Goal: Task Accomplishment & Management: Use online tool/utility

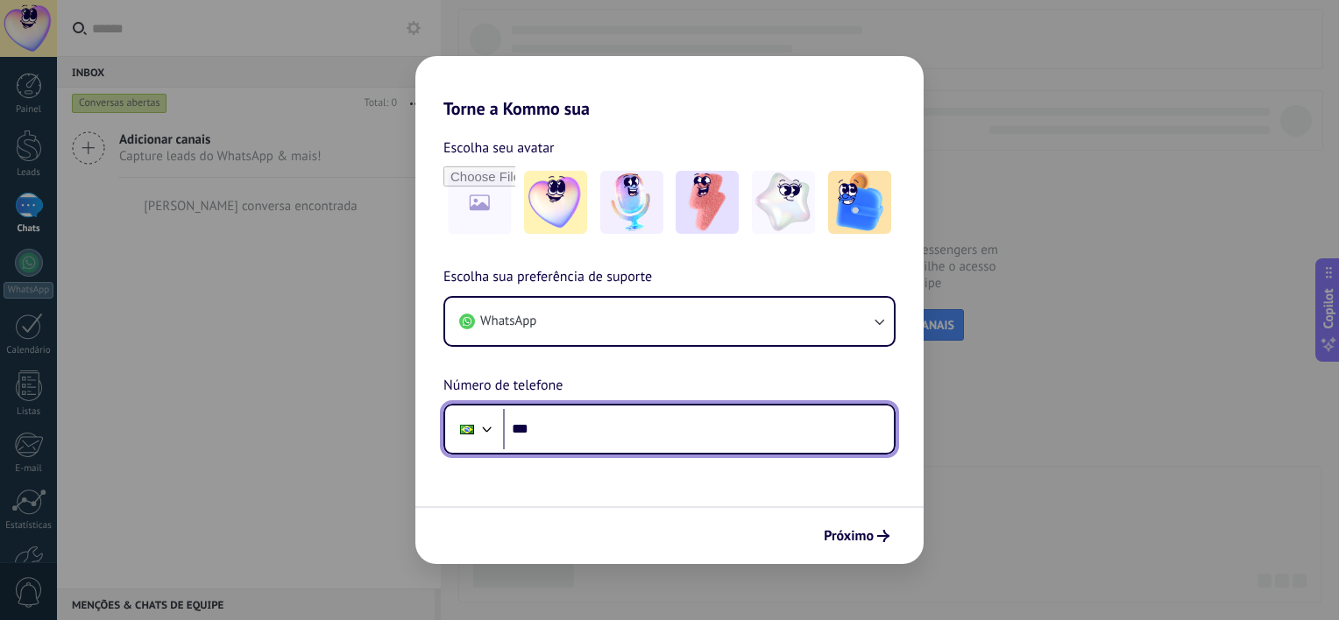
click at [698, 429] on input "***" at bounding box center [698, 429] width 391 height 40
click at [701, 433] on input "**********" at bounding box center [698, 429] width 391 height 40
click at [755, 434] on input "**********" at bounding box center [698, 429] width 391 height 40
type input "**********"
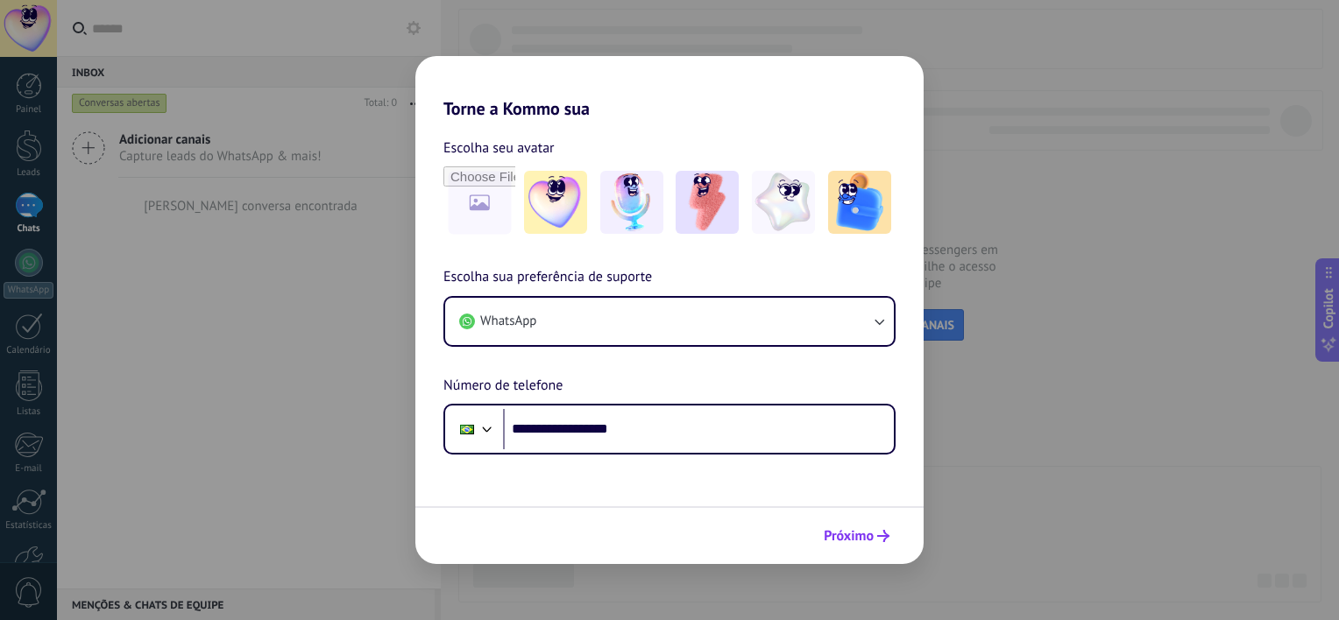
click at [880, 544] on button "Próximo" at bounding box center [856, 536] width 81 height 30
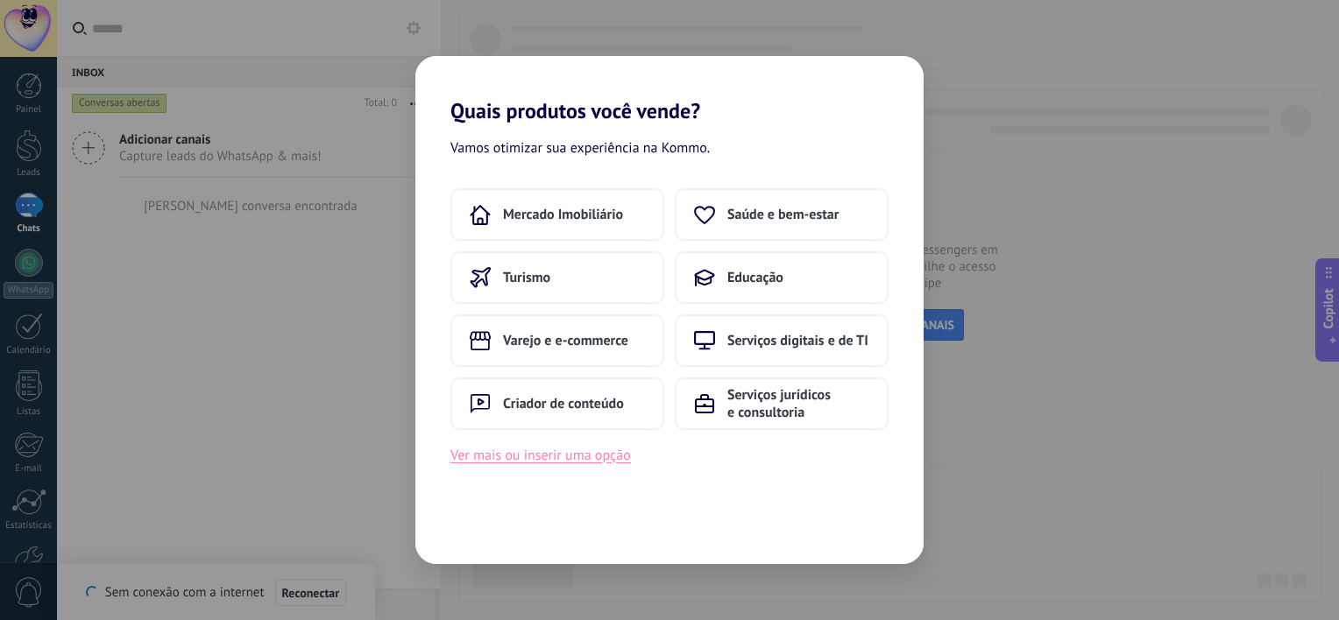
click at [578, 459] on button "Ver mais ou inserir uma opção" at bounding box center [540, 455] width 180 height 23
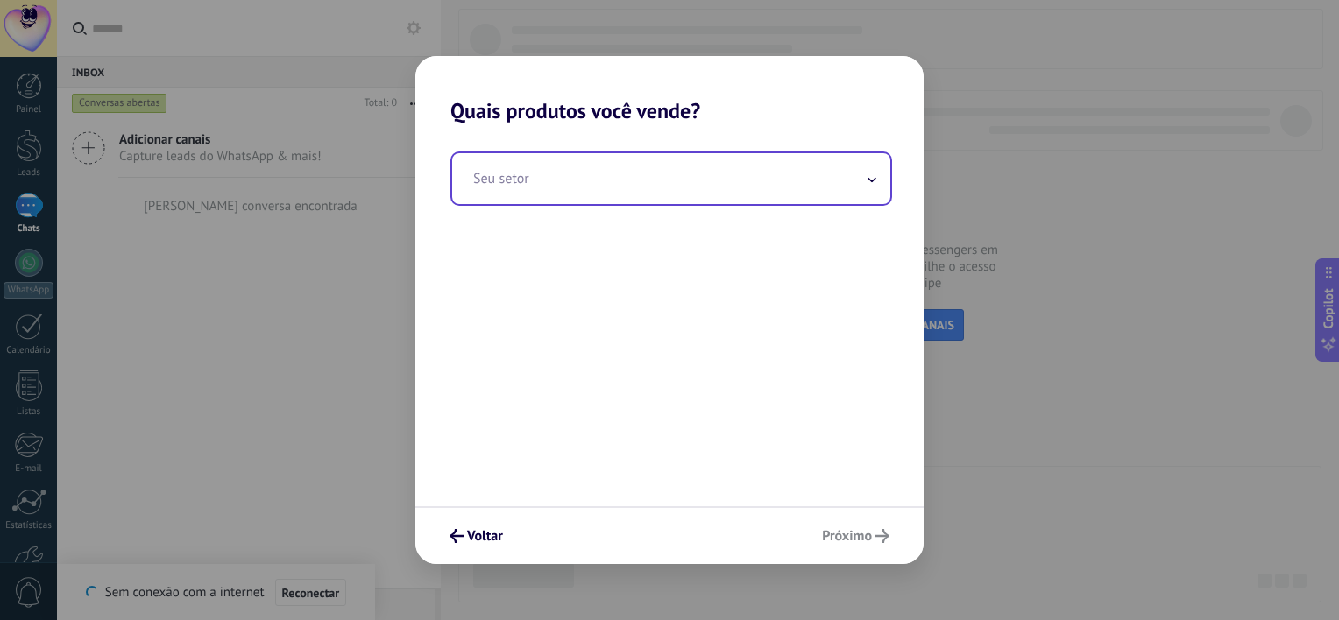
click at [680, 194] on input "text" at bounding box center [671, 178] width 438 height 51
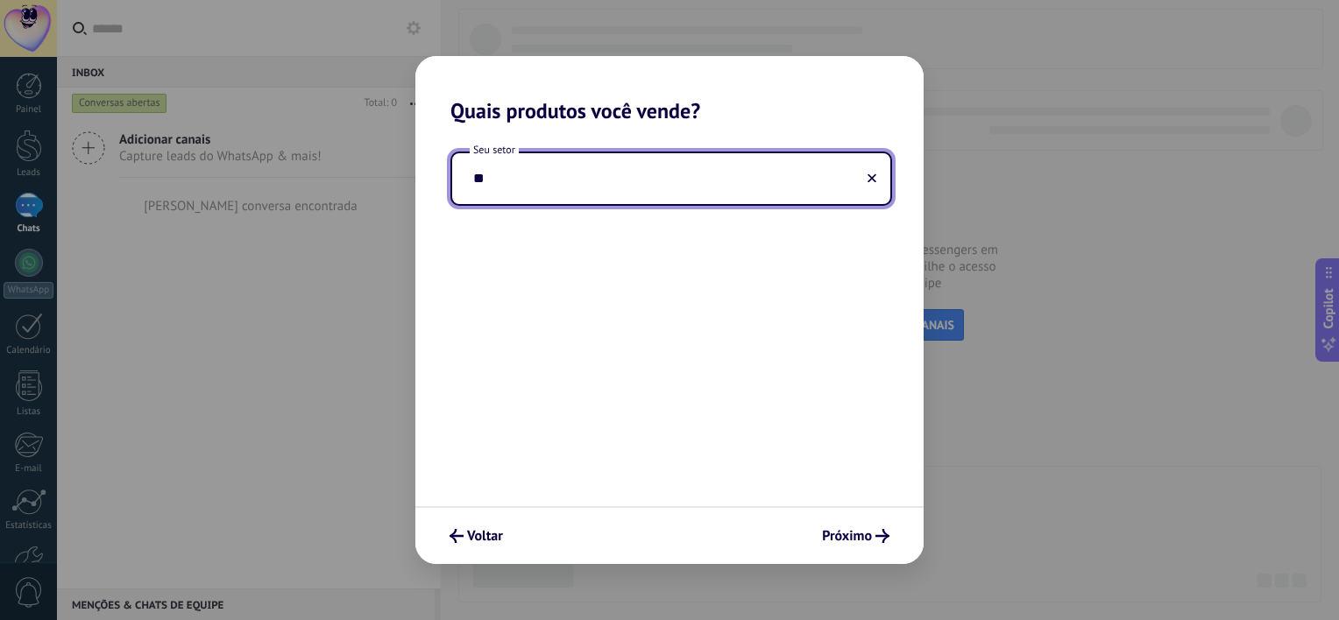
type input "*"
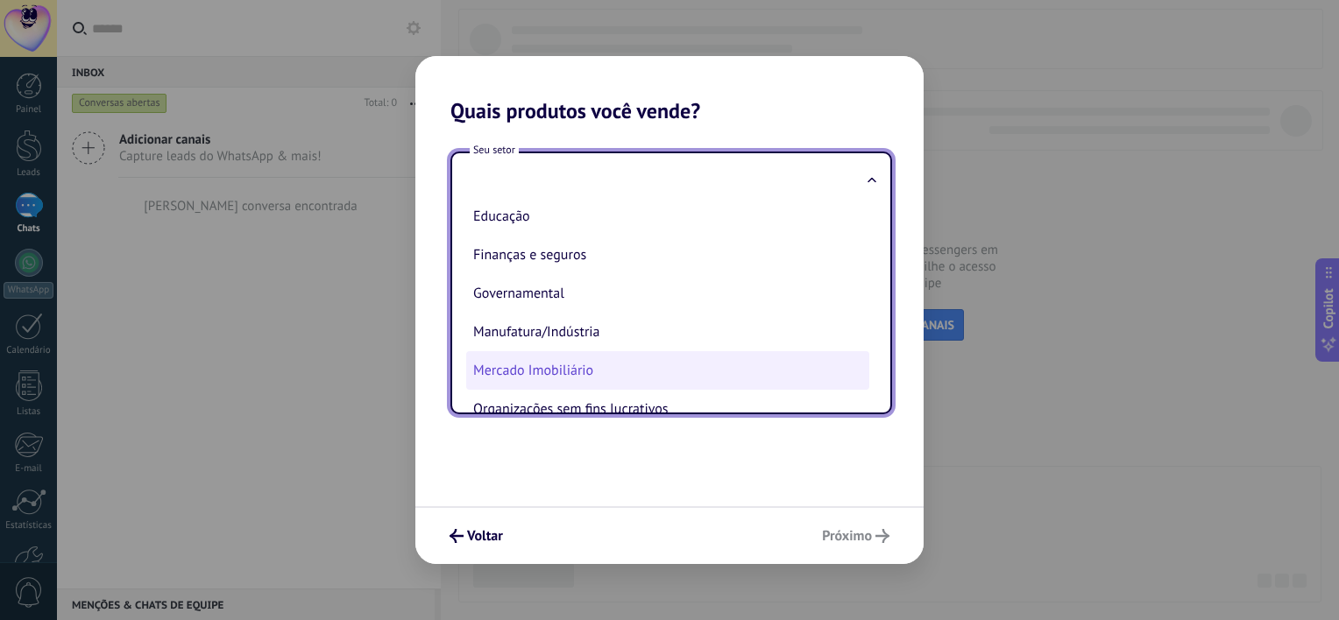
scroll to position [175, 0]
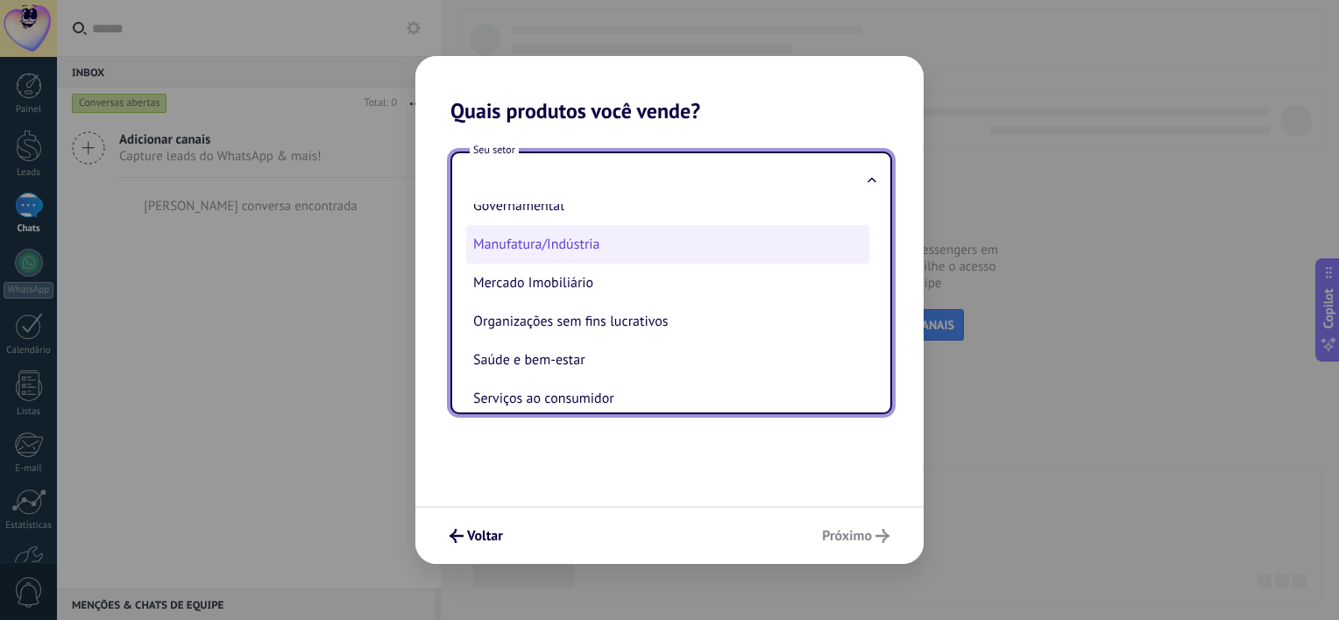
click at [608, 251] on li "Manufatura/Indústria" at bounding box center [667, 244] width 403 height 39
type input "**********"
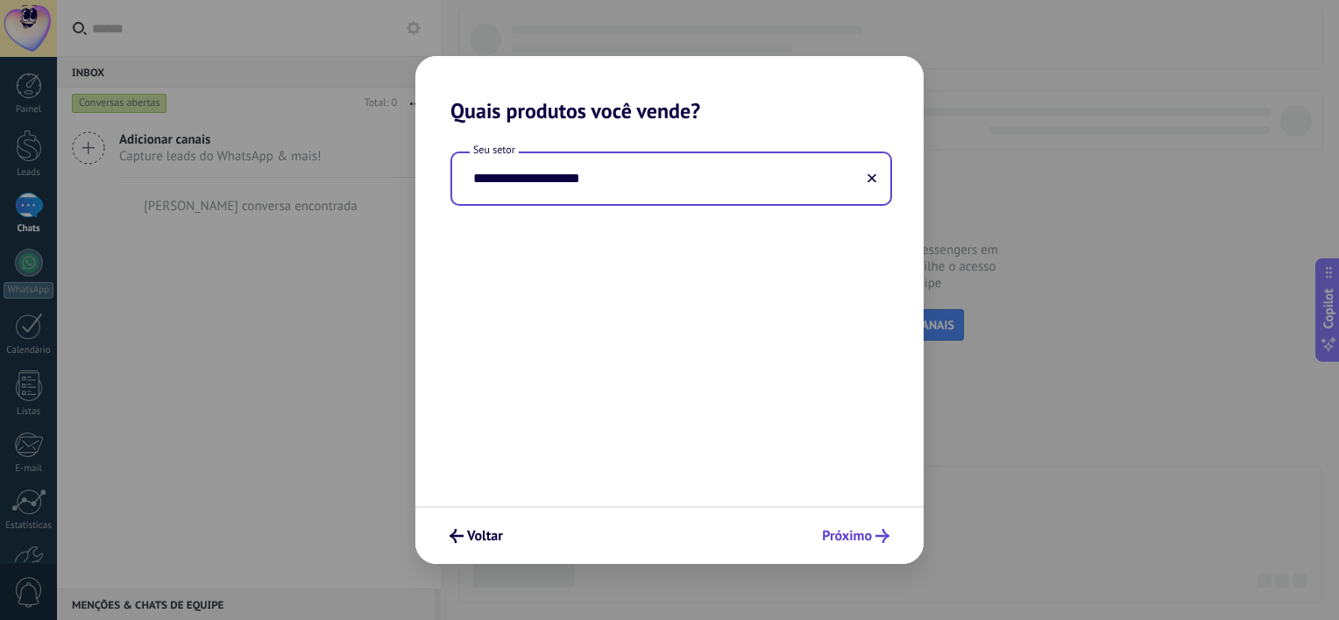
click at [862, 526] on button "Próximo" at bounding box center [855, 536] width 83 height 30
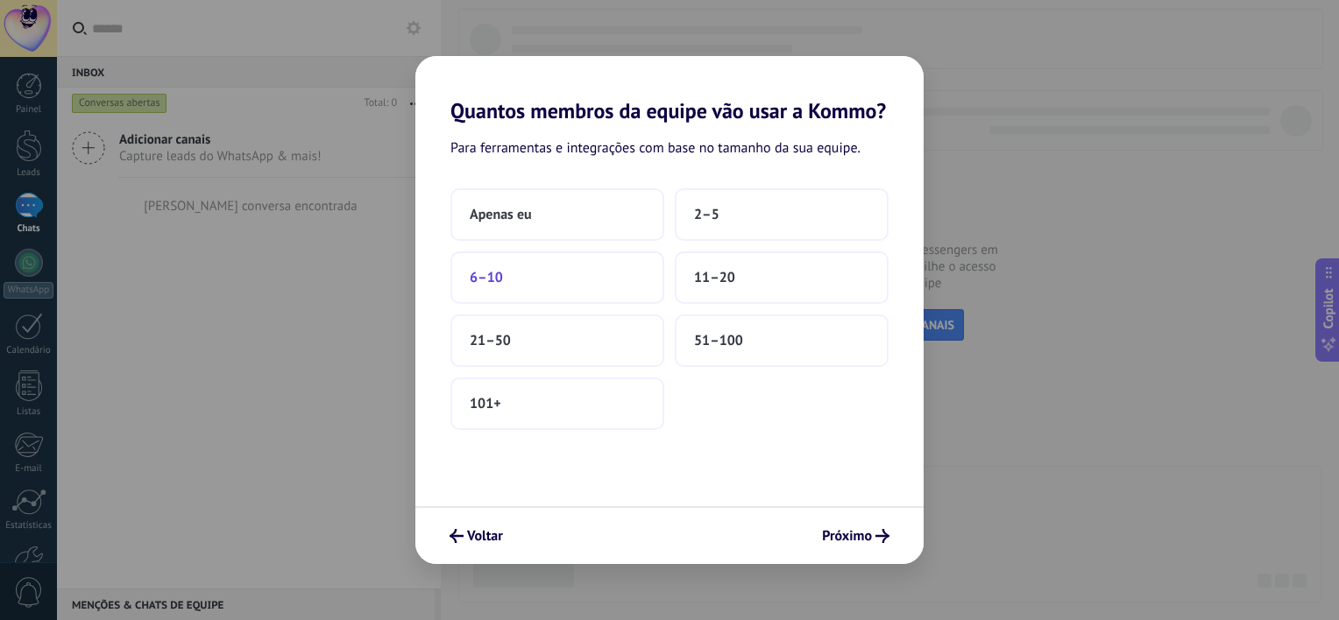
click at [491, 279] on span "6–10" at bounding box center [486, 278] width 33 height 18
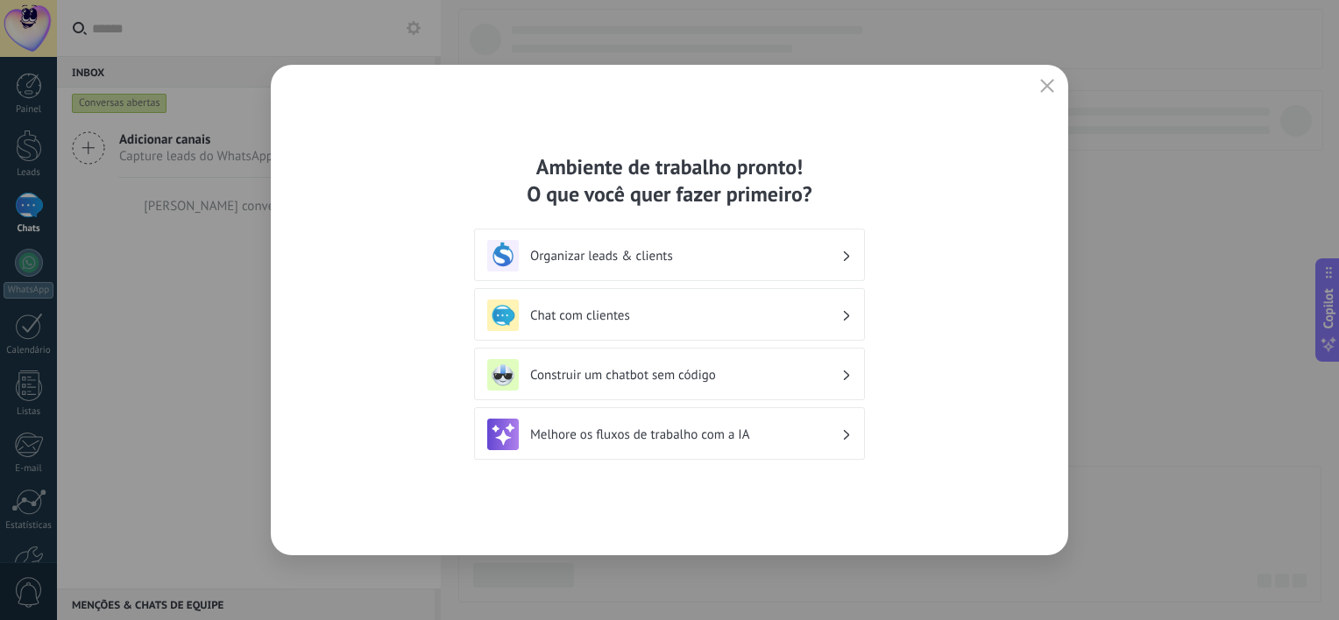
click at [785, 252] on h3 "Organizar leads & clients" at bounding box center [685, 256] width 311 height 17
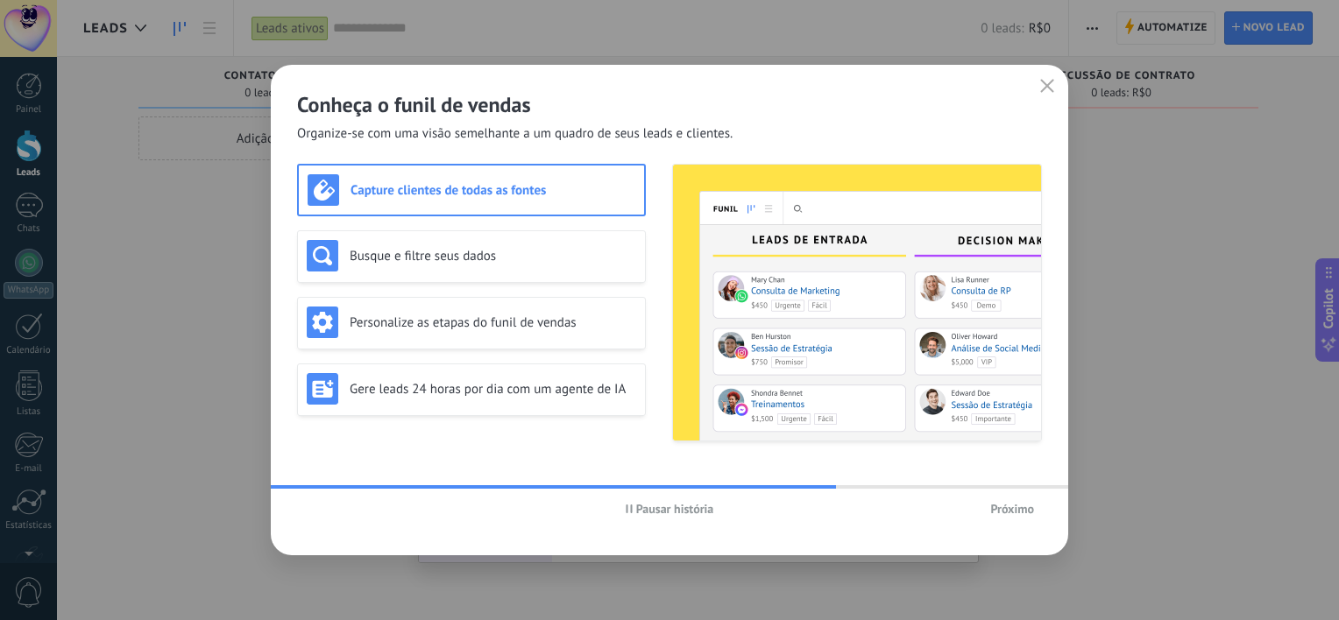
click at [1007, 509] on span "Próximo" at bounding box center [1012, 509] width 44 height 12
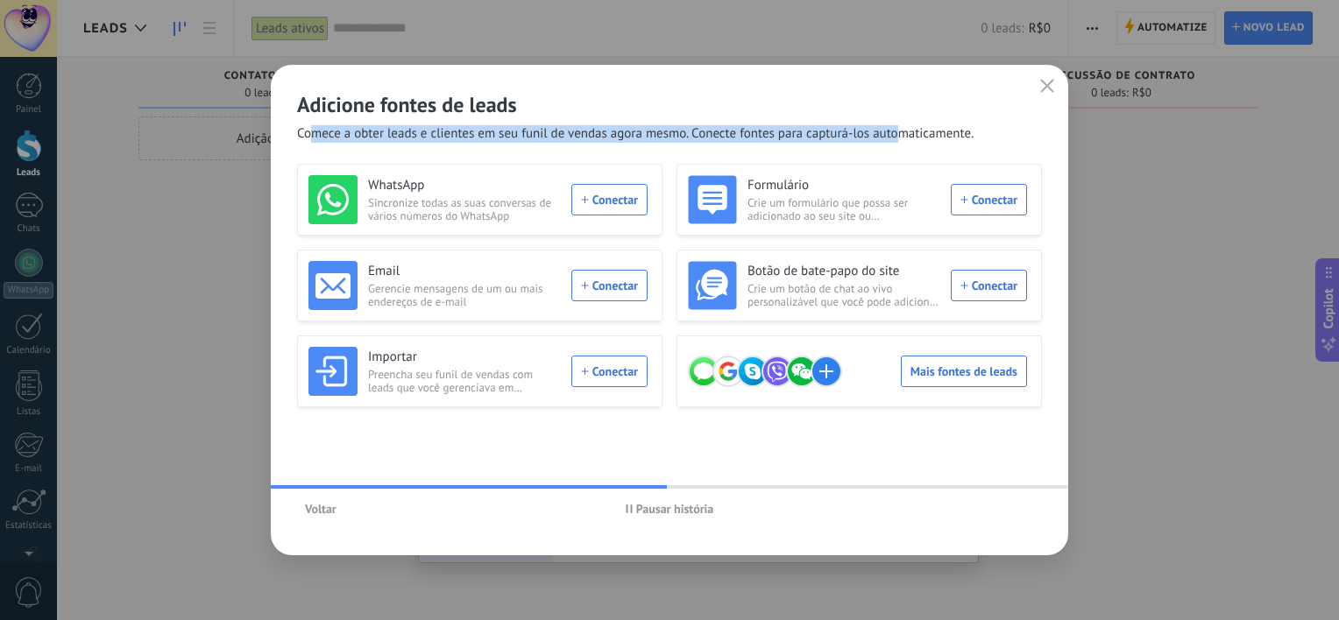
drag, startPoint x: 334, startPoint y: 140, endPoint x: 894, endPoint y: 133, distance: 559.8
click at [894, 133] on span "Comece a obter leads e clientes em seu funil de vendas agora mesmo. Conecte fon…" at bounding box center [635, 134] width 676 height 18
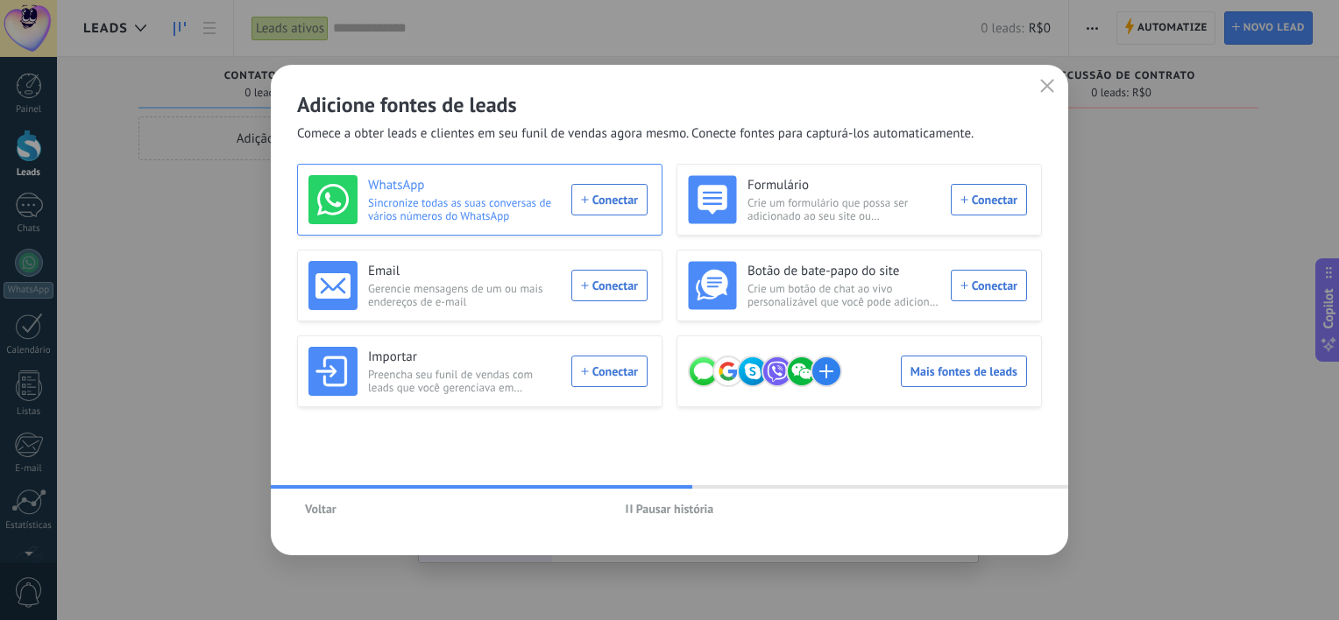
click at [576, 214] on div "WhatsApp Sincronize todas as suas conversas de vários números do WhatsApp Conec…" at bounding box center [477, 199] width 339 height 49
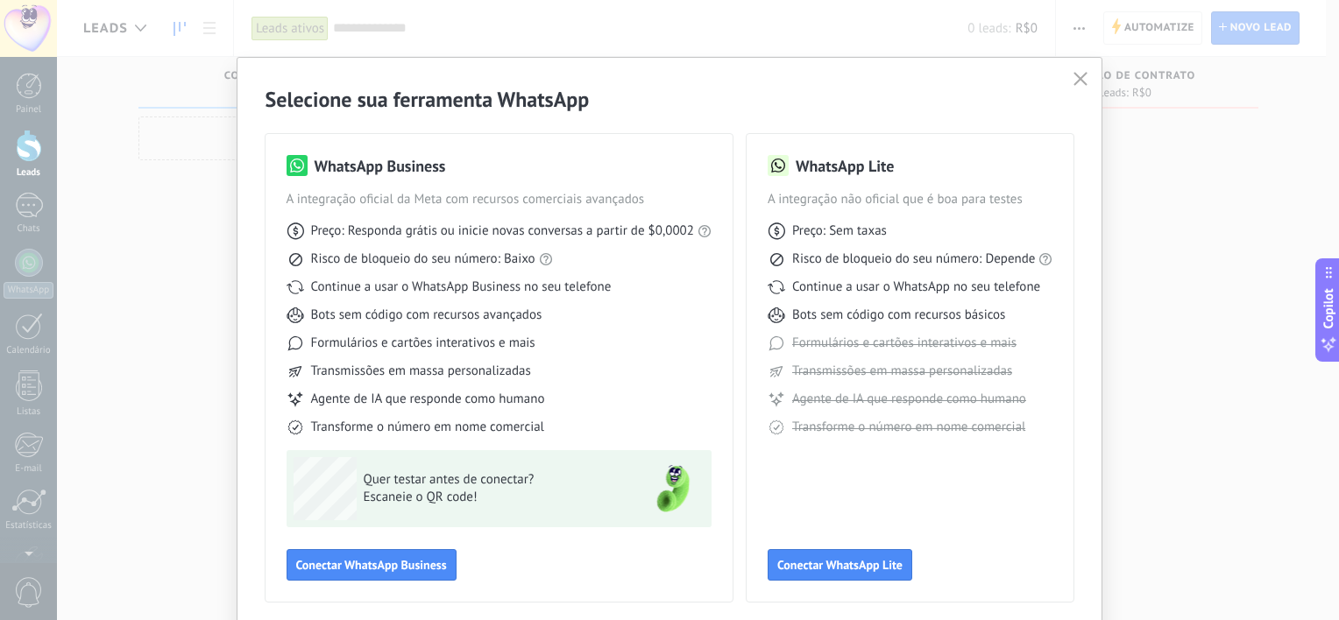
scroll to position [67, 0]
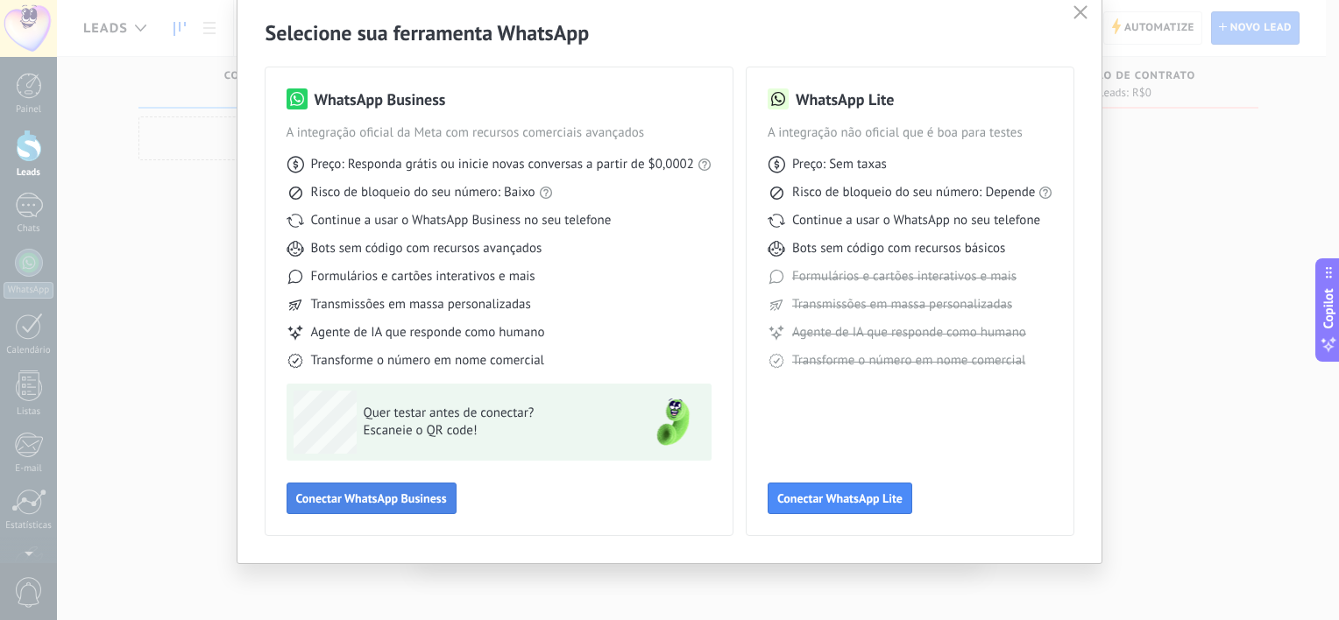
click at [413, 494] on span "Conectar WhatsApp Business" at bounding box center [371, 498] width 151 height 12
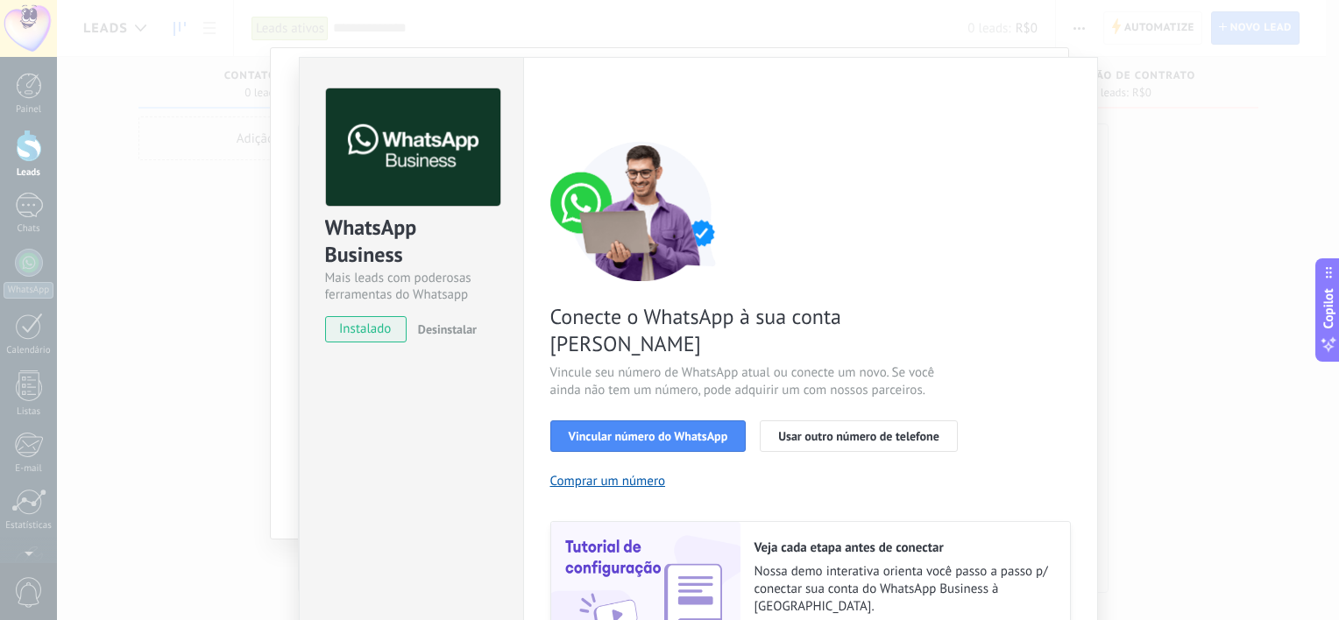
scroll to position [88, 0]
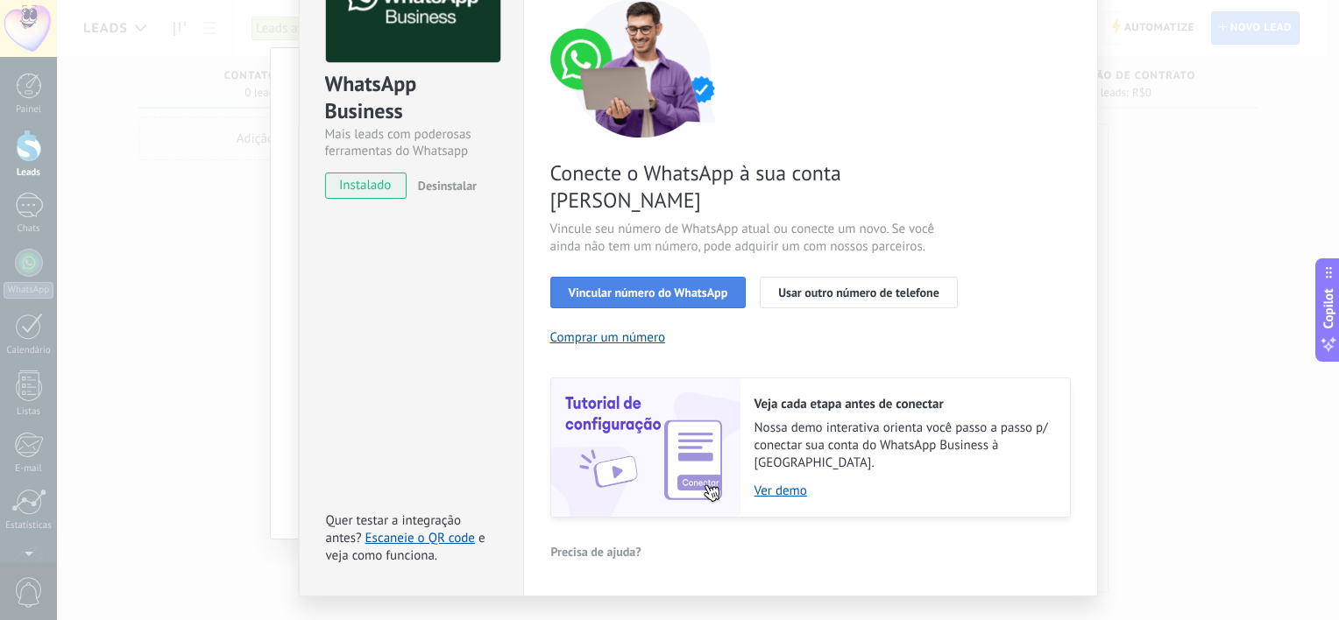
click at [620, 286] on span "Vincular número do WhatsApp" at bounding box center [648, 292] width 159 height 12
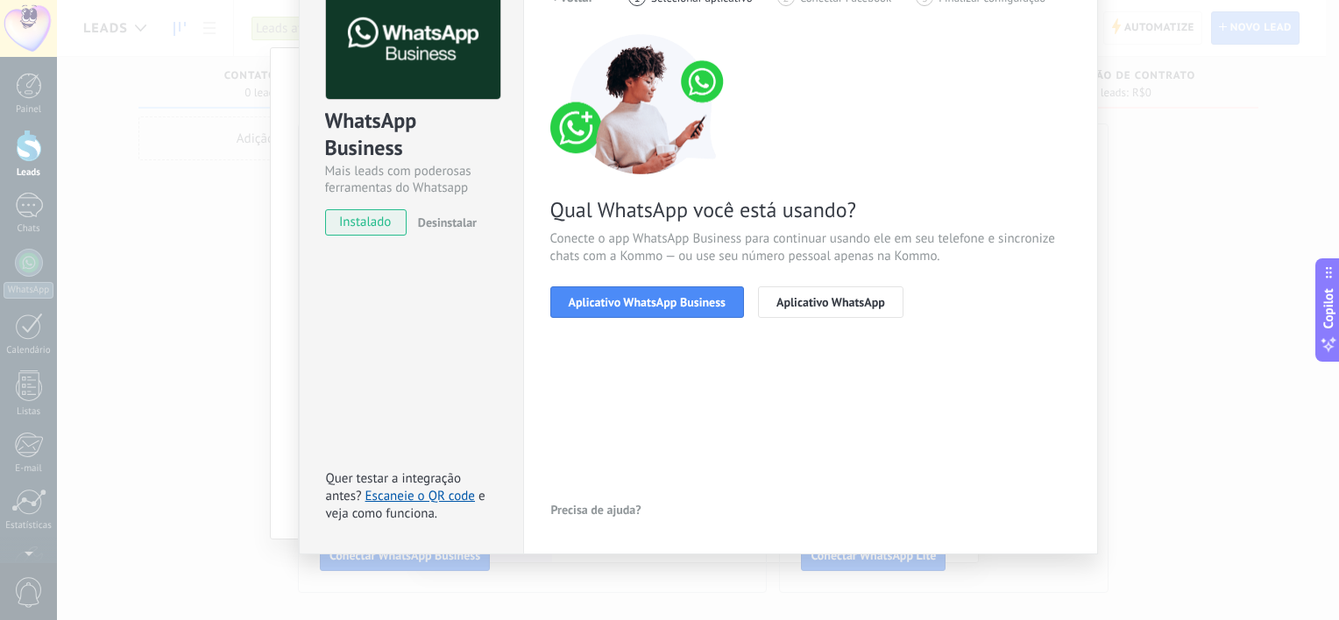
scroll to position [106, 0]
click at [683, 308] on span "Aplicativo WhatsApp Business" at bounding box center [647, 303] width 157 height 12
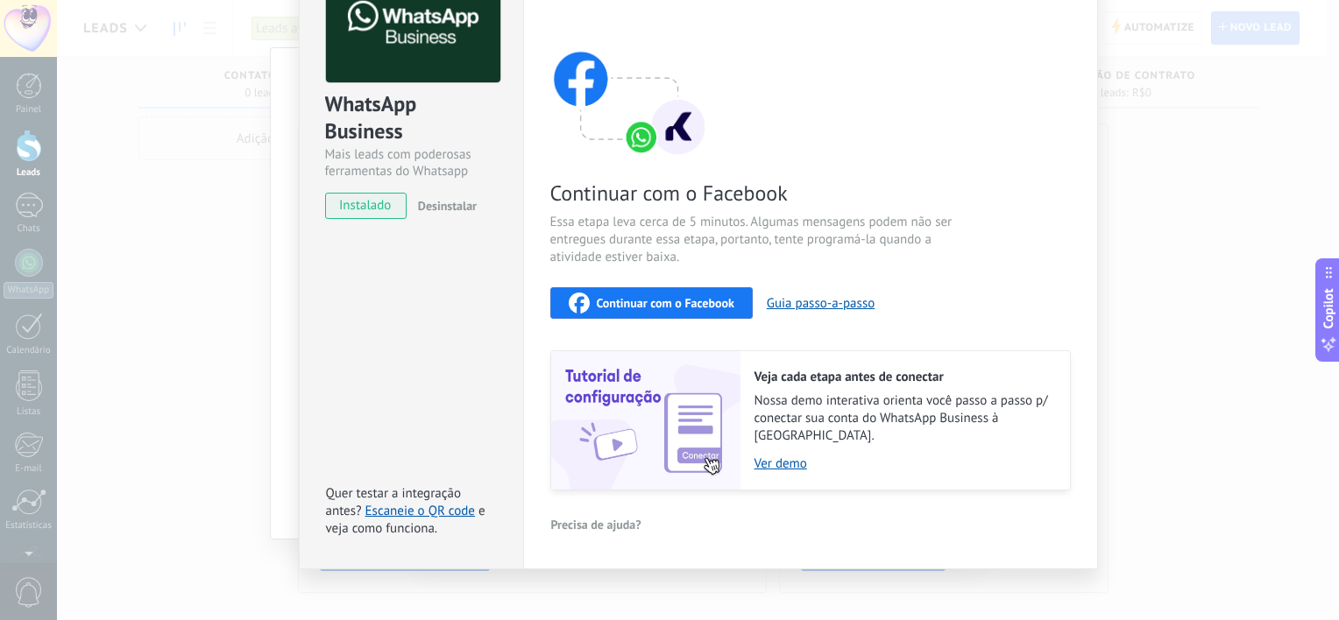
scroll to position [0, 0]
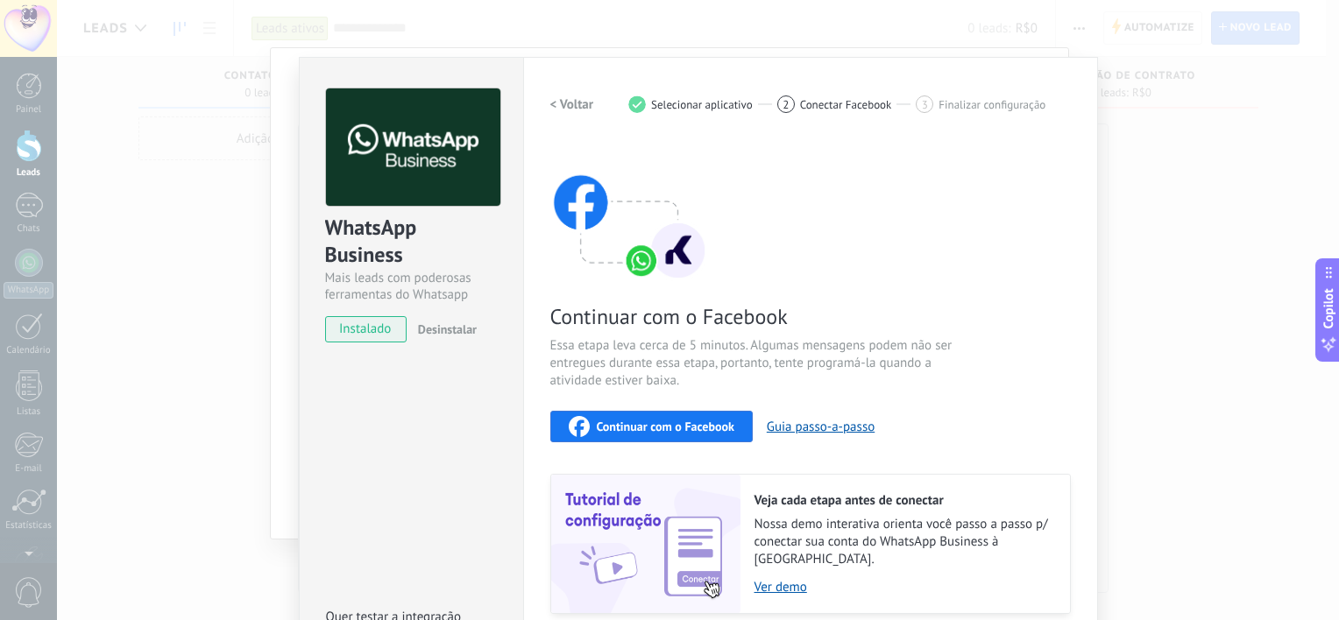
click at [653, 95] on div "1 Selecionar aplicativo" at bounding box center [702, 104] width 149 height 18
click at [637, 106] on div "1" at bounding box center [637, 104] width 18 height 18
click at [554, 105] on h2 "< Voltar" at bounding box center [572, 104] width 44 height 17
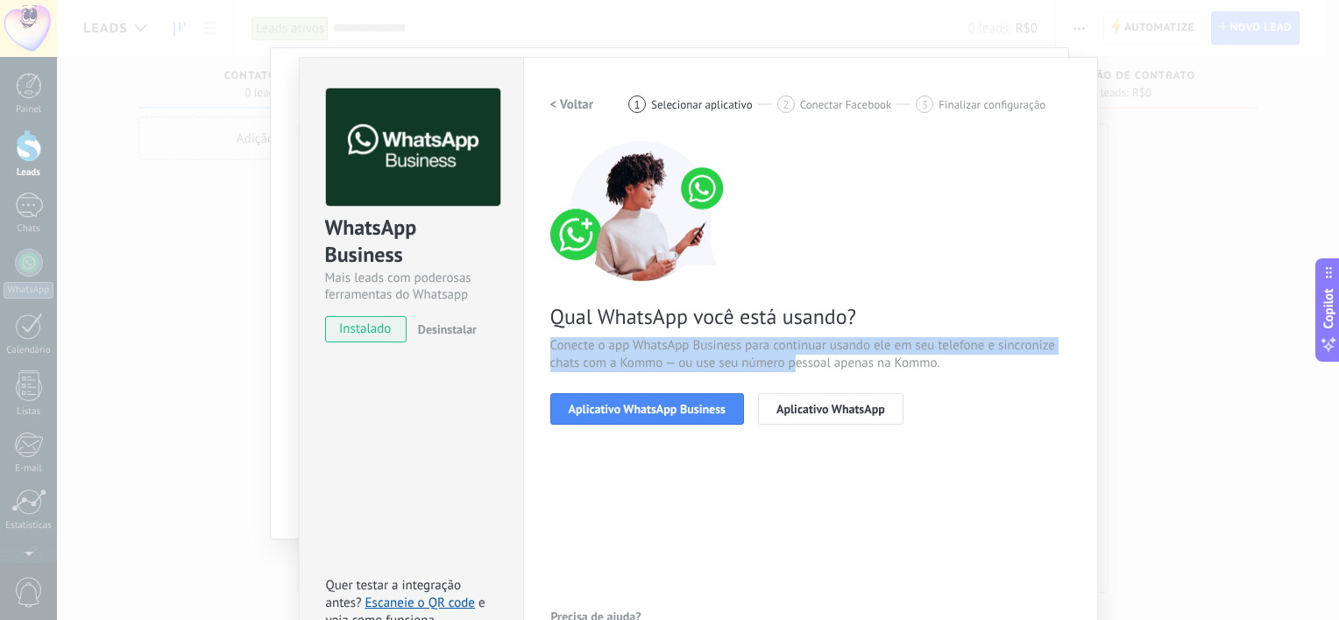
drag, startPoint x: 548, startPoint y: 343, endPoint x: 790, endPoint y: 367, distance: 243.0
click at [790, 367] on span "Conecte o app WhatsApp Business para continuar usando ele em seu telefone e sin…" at bounding box center [810, 354] width 520 height 35
drag, startPoint x: 790, startPoint y: 367, endPoint x: 725, endPoint y: 364, distance: 64.9
click at [725, 364] on span "Conecte o app WhatsApp Business para continuar usando ele em seu telefone e sin…" at bounding box center [810, 354] width 520 height 35
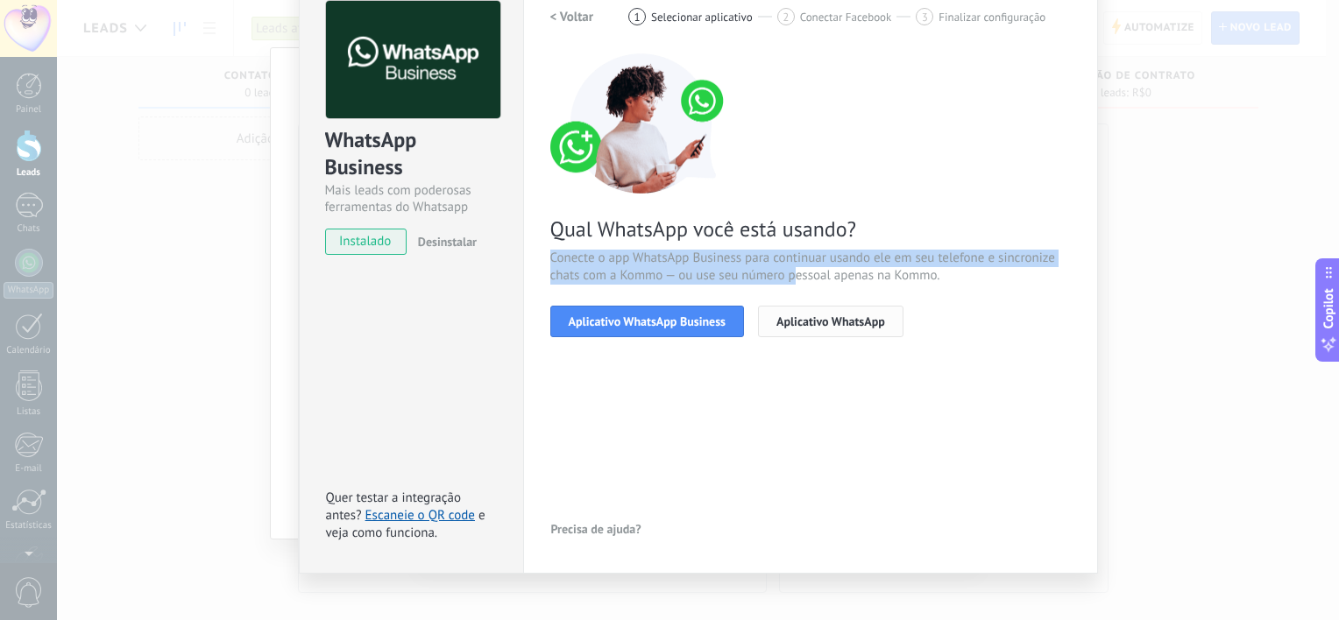
click at [857, 324] on span "Aplicativo WhatsApp" at bounding box center [830, 321] width 109 height 12
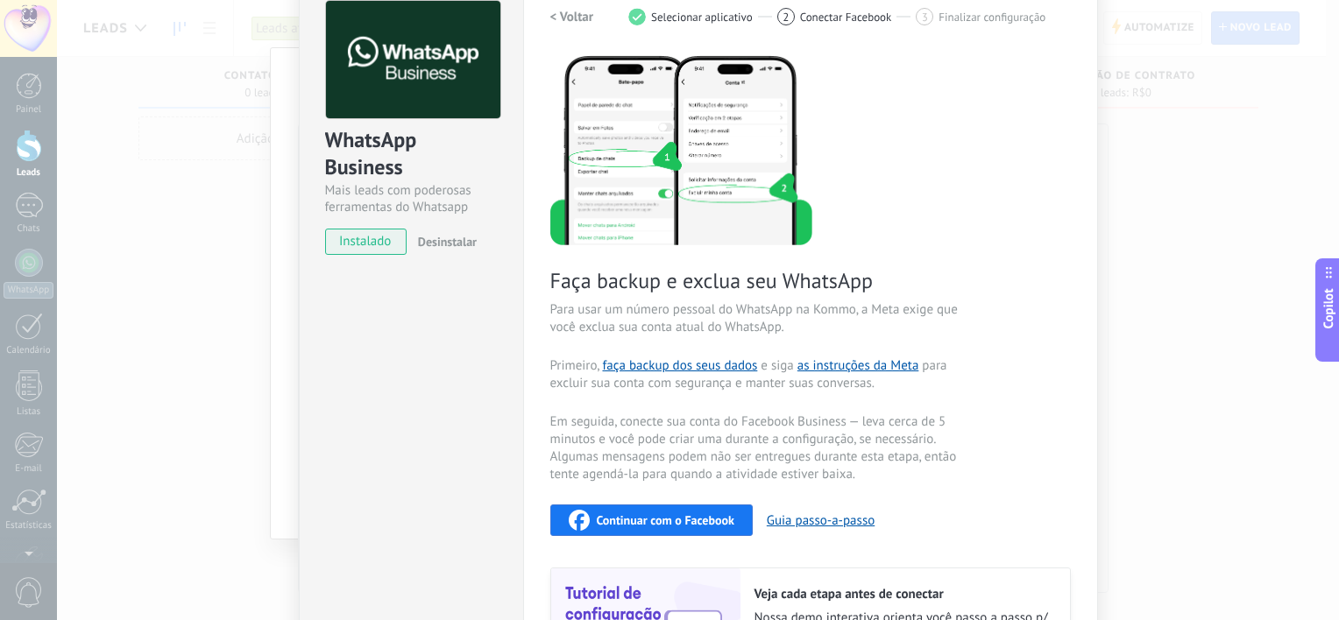
scroll to position [0, 0]
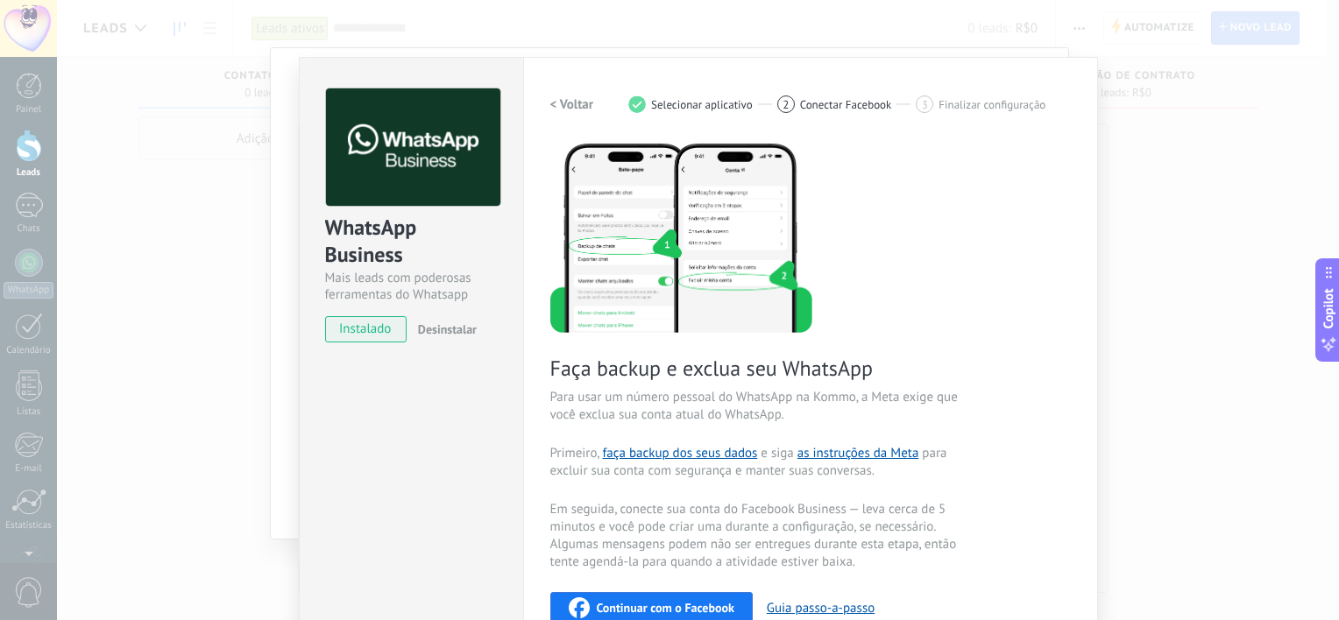
click at [553, 102] on h2 "< Voltar" at bounding box center [572, 104] width 44 height 17
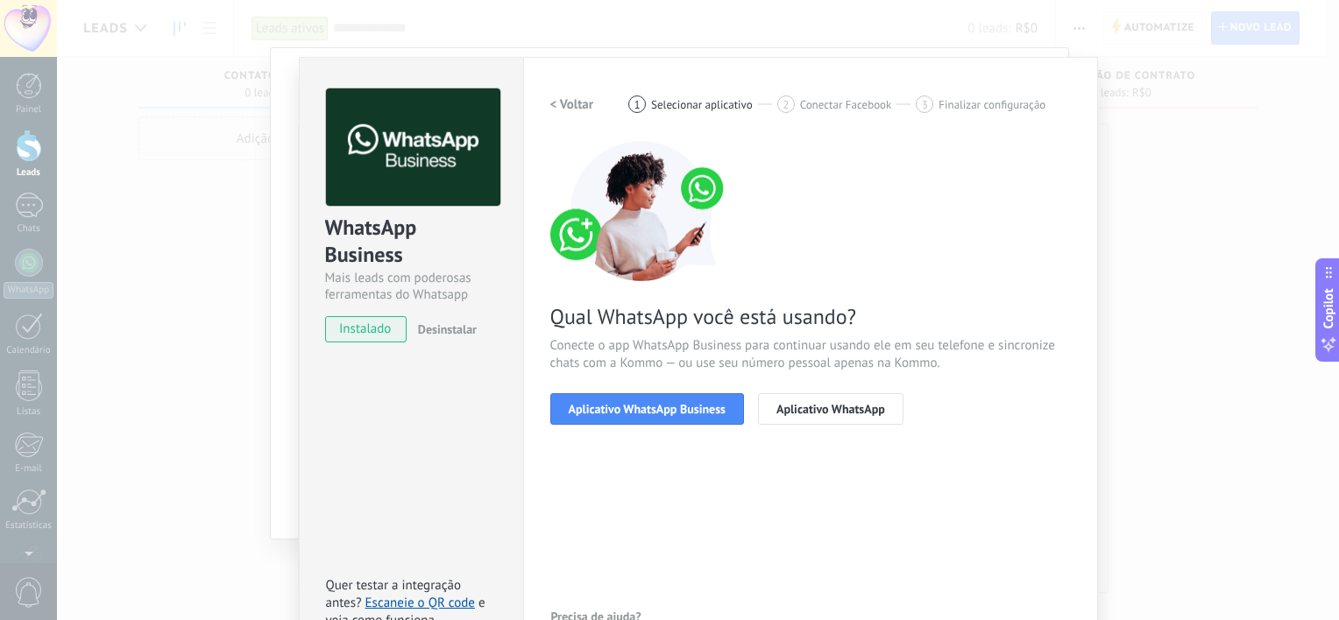
scroll to position [106, 0]
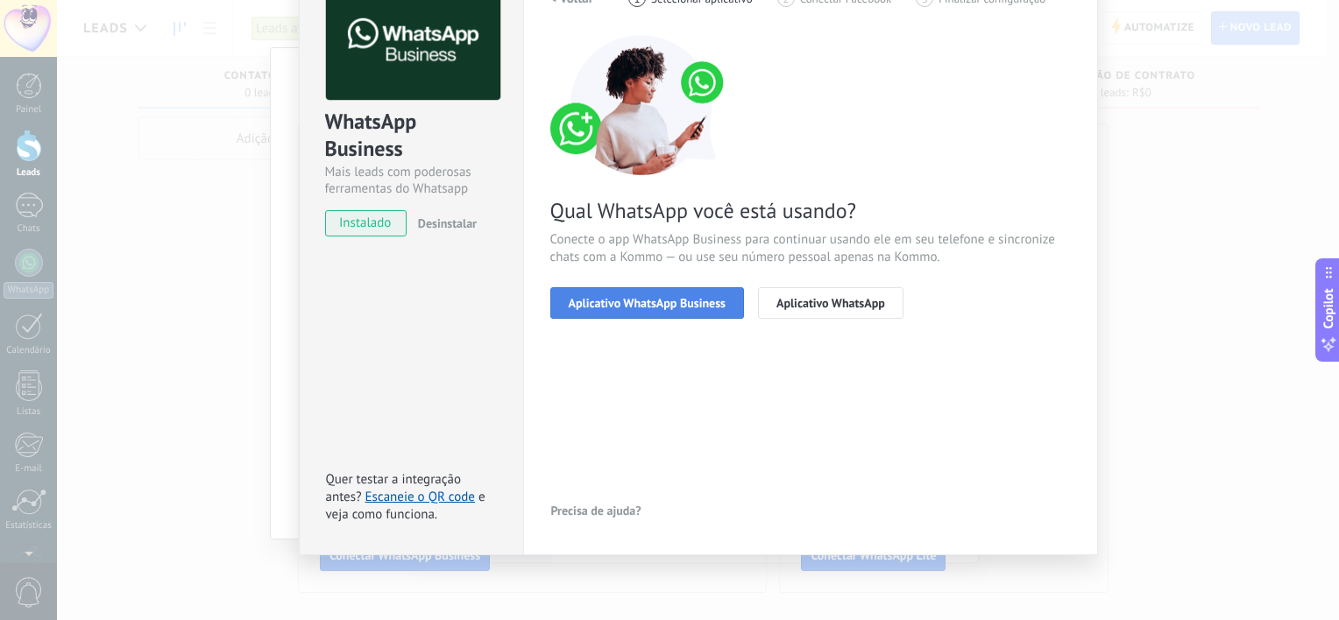
click at [626, 310] on button "Aplicativo WhatsApp Business" at bounding box center [647, 303] width 194 height 32
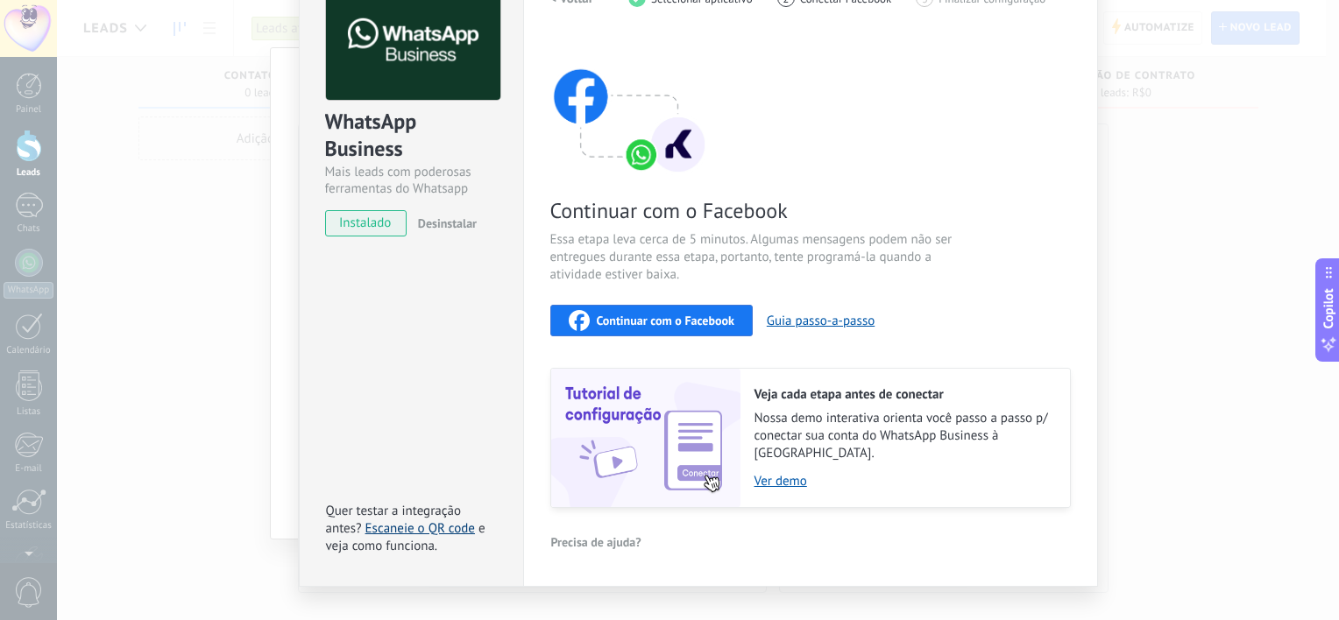
click at [456, 520] on link "Escaneie o QR code" at bounding box center [419, 528] width 109 height 17
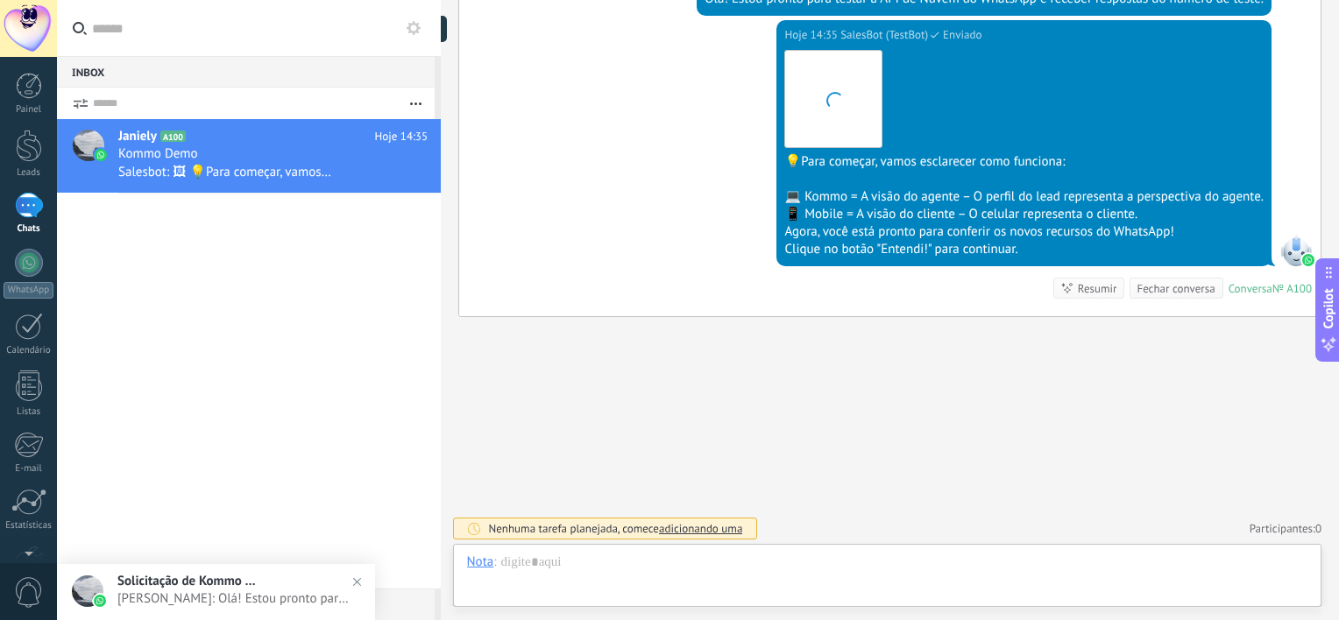
scroll to position [25, 0]
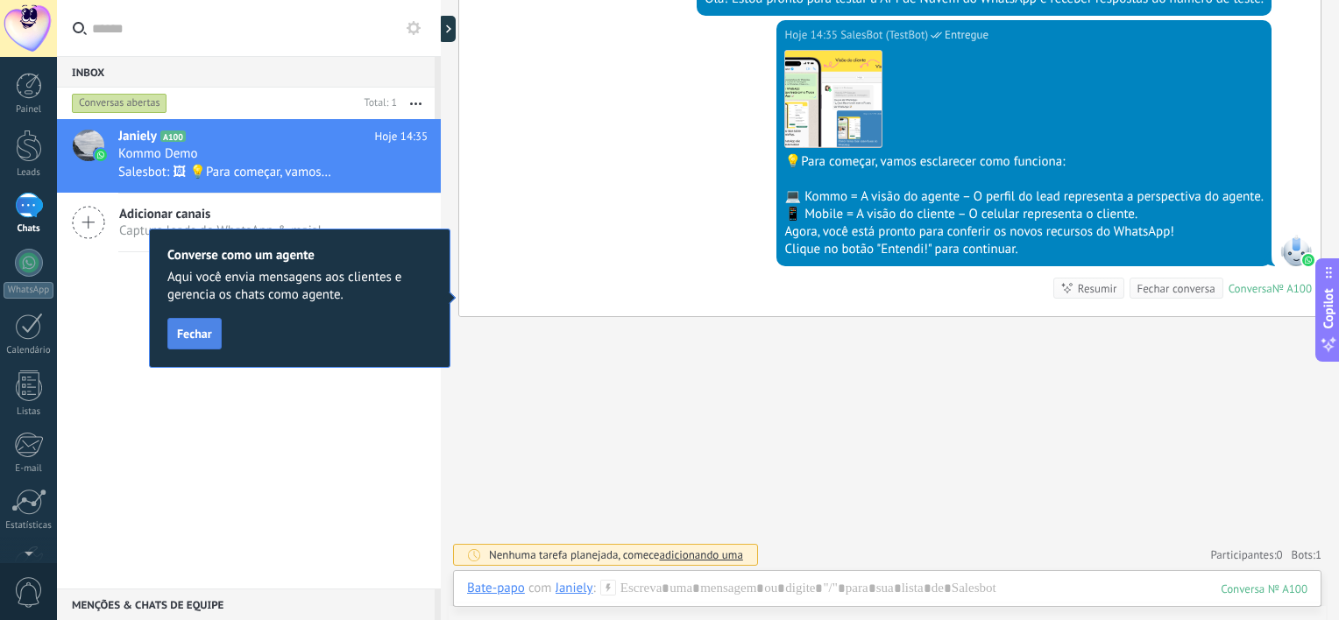
click at [197, 329] on span "Fechar" at bounding box center [194, 334] width 35 height 12
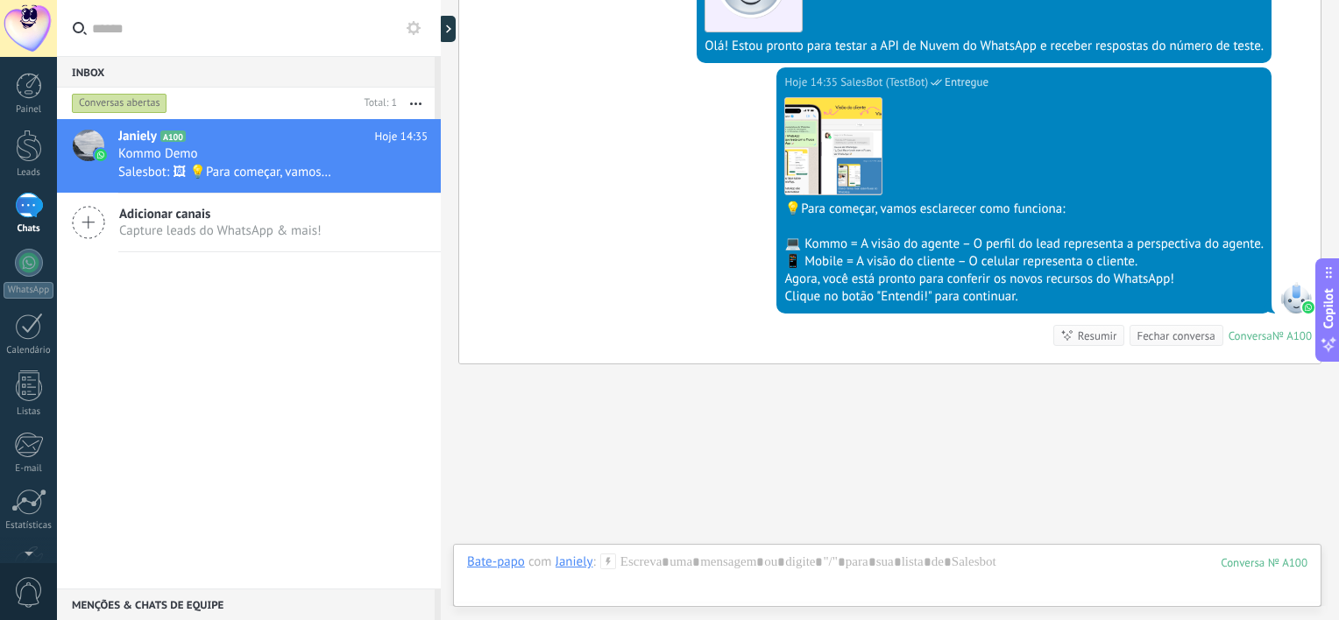
scroll to position [485, 0]
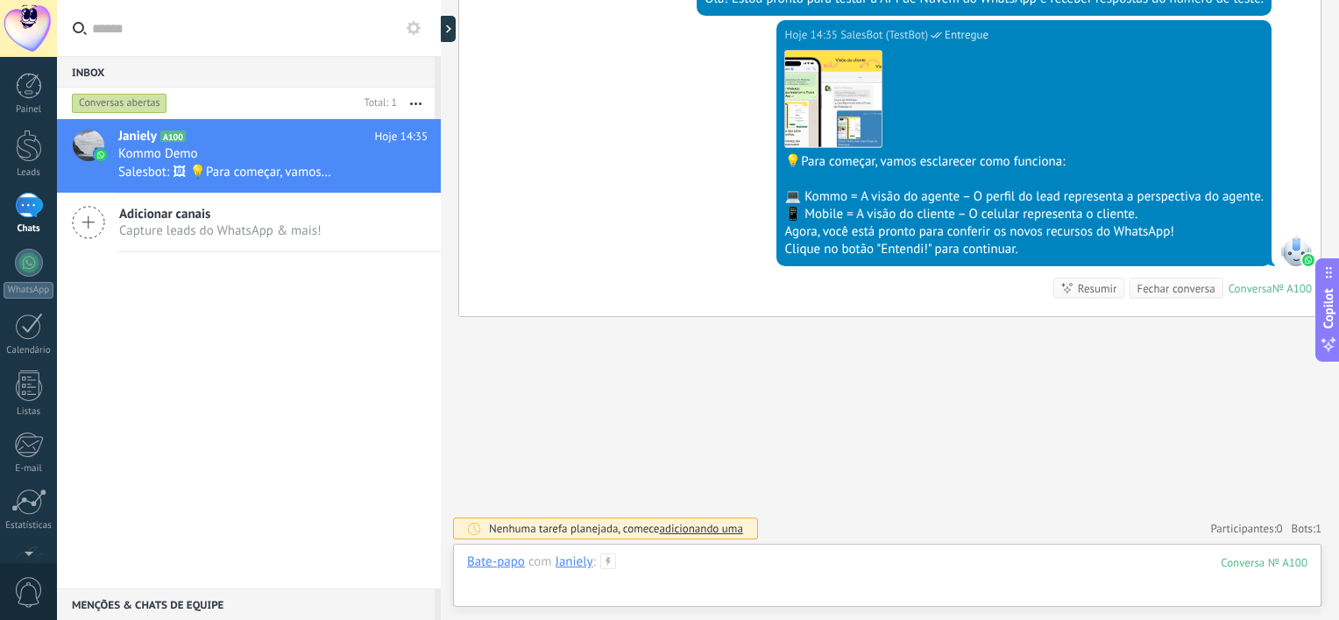
click at [906, 568] on div at bounding box center [887, 580] width 840 height 53
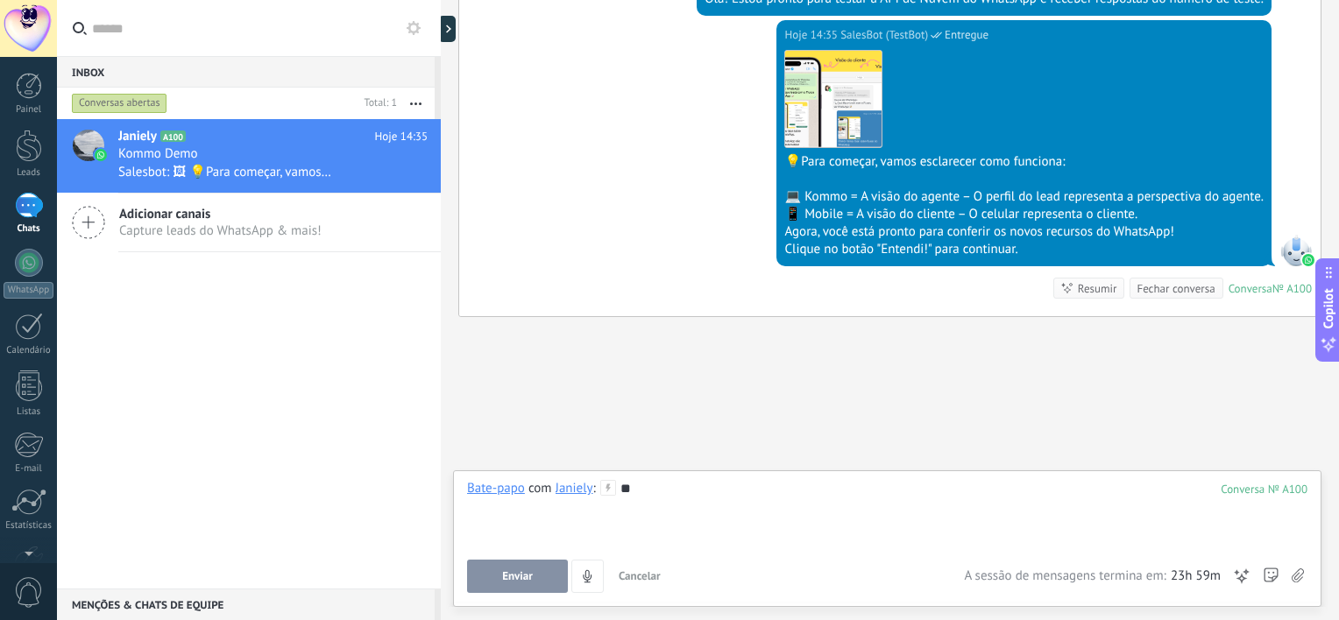
click at [547, 569] on button "Enviar" at bounding box center [517, 576] width 101 height 33
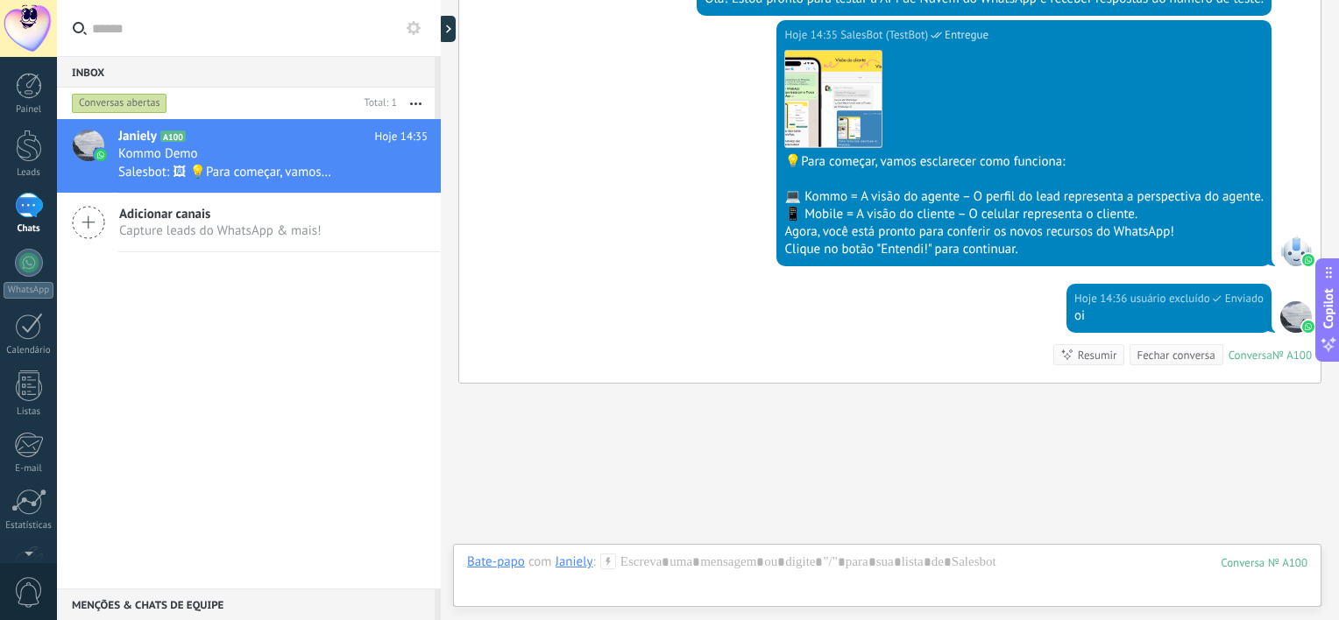
scroll to position [552, 0]
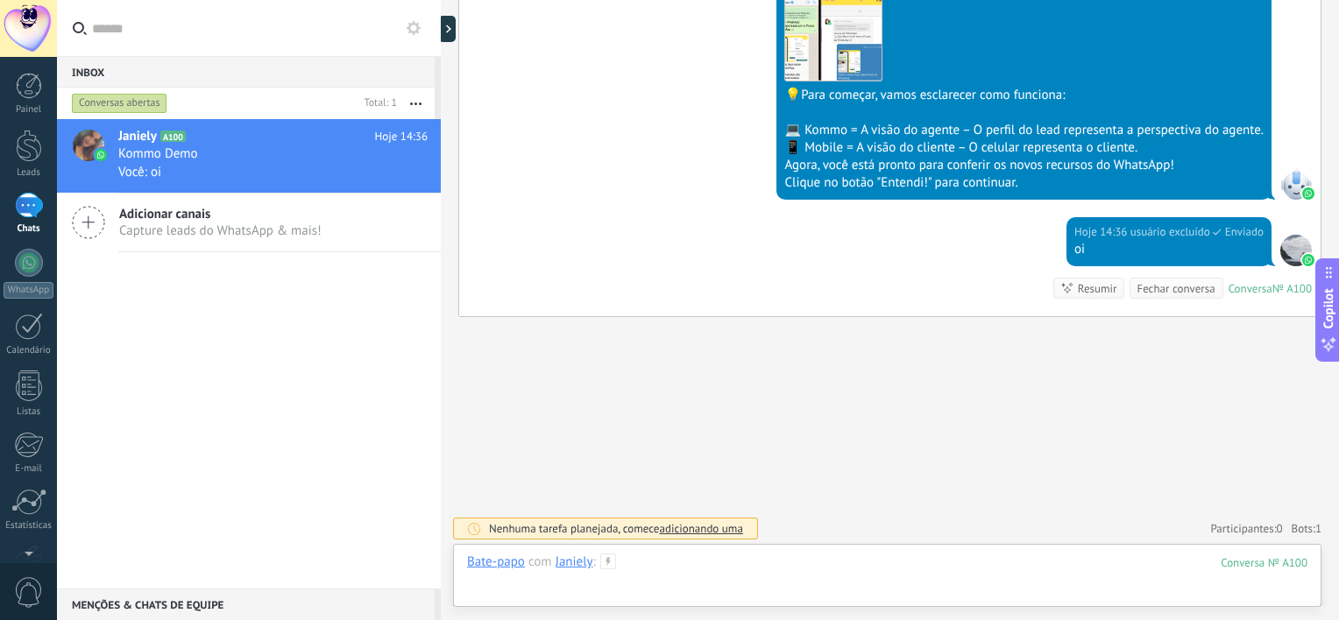
click at [821, 579] on div at bounding box center [887, 580] width 840 height 53
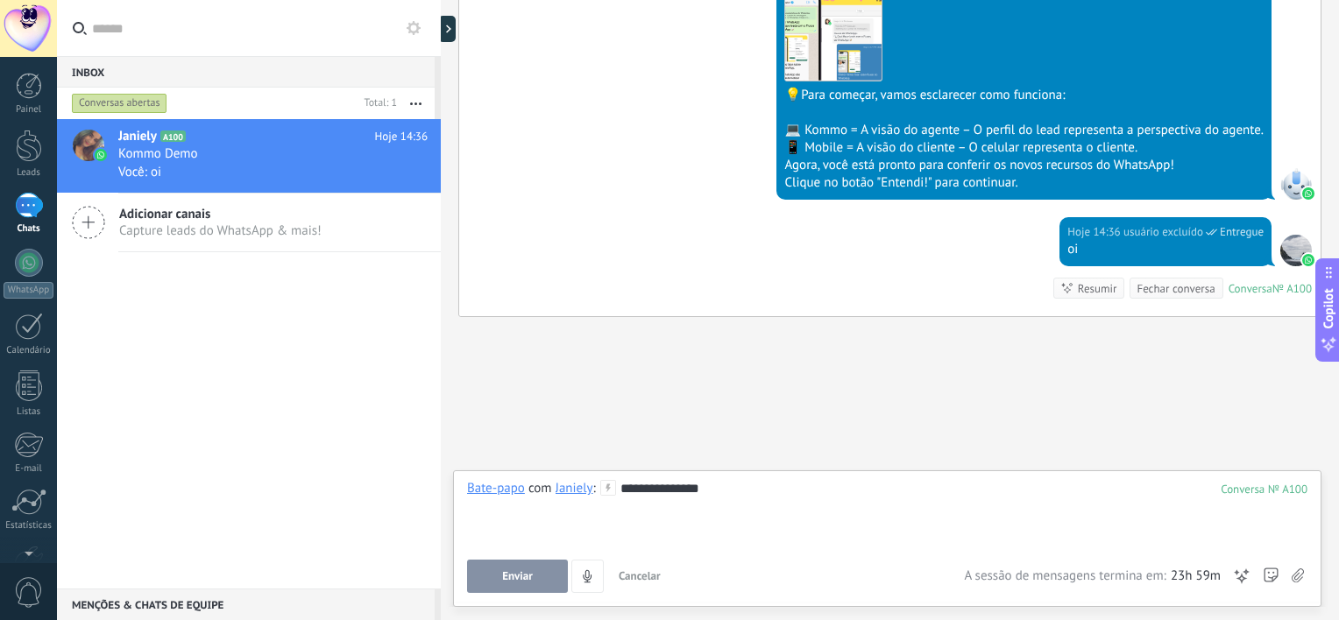
click at [504, 571] on span "Enviar" at bounding box center [517, 576] width 31 height 12
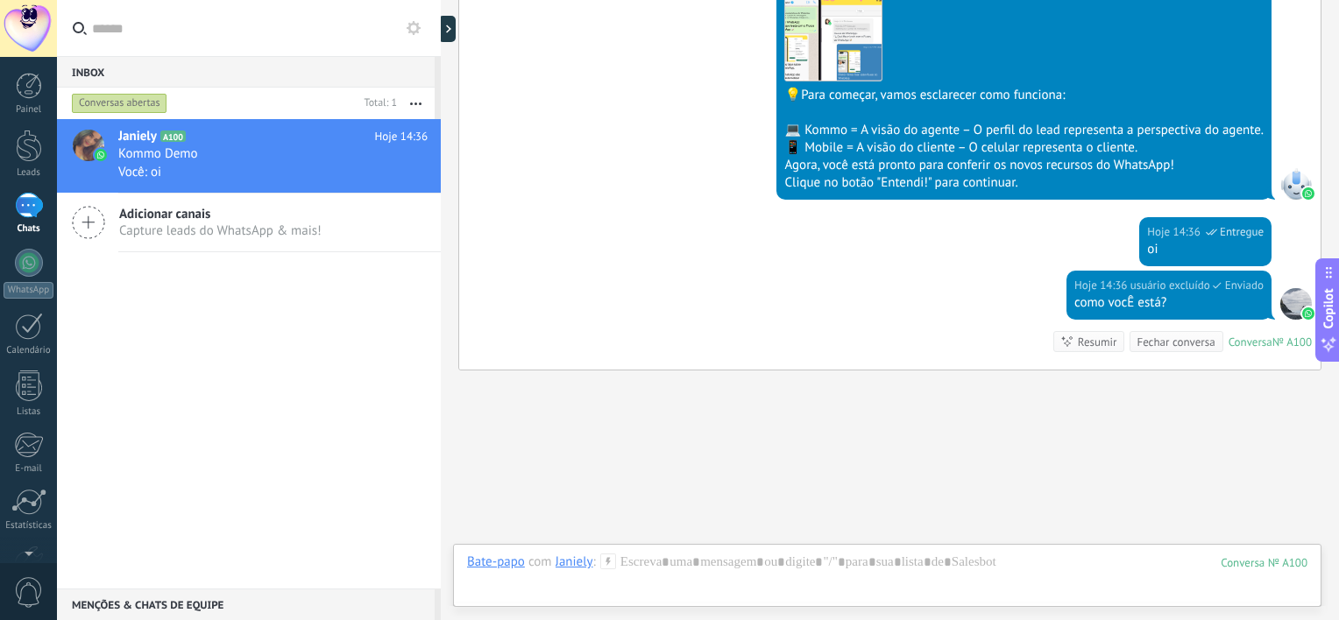
scroll to position [605, 0]
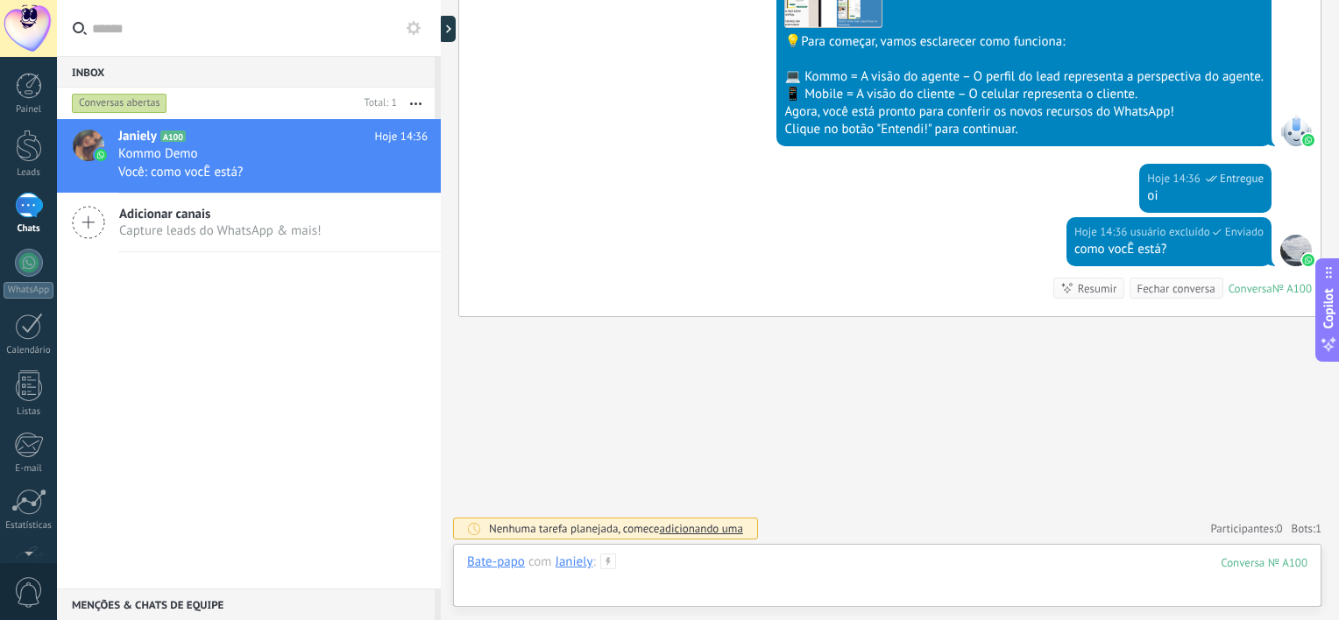
click at [510, 594] on div at bounding box center [887, 580] width 840 height 53
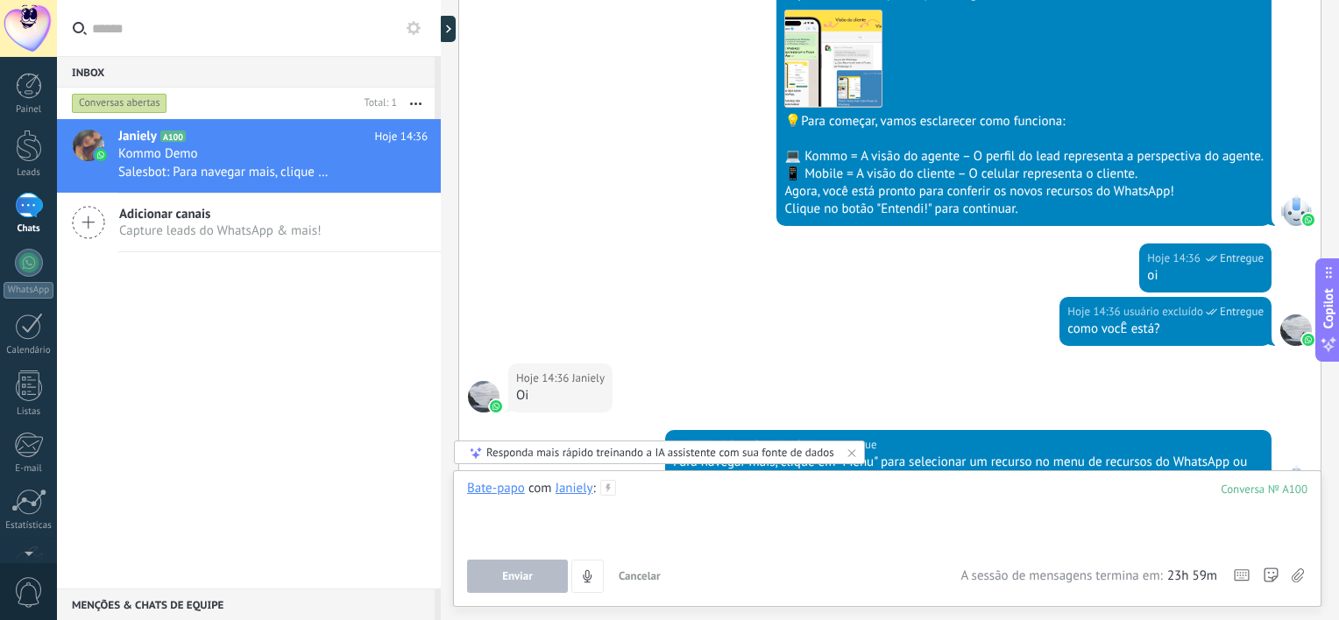
scroll to position [756, 0]
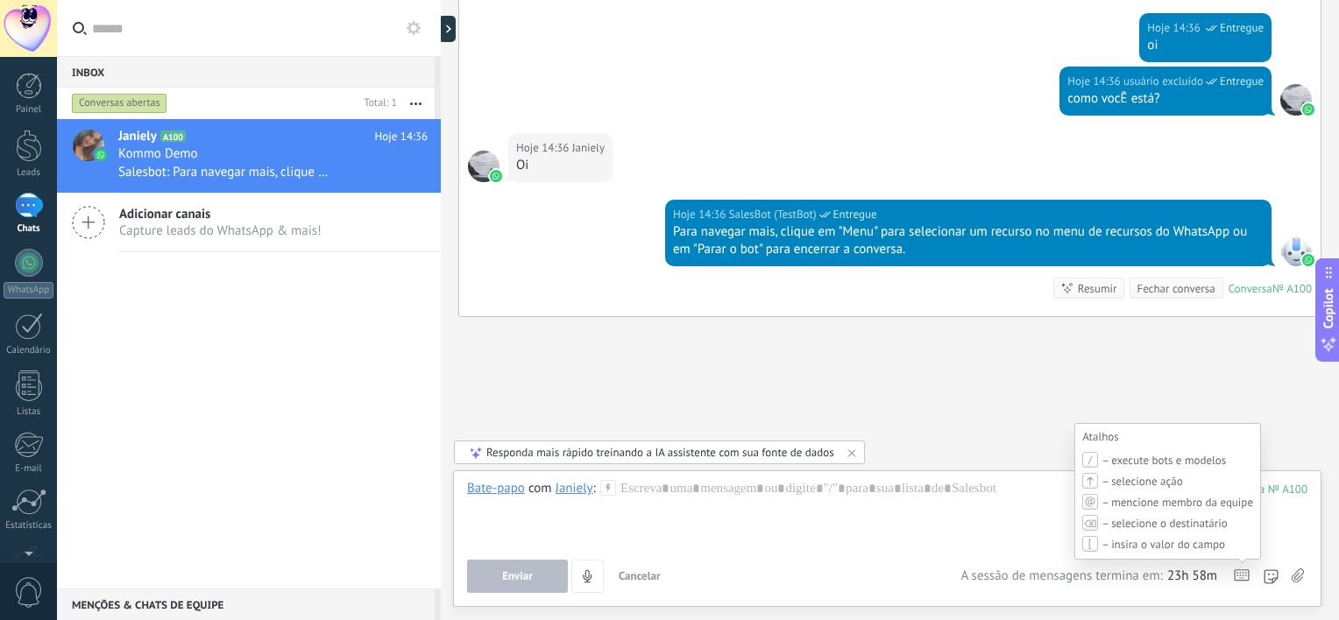
click at [1238, 581] on icon at bounding box center [1241, 575] width 16 height 12
click at [1240, 575] on icon at bounding box center [1241, 575] width 16 height 12
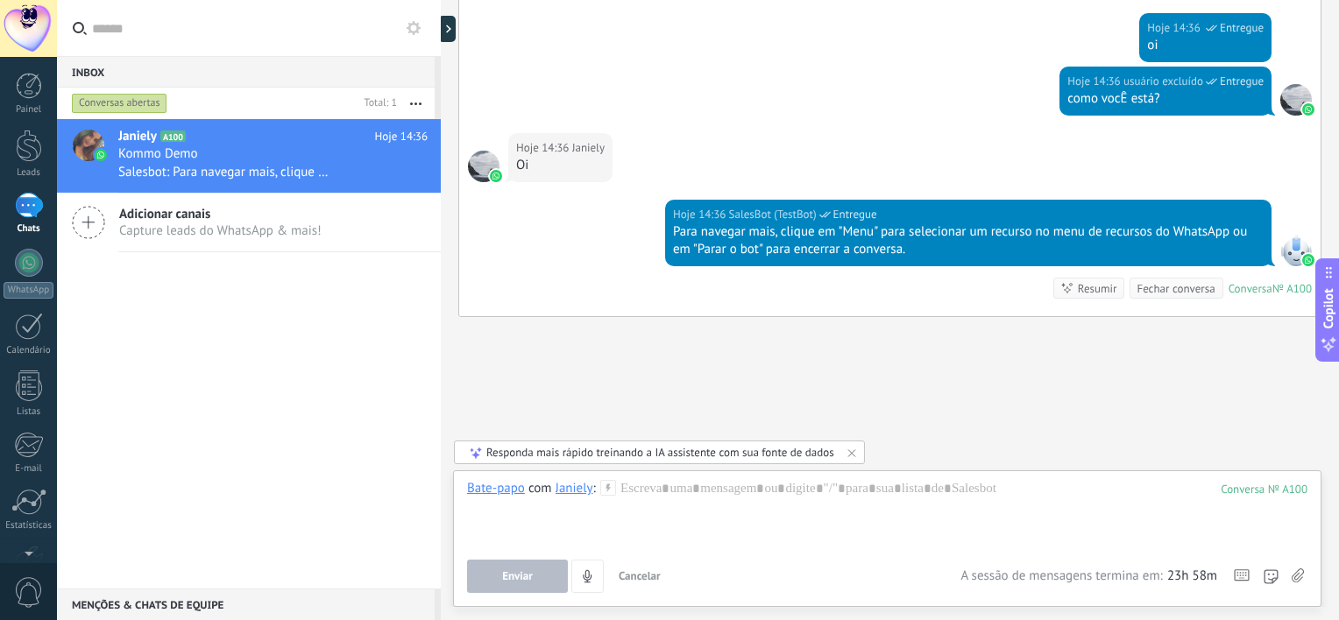
click at [1297, 576] on icon at bounding box center [1297, 576] width 12 height 15
click at [0, 0] on input "file" at bounding box center [0, 0] width 0 height 0
click at [100, 221] on icon at bounding box center [88, 222] width 33 height 33
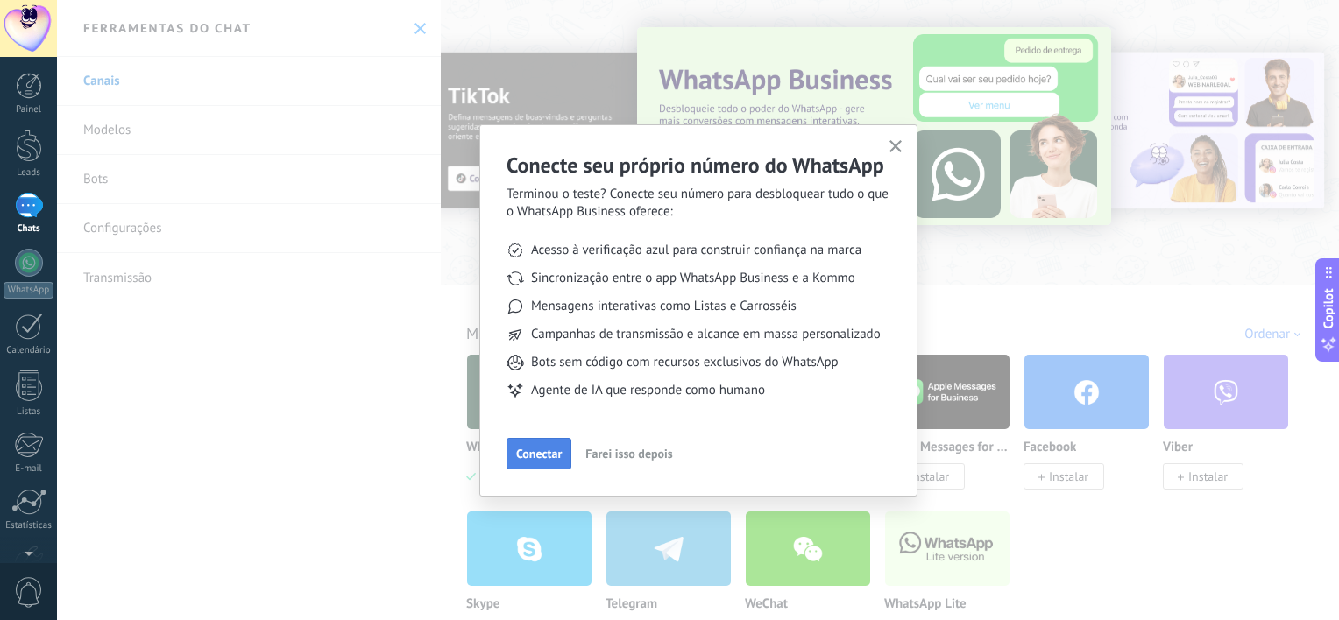
click at [554, 452] on span "Conectar" at bounding box center [539, 454] width 46 height 12
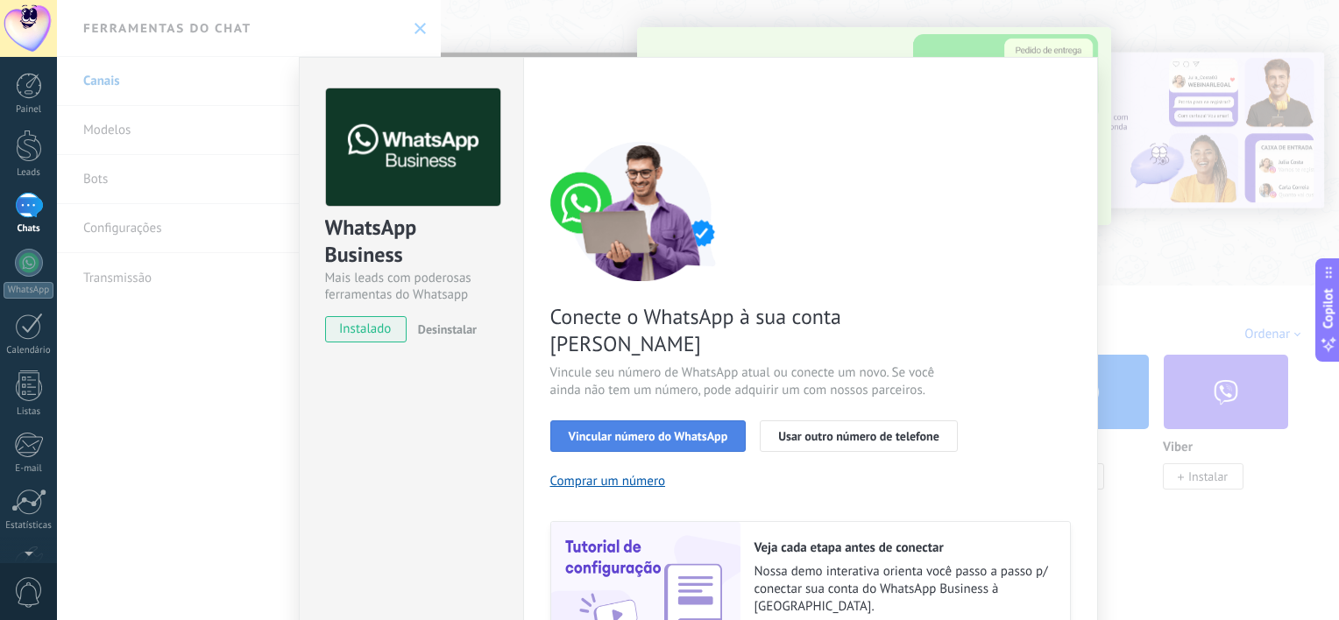
click at [639, 430] on span "Vincular número do WhatsApp" at bounding box center [648, 436] width 159 height 12
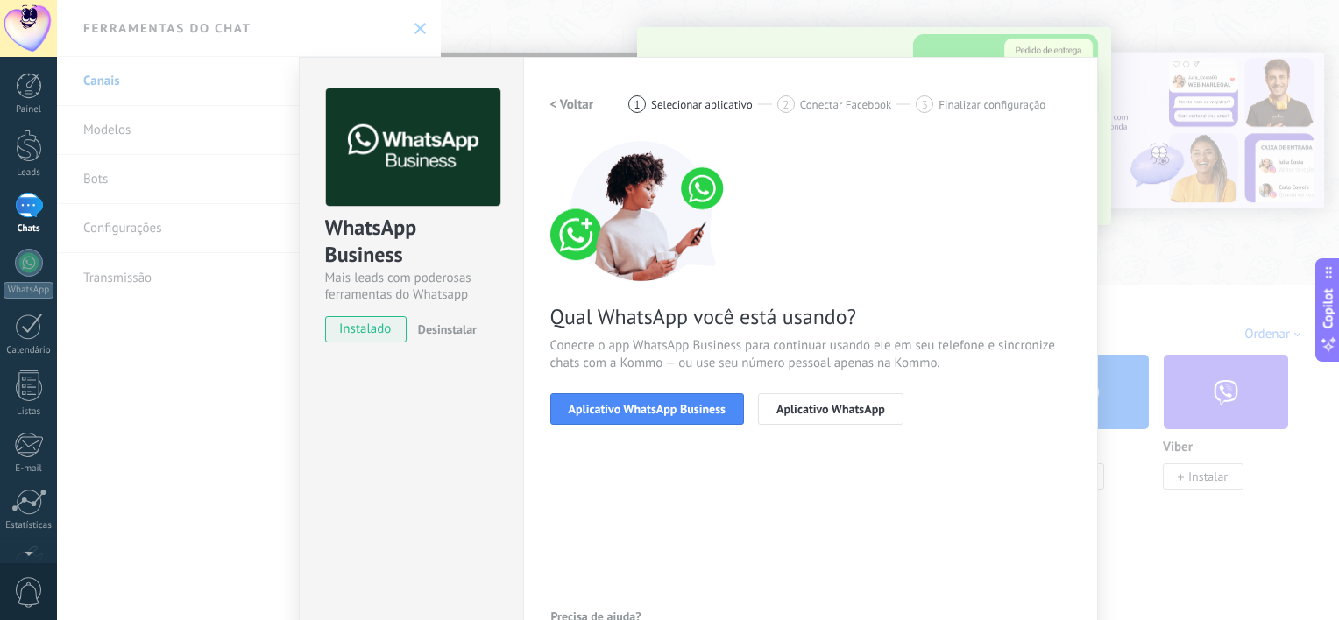
click at [639, 414] on span "Aplicativo WhatsApp Business" at bounding box center [647, 409] width 157 height 12
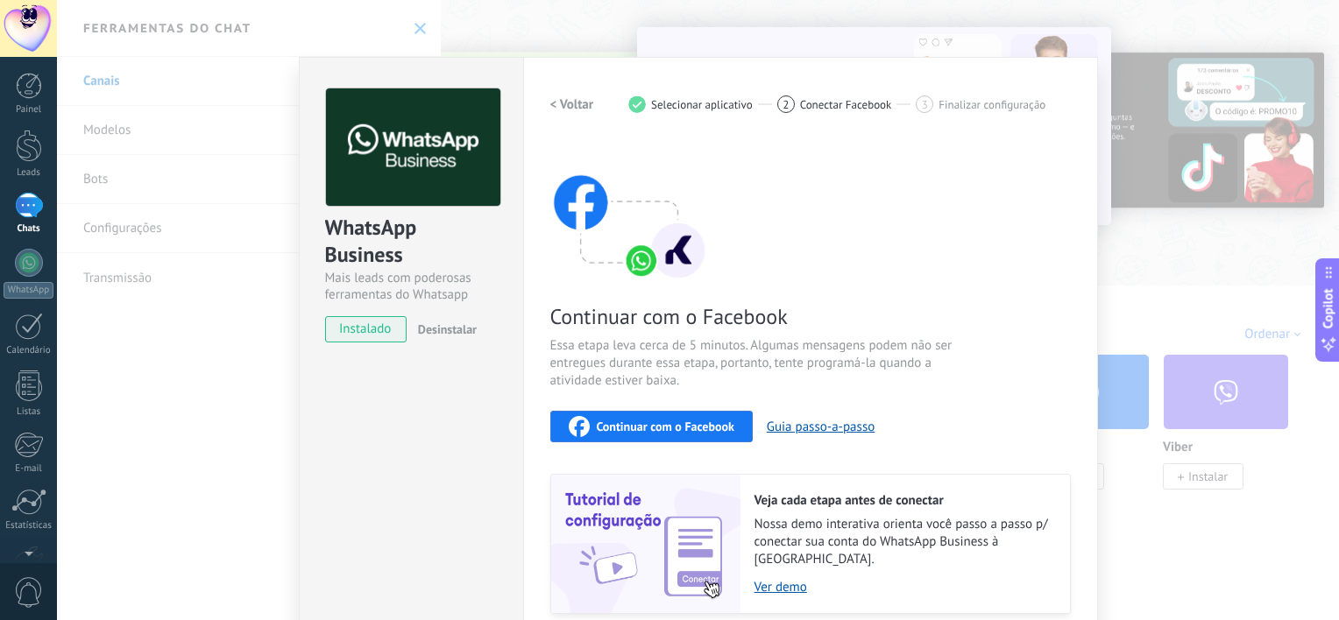
scroll to position [88, 0]
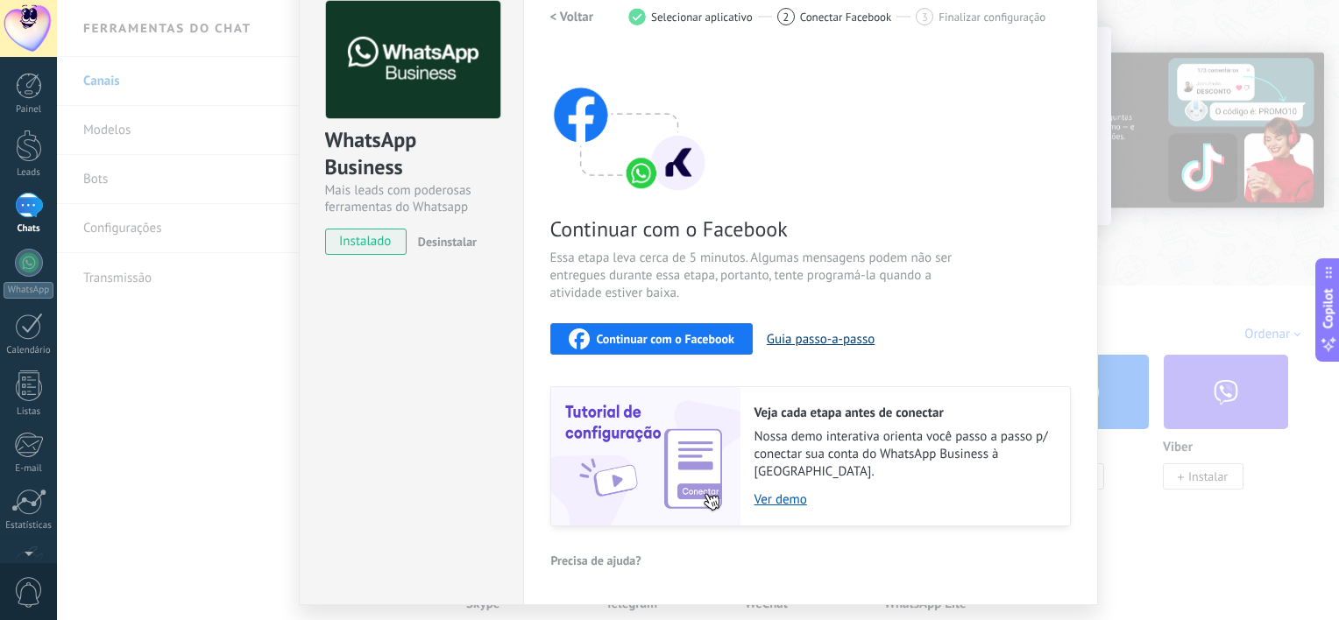
click at [829, 340] on button "Guia passo-a-passo" at bounding box center [820, 339] width 108 height 17
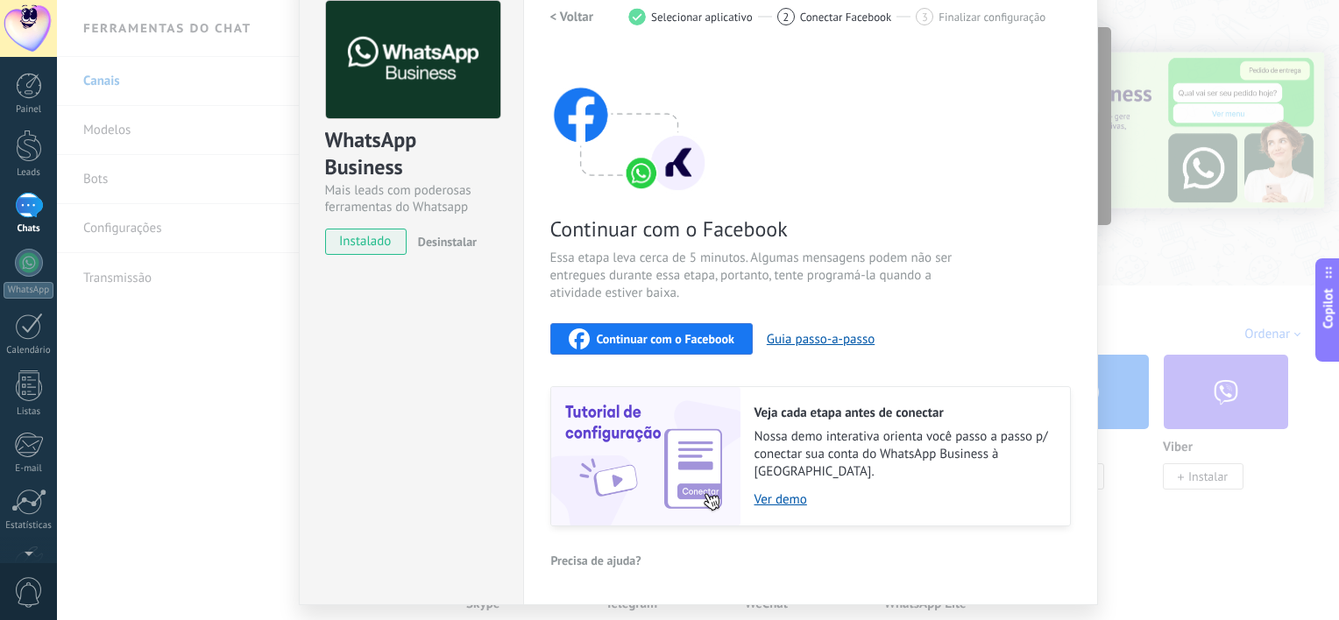
click at [718, 333] on span "Continuar com o Facebook" at bounding box center [666, 339] width 138 height 12
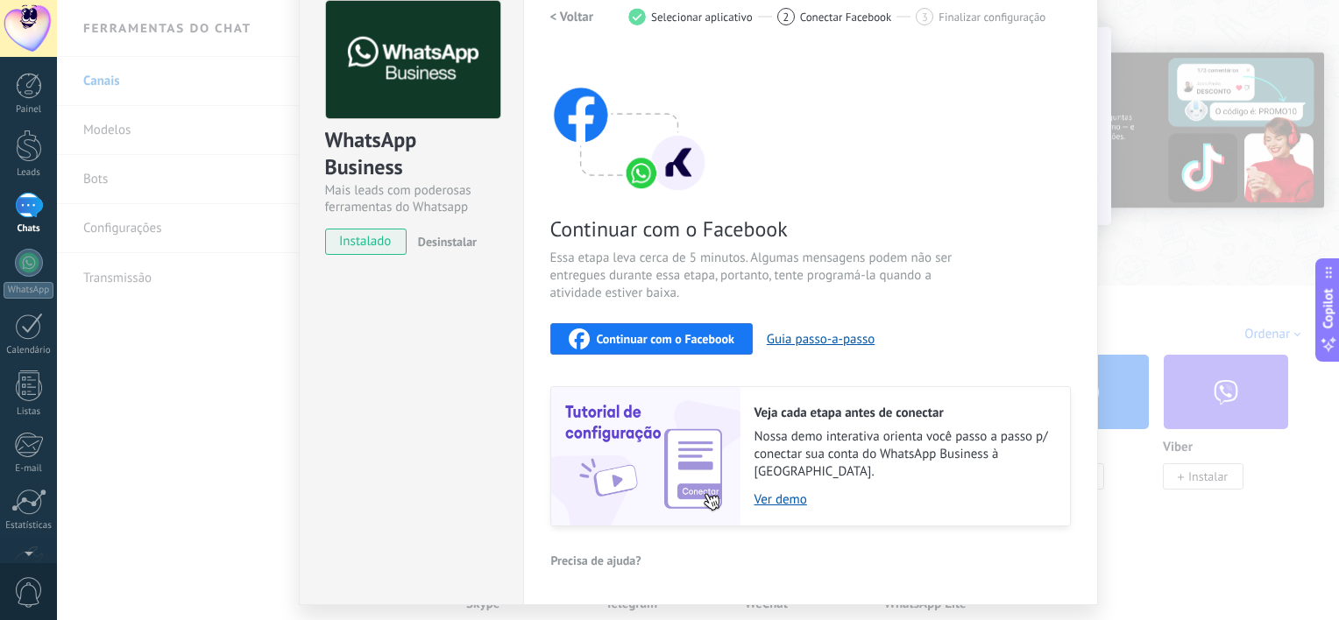
click at [689, 336] on span "Continuar com o Facebook" at bounding box center [666, 339] width 138 height 12
click at [715, 333] on span "Continuar com o Facebook" at bounding box center [666, 339] width 138 height 12
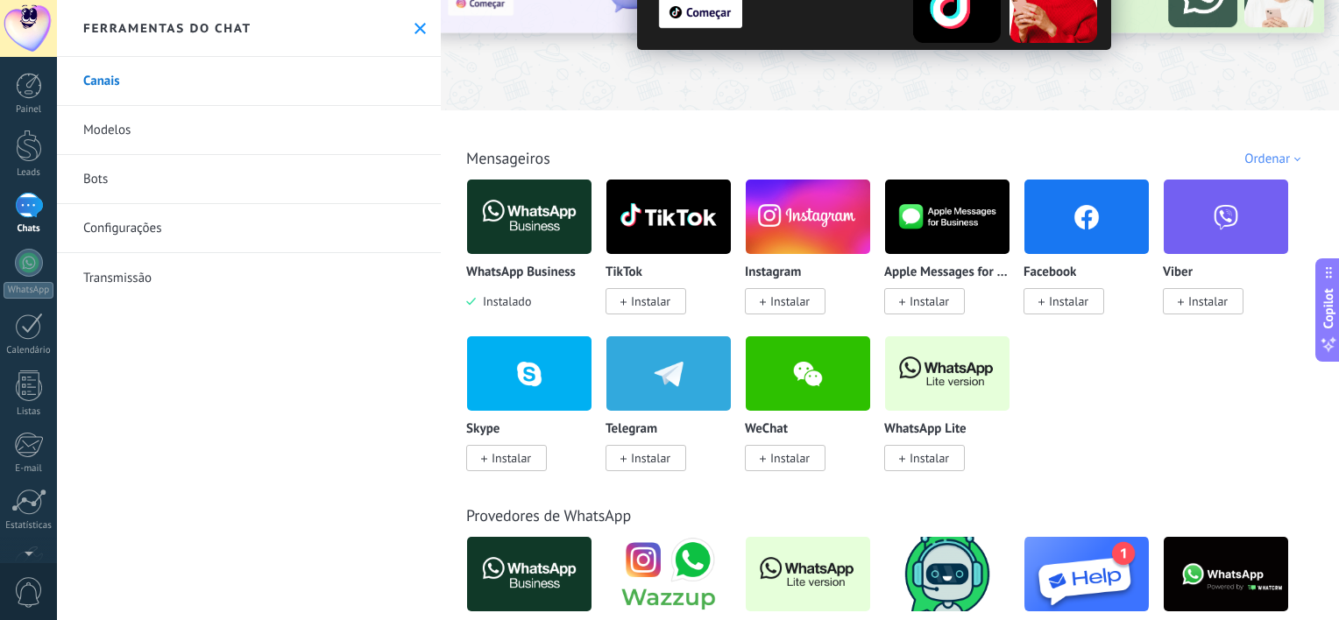
click at [495, 225] on img at bounding box center [529, 216] width 124 height 85
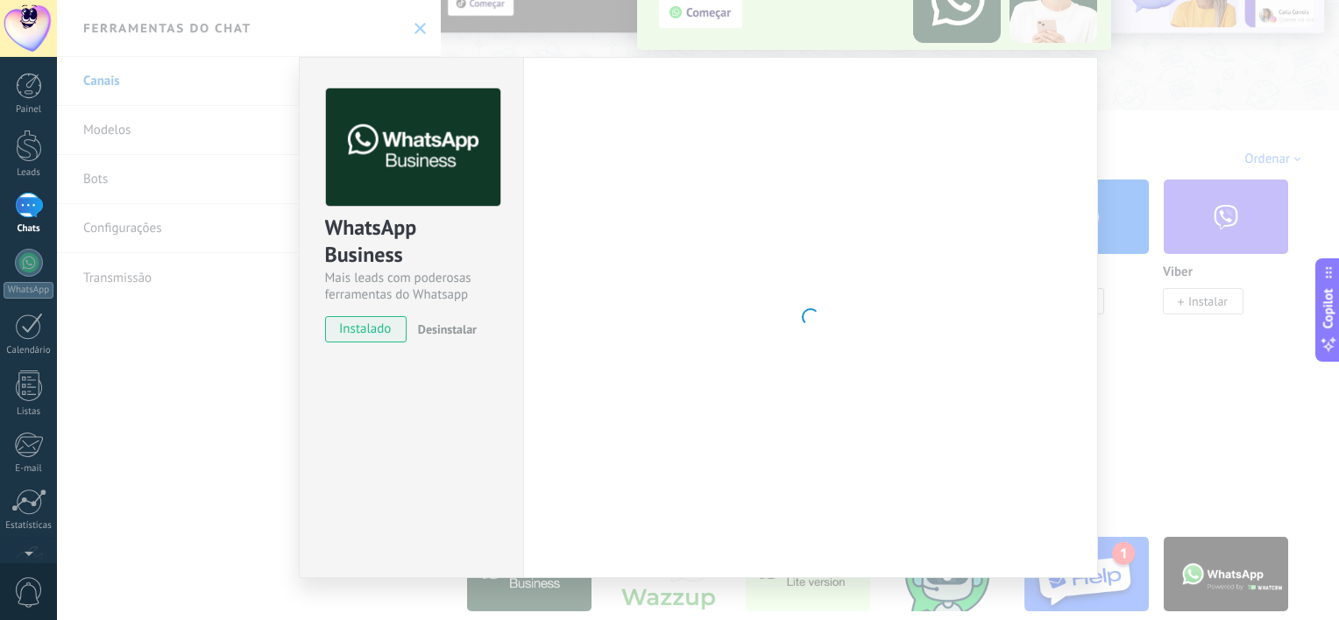
click at [378, 321] on span "instalado" at bounding box center [366, 329] width 80 height 26
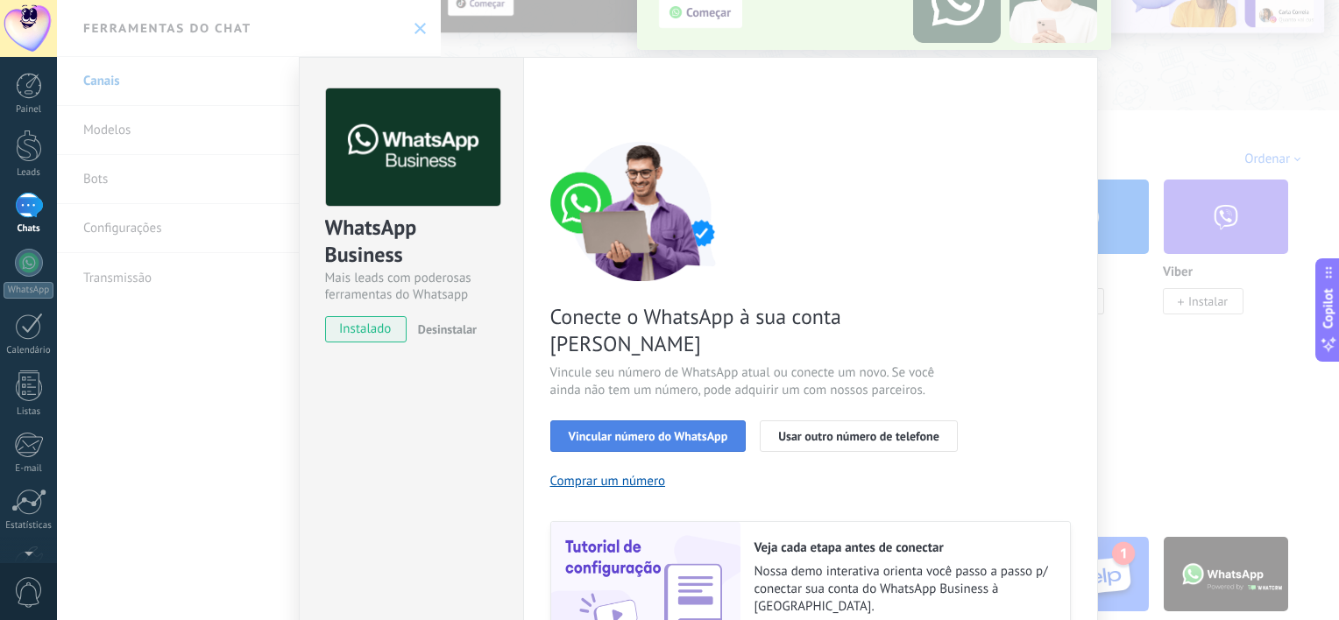
click at [719, 430] on span "Vincular número do WhatsApp" at bounding box center [648, 436] width 159 height 12
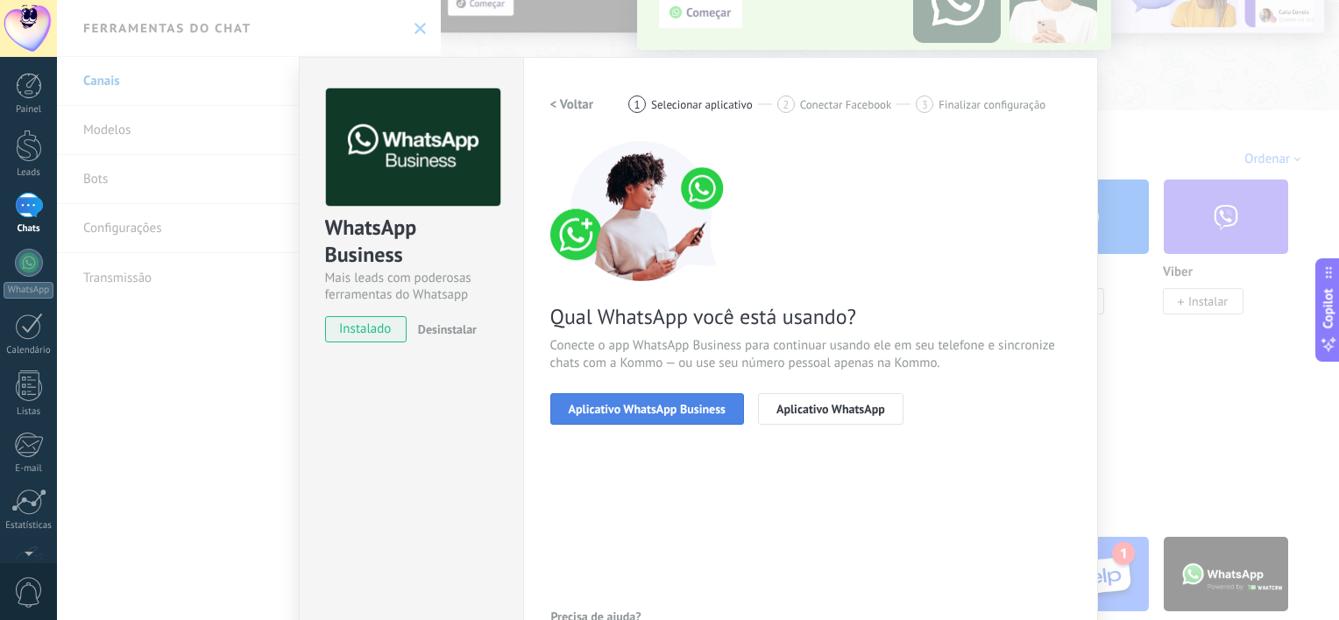
click at [717, 408] on span "Aplicativo WhatsApp Business" at bounding box center [647, 409] width 157 height 12
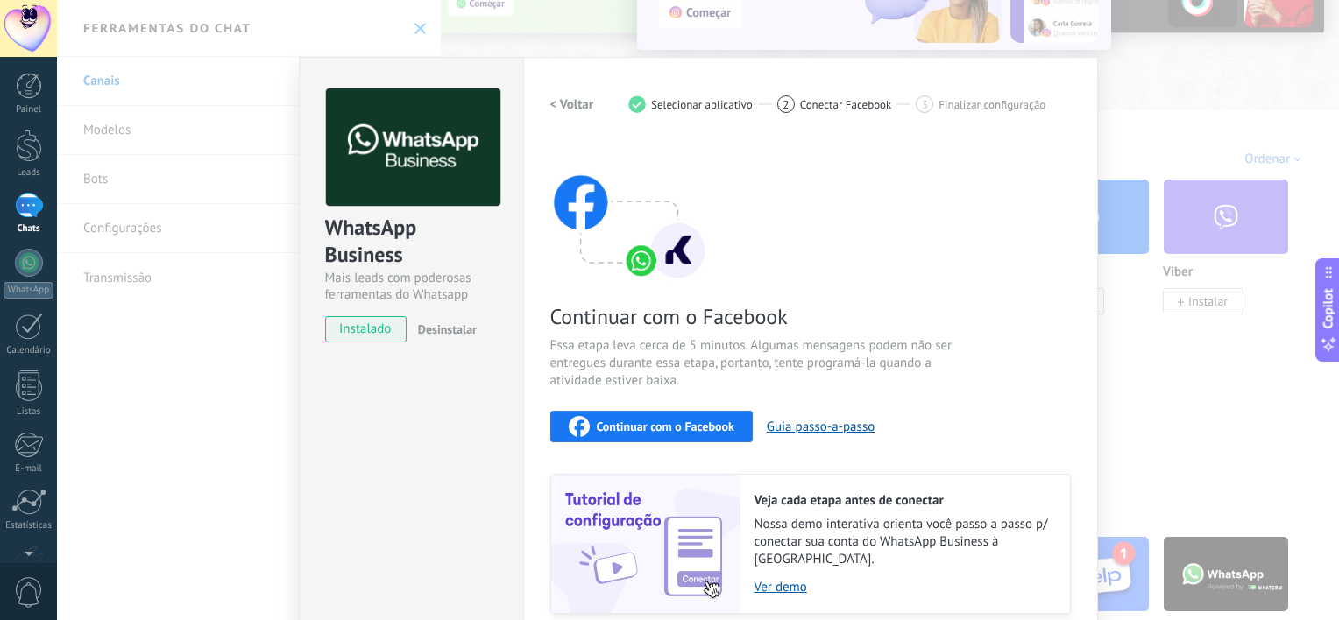
click at [659, 426] on span "Continuar com o Facebook" at bounding box center [666, 426] width 138 height 12
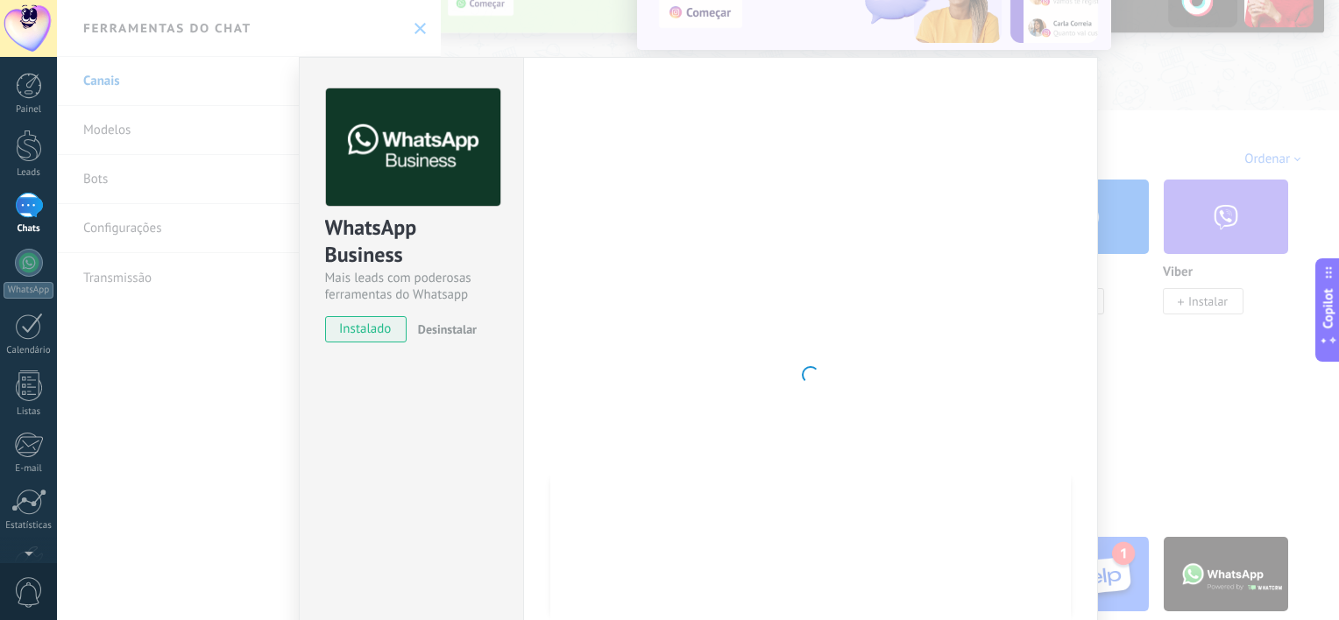
click at [698, 303] on div at bounding box center [810, 374] width 520 height 573
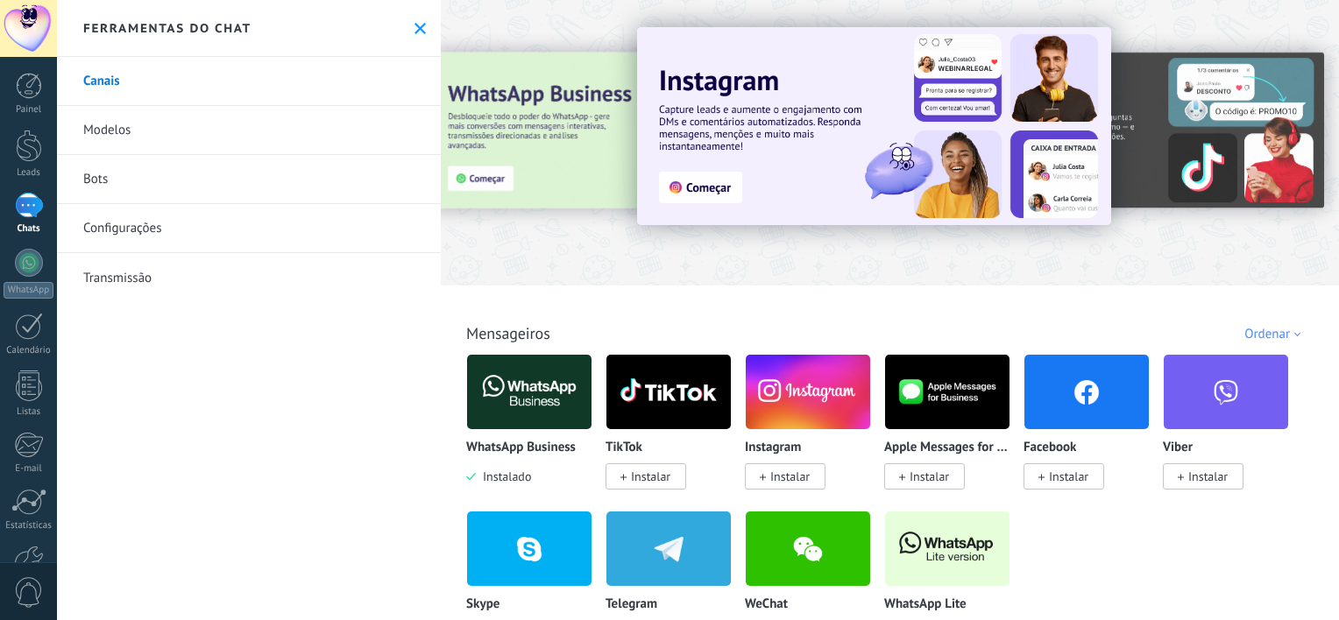
click at [549, 390] on img at bounding box center [529, 392] width 124 height 85
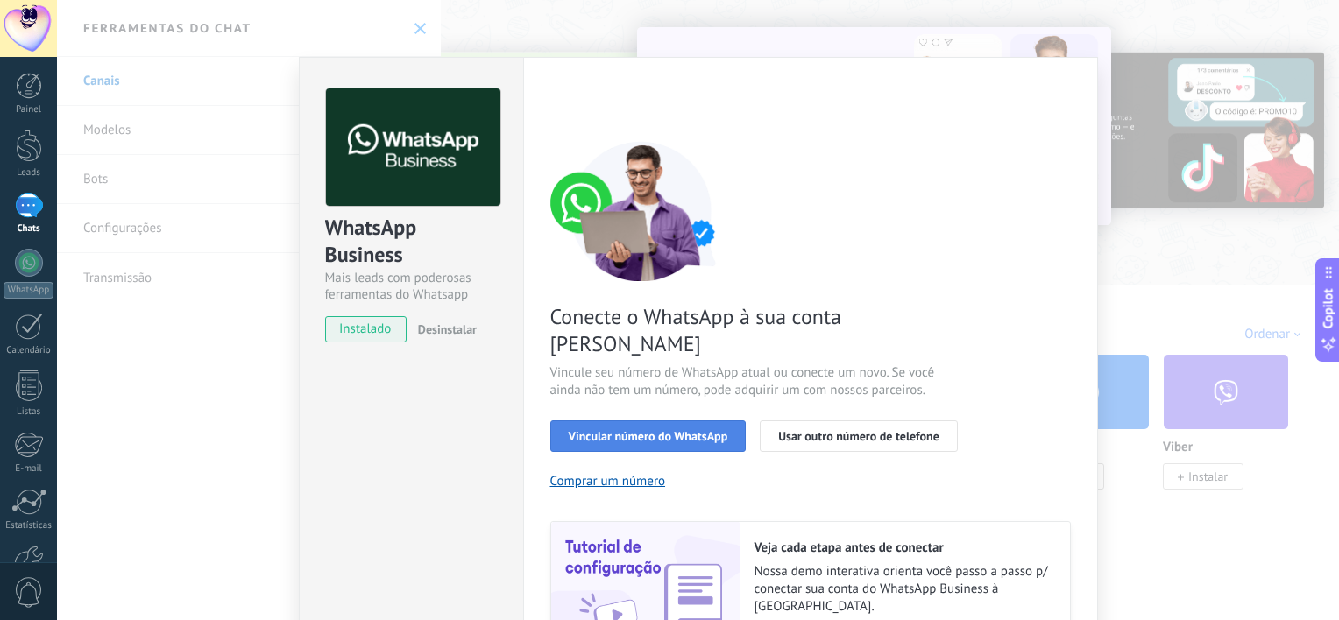
click at [702, 430] on span "Vincular número do WhatsApp" at bounding box center [648, 436] width 159 height 12
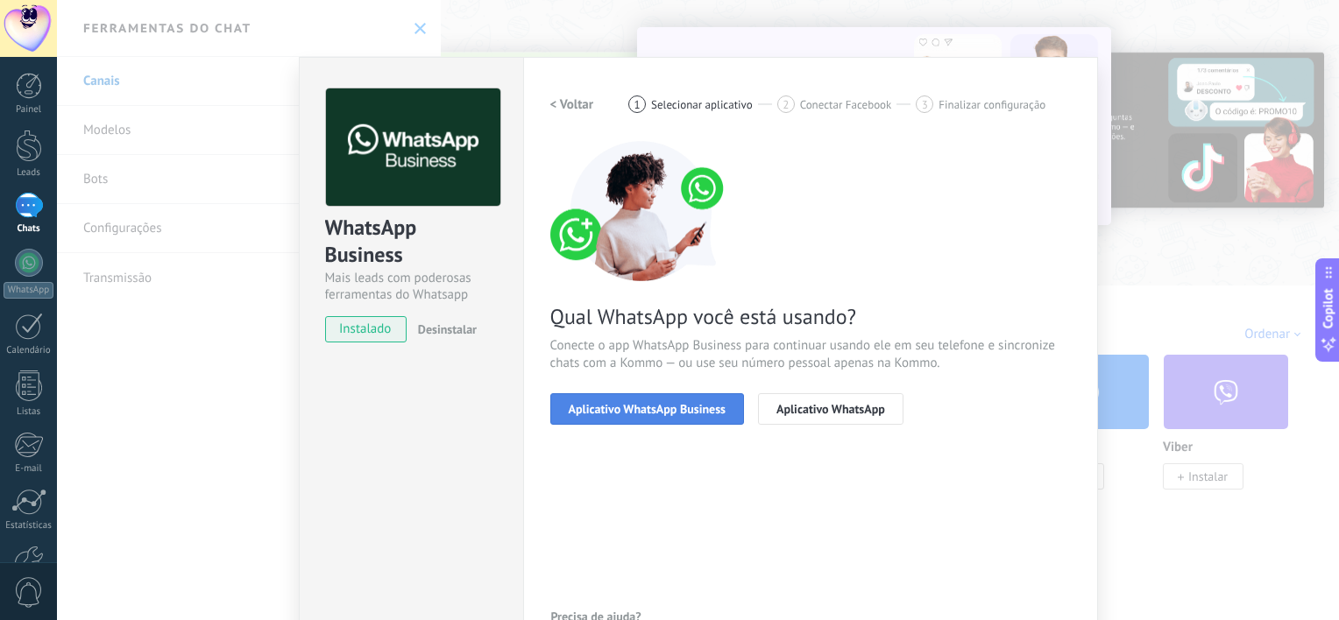
click at [701, 412] on span "Aplicativo WhatsApp Business" at bounding box center [647, 409] width 157 height 12
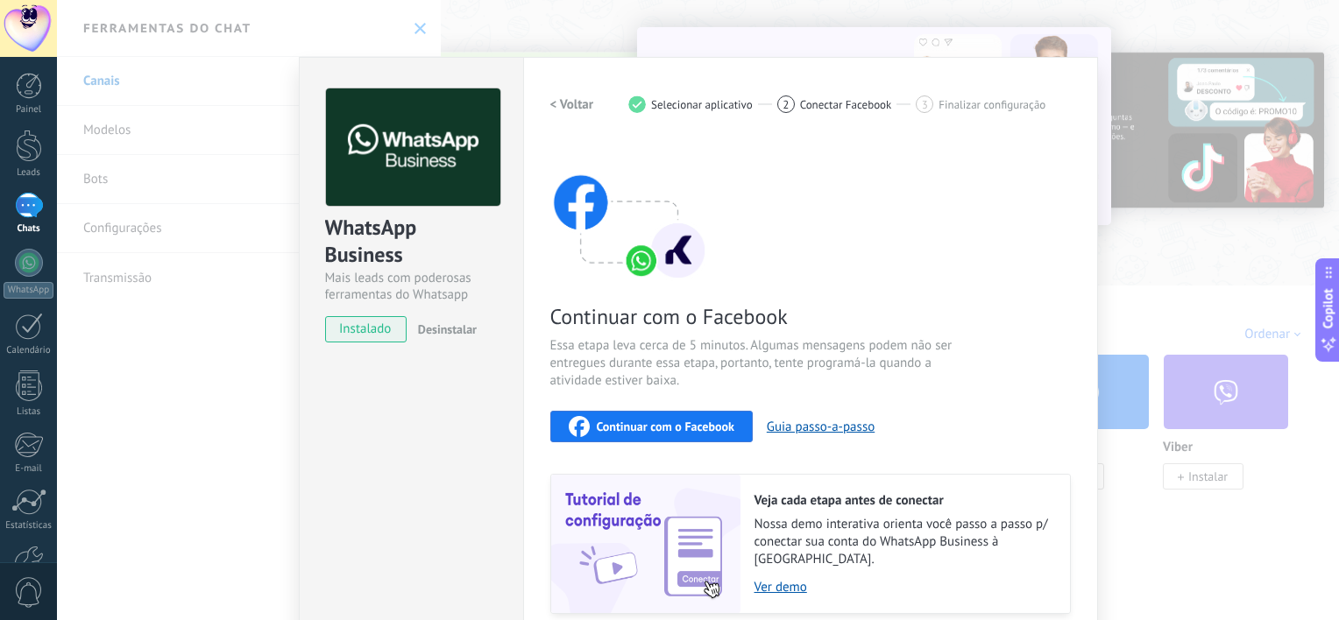
click at [701, 421] on span "Continuar com o Facebook" at bounding box center [666, 426] width 138 height 12
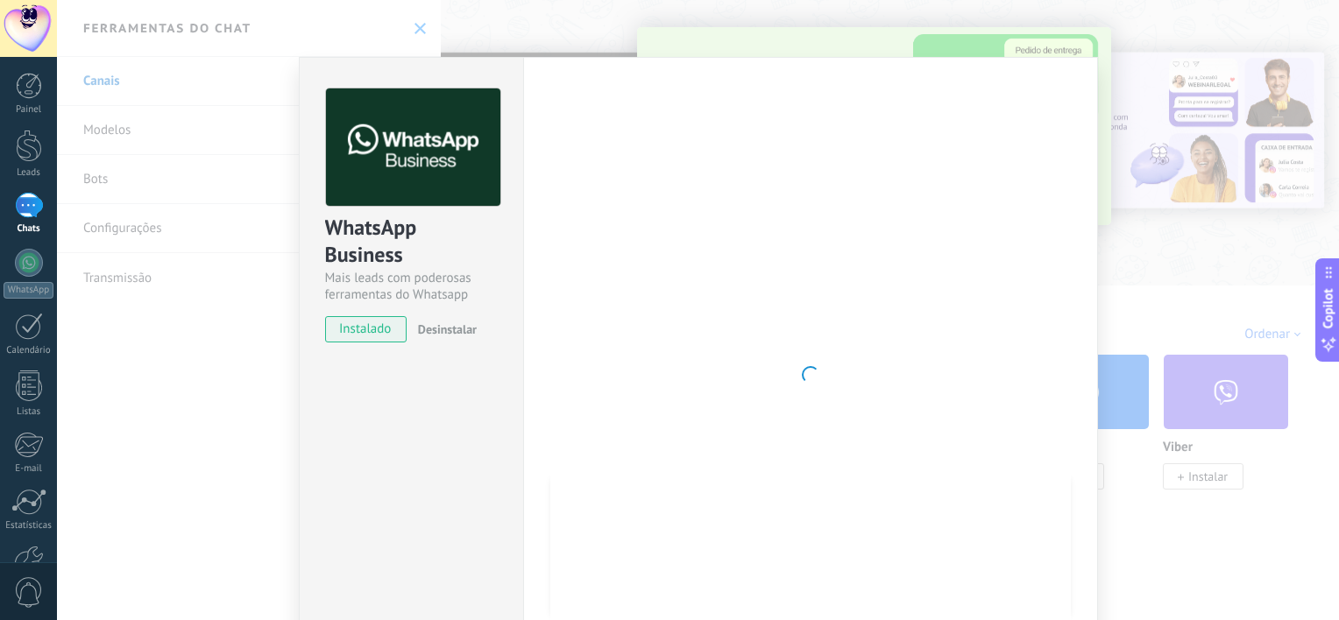
click at [994, 214] on div at bounding box center [810, 374] width 520 height 573
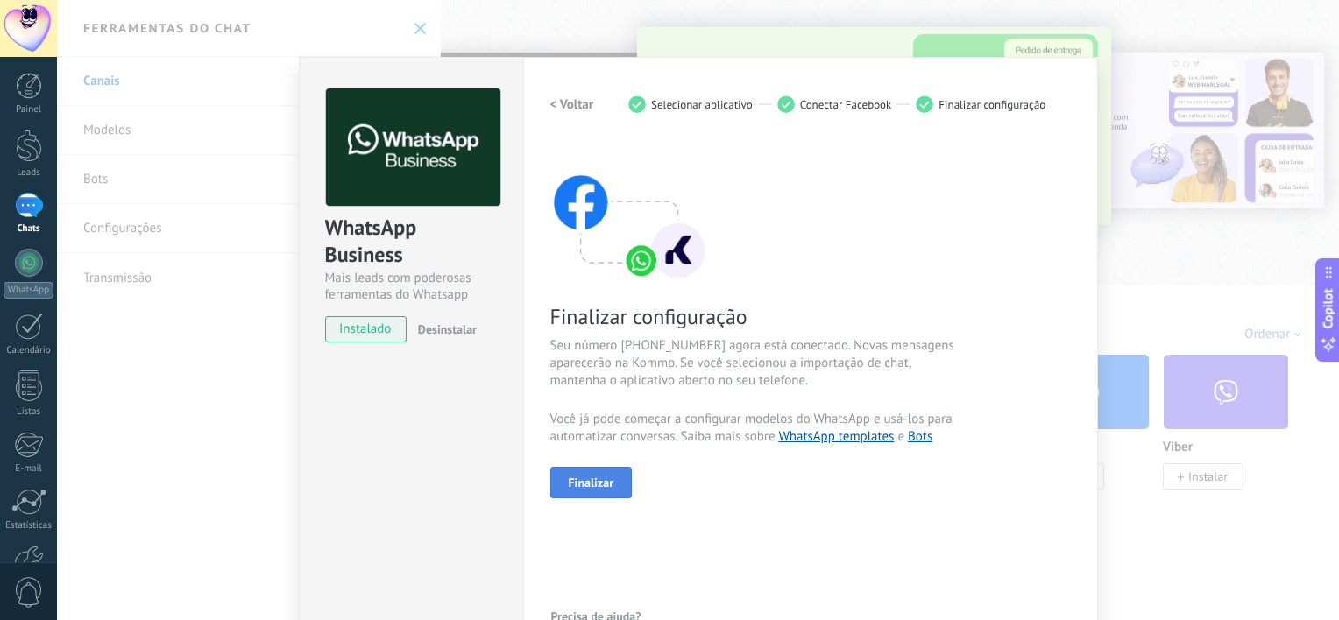
click at [562, 483] on button "Finalizar" at bounding box center [591, 483] width 82 height 32
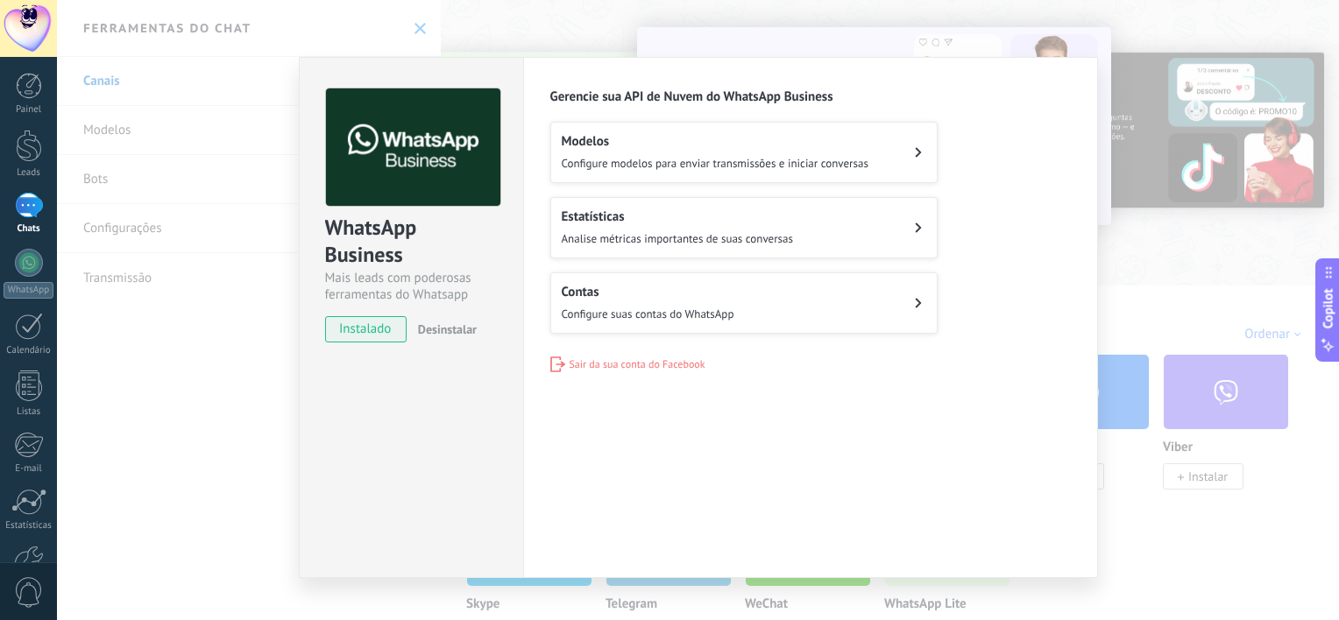
click at [775, 237] on span "Analise métricas importantes de suas conversas" at bounding box center [677, 238] width 231 height 15
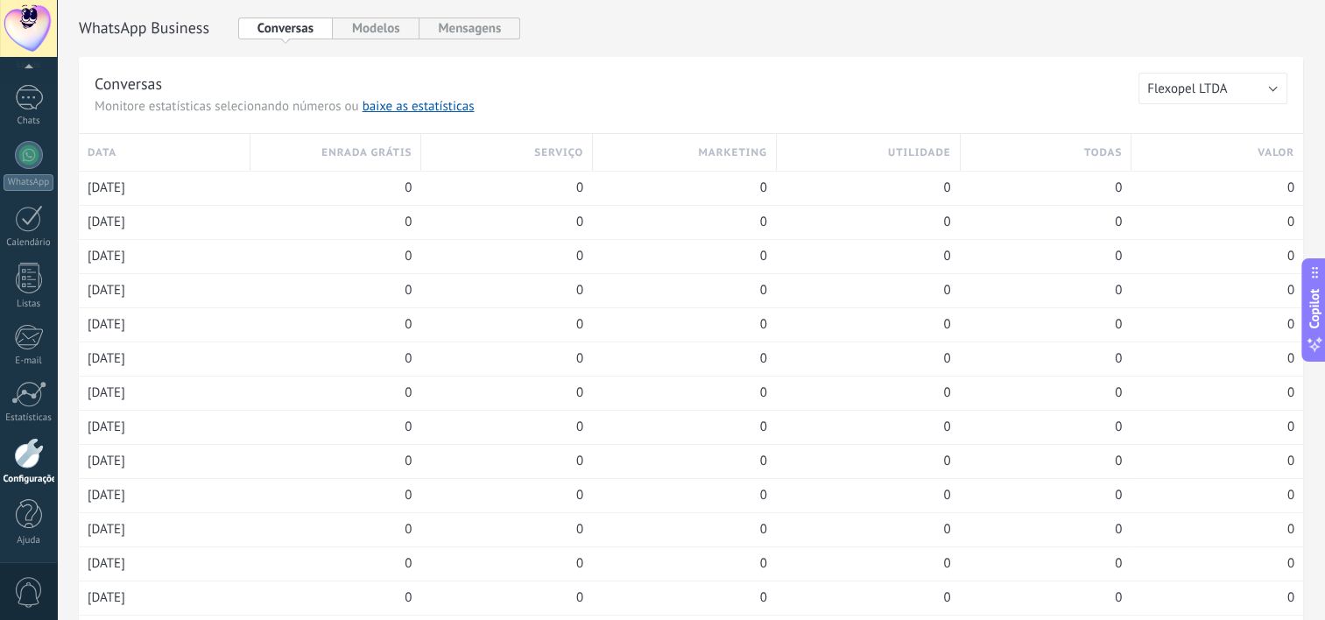
click at [344, 152] on h3 "ENRADA GRÁTIS" at bounding box center [366, 153] width 90 height 17
click at [385, 33] on button "Modelos" at bounding box center [376, 29] width 87 height 22
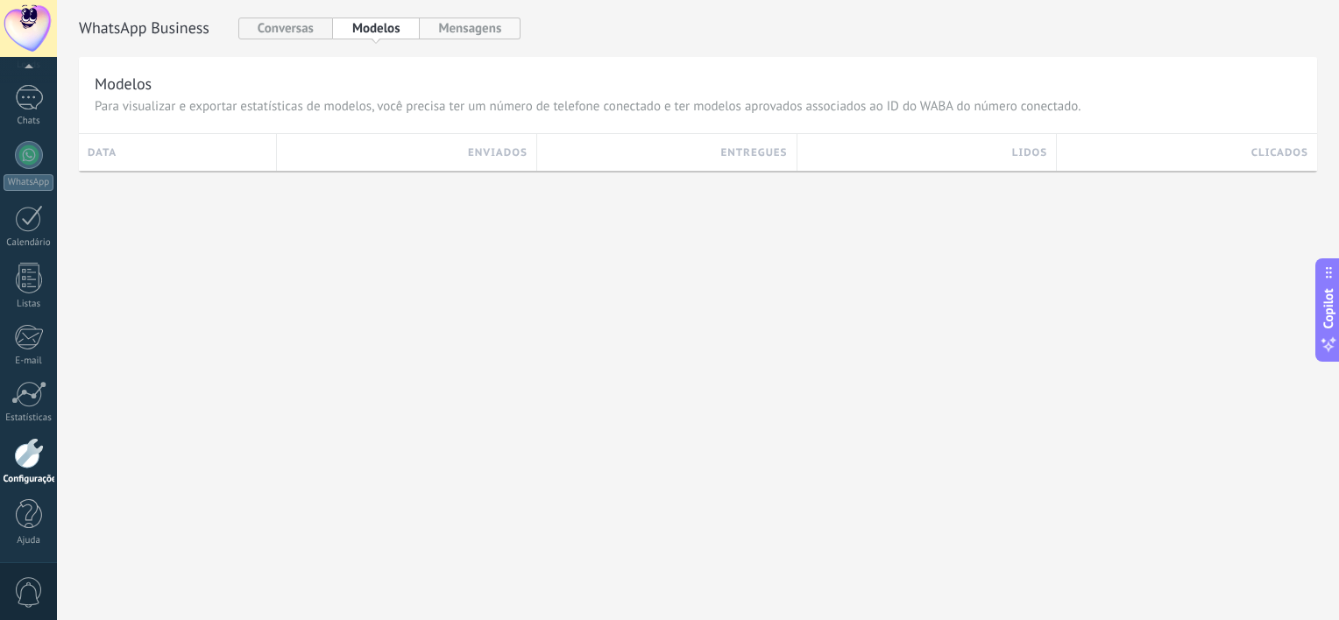
click at [456, 28] on button "Mensagens" at bounding box center [471, 29] width 102 height 22
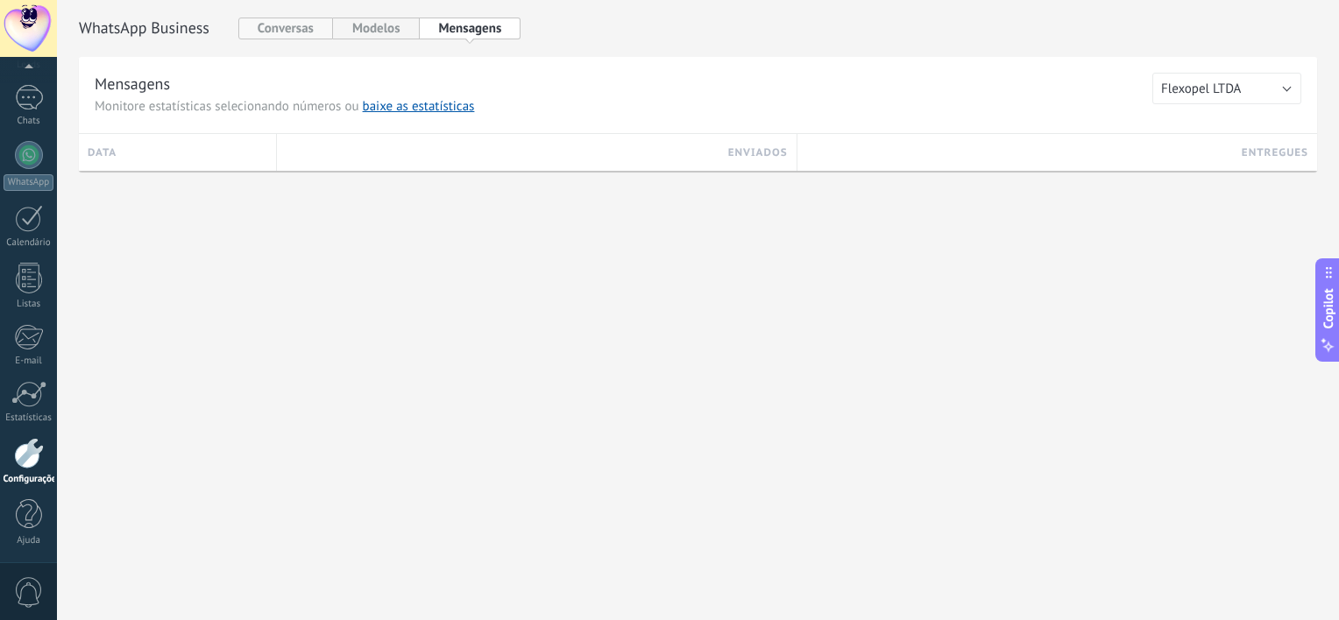
click at [308, 25] on button "Conversas" at bounding box center [285, 29] width 95 height 22
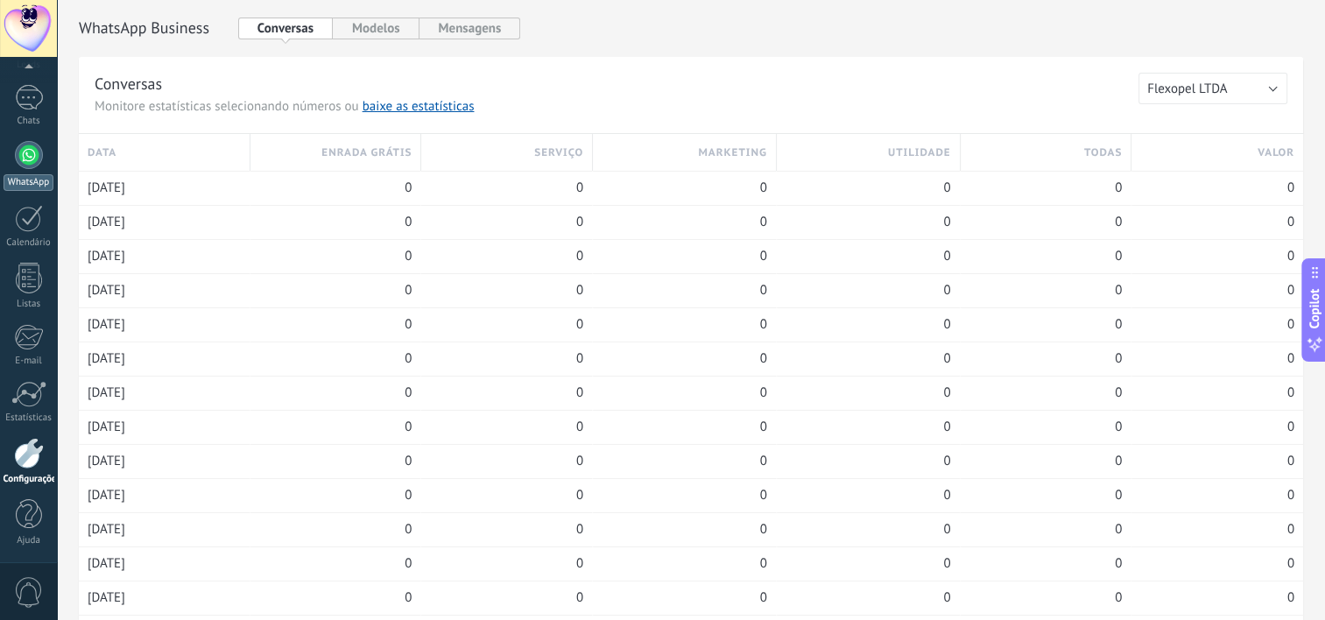
click at [25, 158] on div at bounding box center [29, 155] width 28 height 28
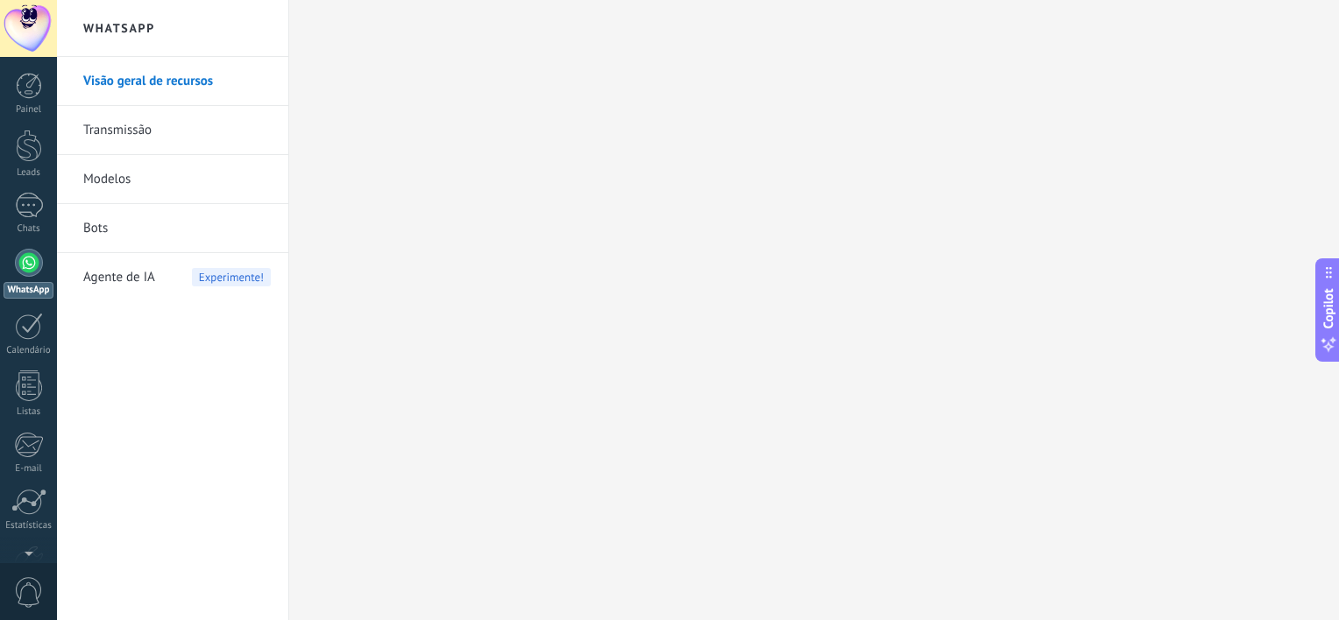
click at [31, 36] on div at bounding box center [28, 28] width 57 height 57
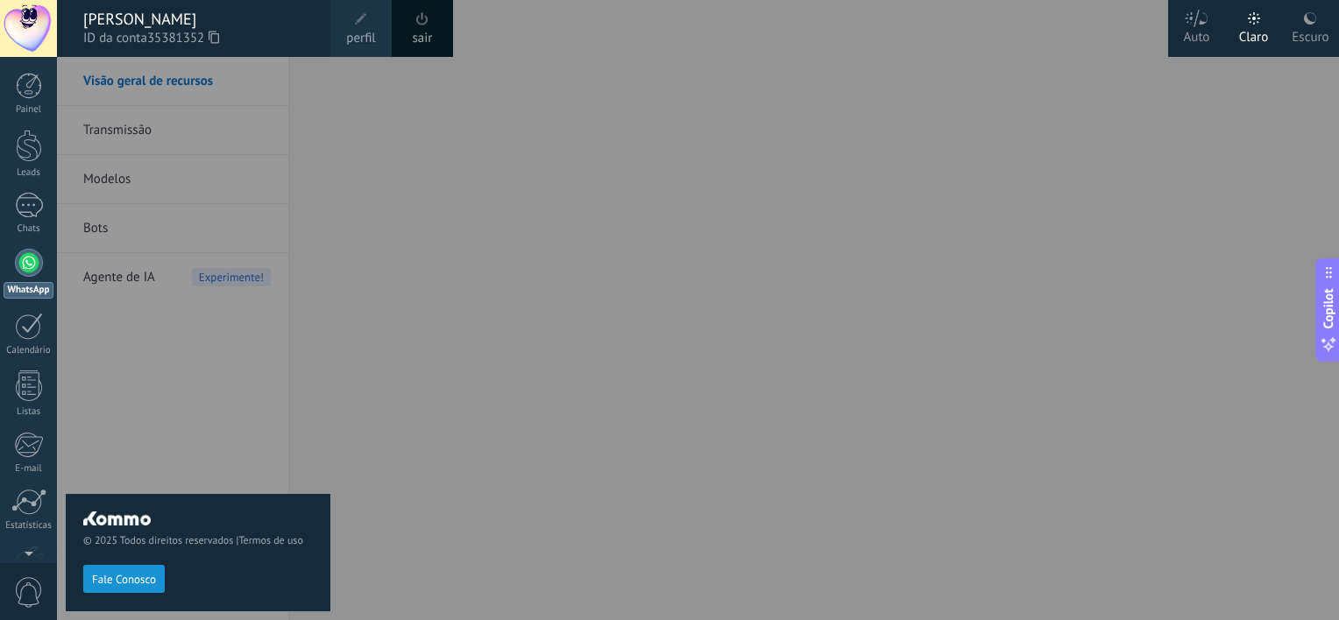
drag, startPoint x: 303, startPoint y: 102, endPoint x: 289, endPoint y: 103, distance: 14.1
click at [304, 102] on div "© 2025 Todos direitos reservados | Termos de uso Fale Conosco" at bounding box center [198, 338] width 265 height 563
click at [39, 92] on div at bounding box center [29, 86] width 26 height 26
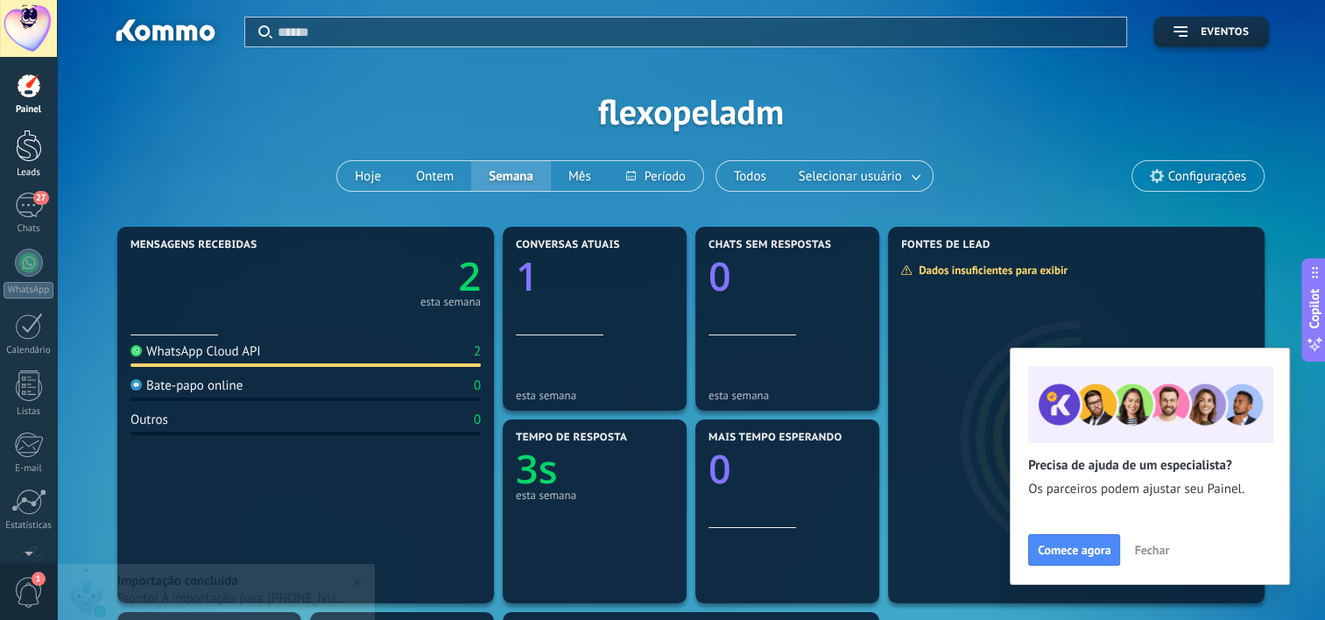
click at [38, 147] on div at bounding box center [29, 146] width 26 height 32
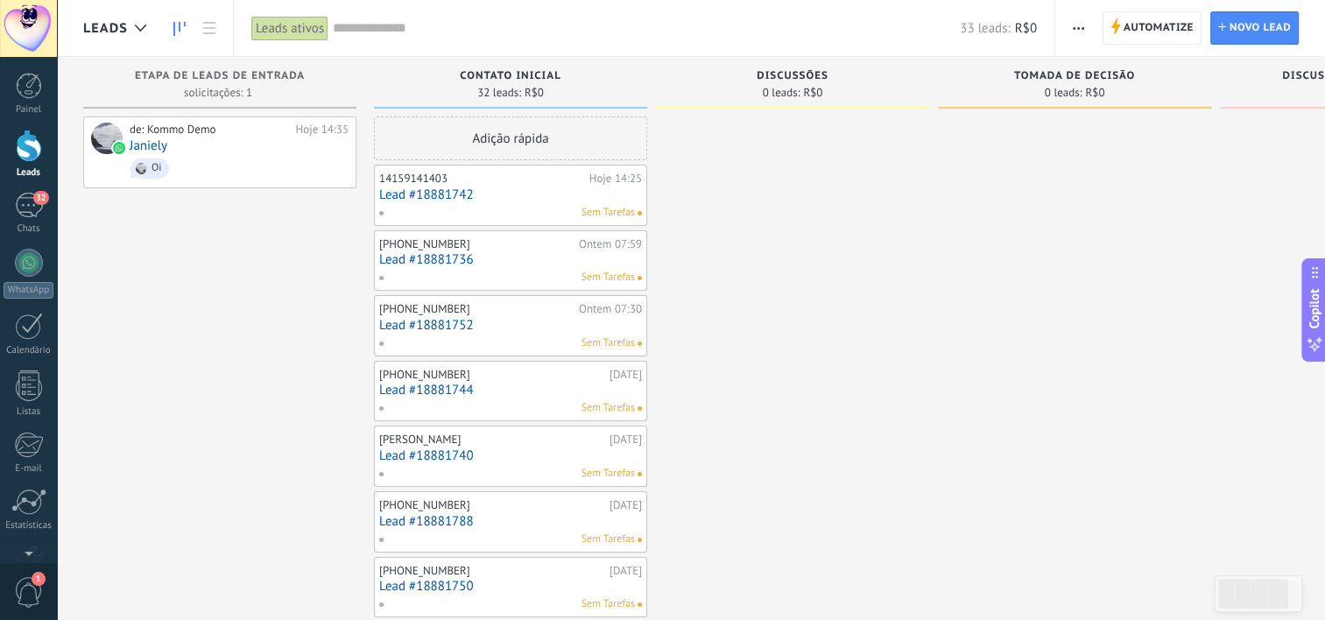
click at [513, 190] on link "Lead #18881742" at bounding box center [510, 194] width 263 height 15
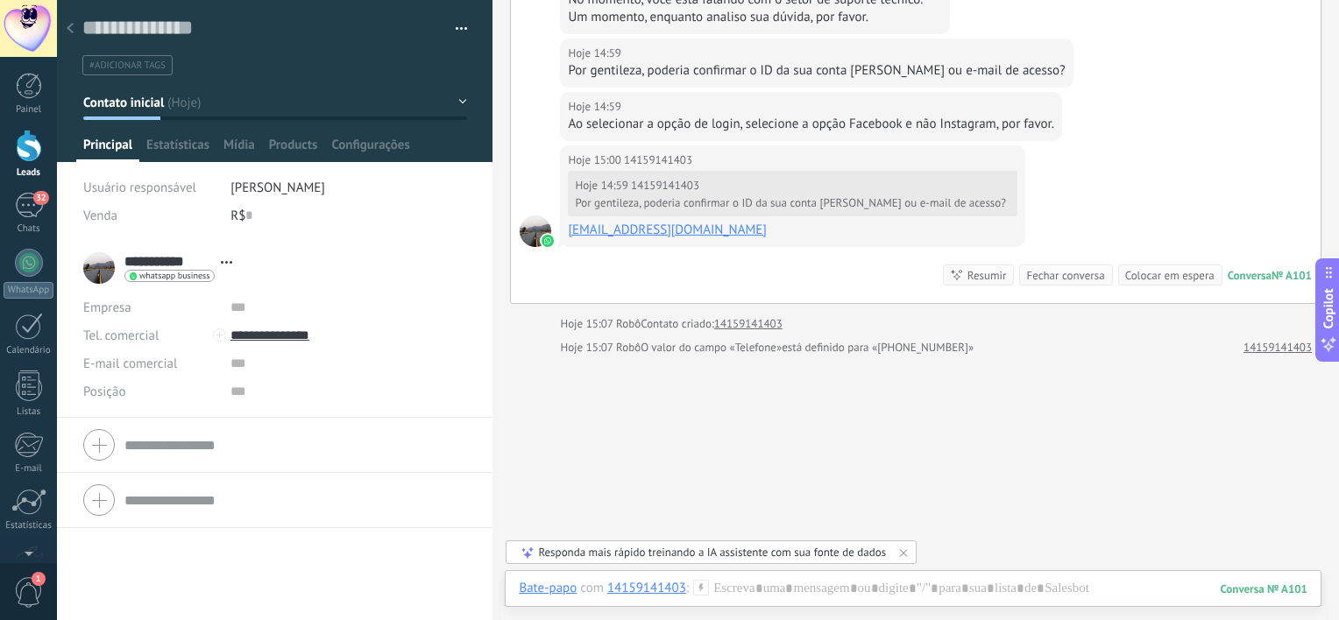
scroll to position [1182, 0]
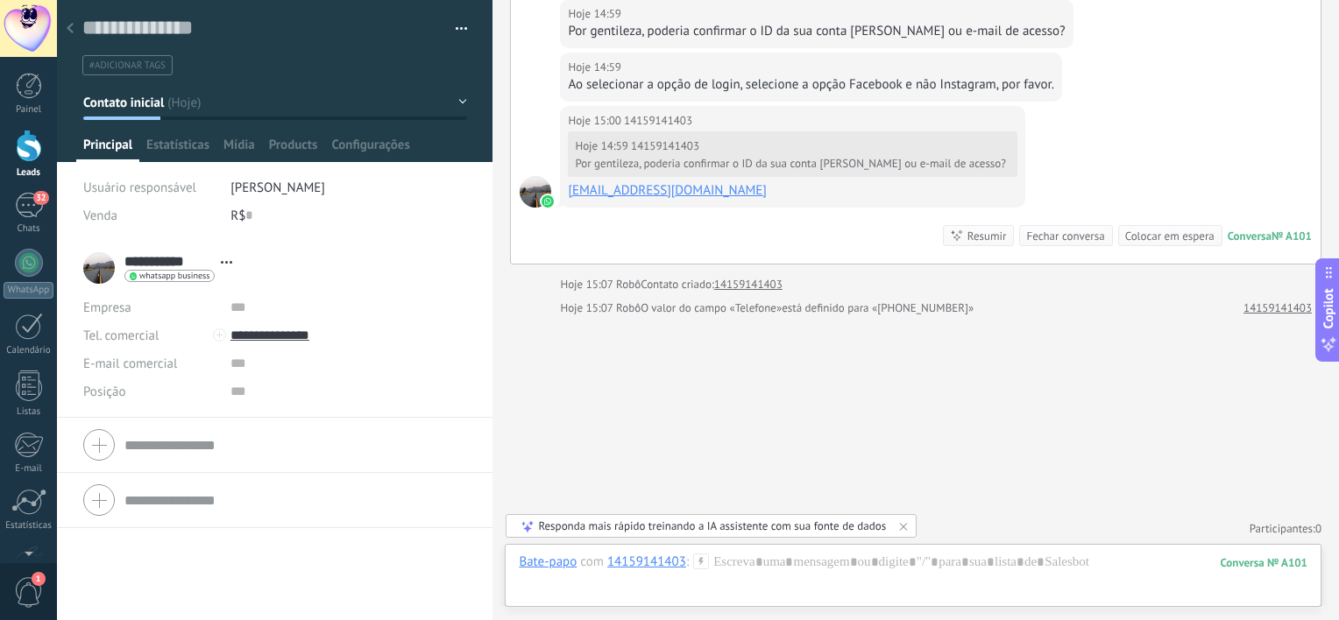
click at [71, 28] on icon at bounding box center [70, 28] width 7 height 11
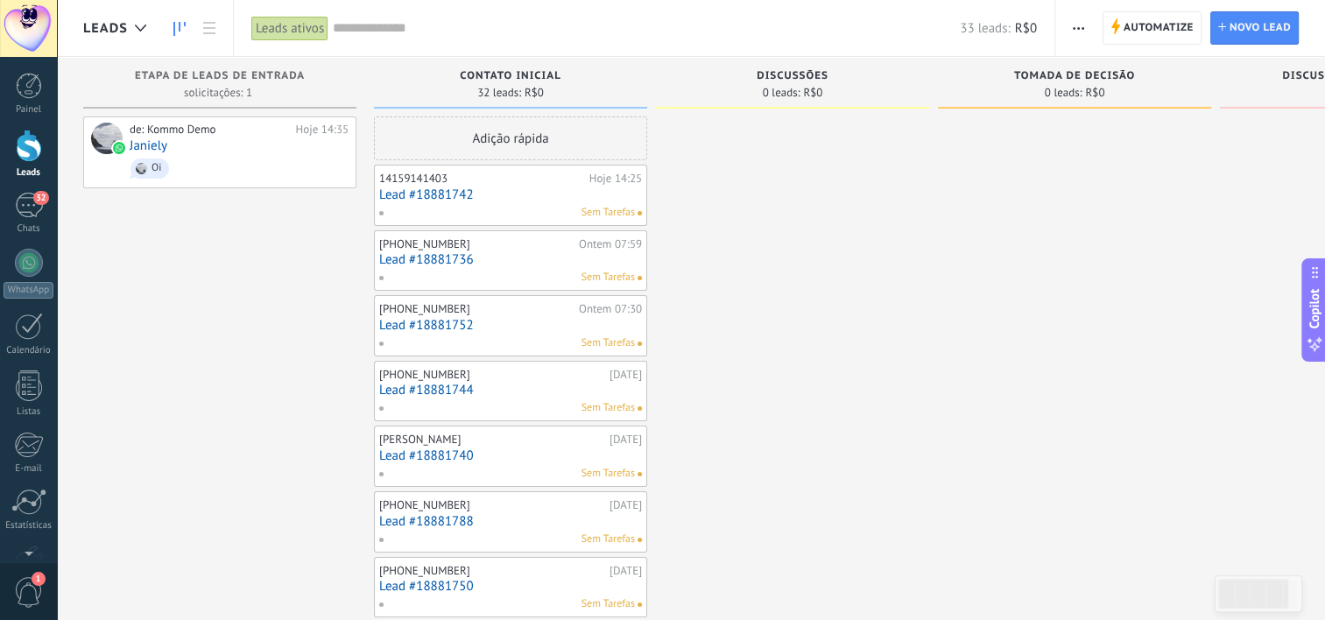
click at [522, 270] on div "Sem Tarefas" at bounding box center [506, 278] width 257 height 16
click at [442, 256] on link "Lead #18881736" at bounding box center [510, 259] width 263 height 15
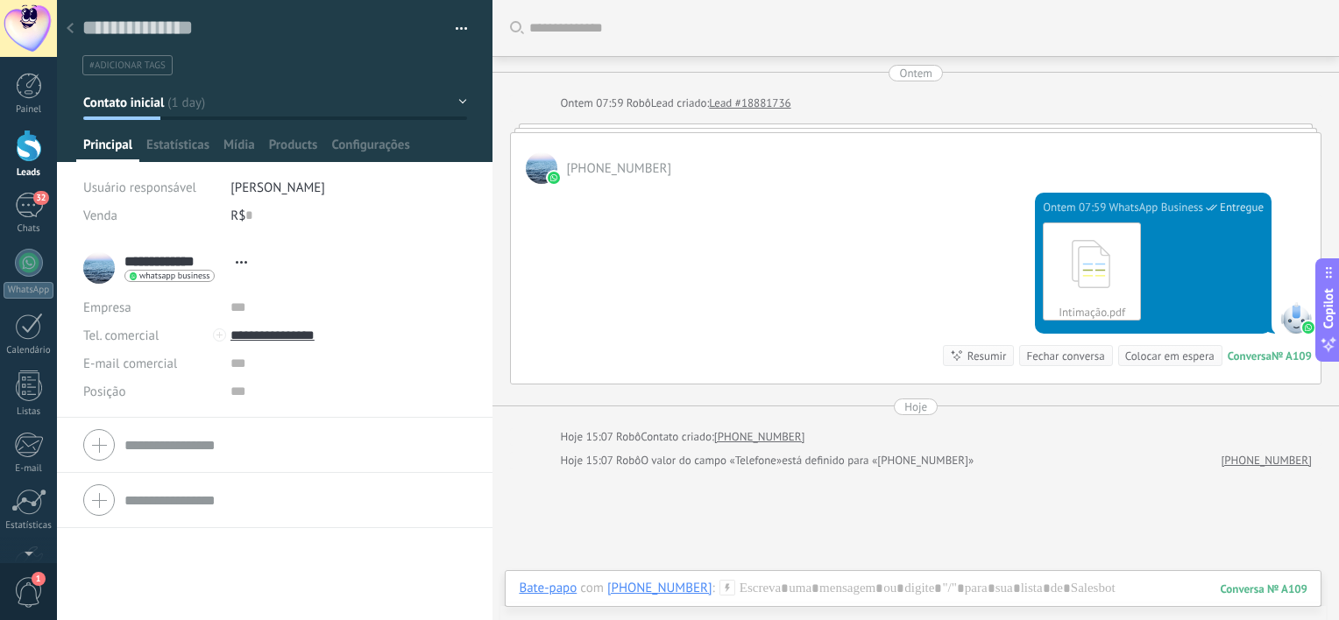
click at [687, 190] on div "Ontem 07:59 WhatsApp Business Entregue Intimação.pdf Download Conversa № A109 C…" at bounding box center [915, 284] width 809 height 200
click at [627, 173] on span "[PHONE_NUMBER]" at bounding box center [618, 168] width 105 height 17
click at [72, 27] on icon at bounding box center [70, 28] width 7 height 11
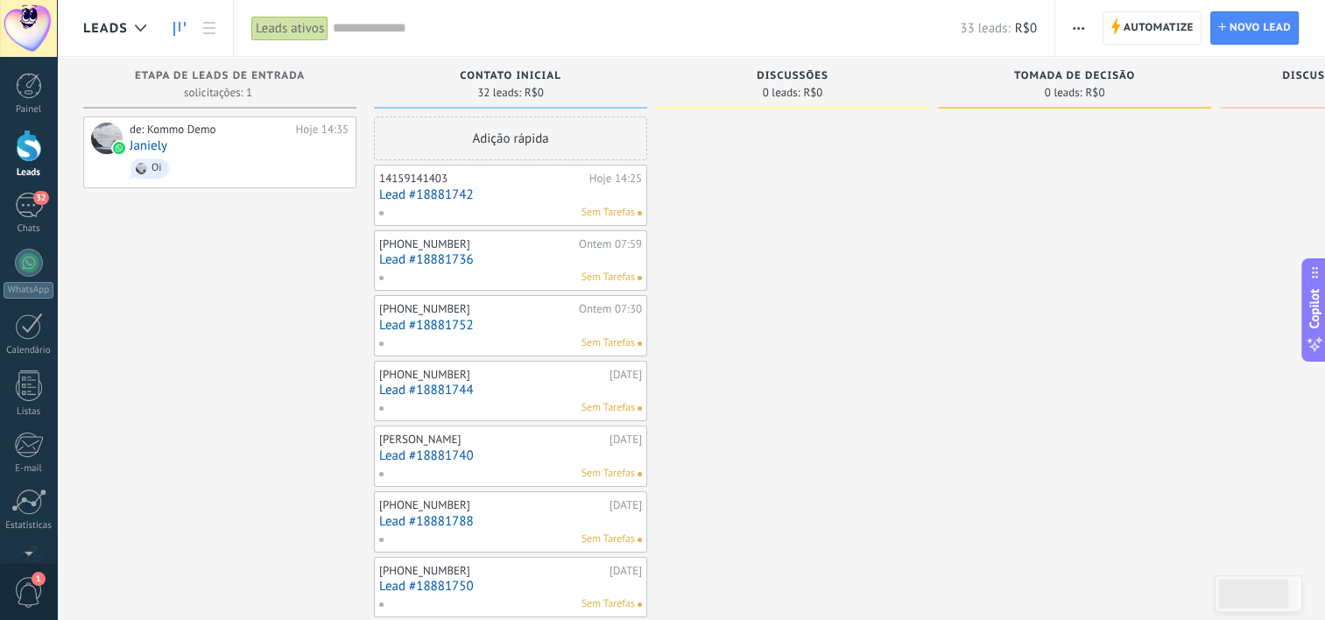
click at [547, 324] on link "Lead #18881752" at bounding box center [510, 325] width 263 height 15
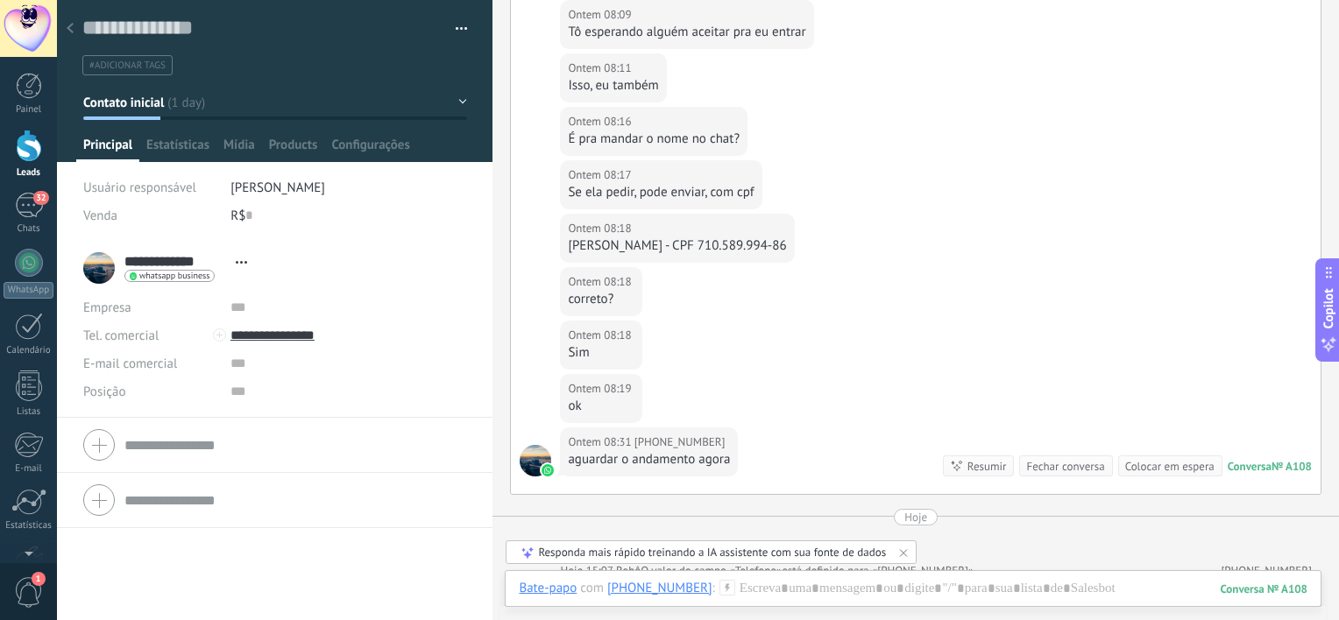
scroll to position [235, 0]
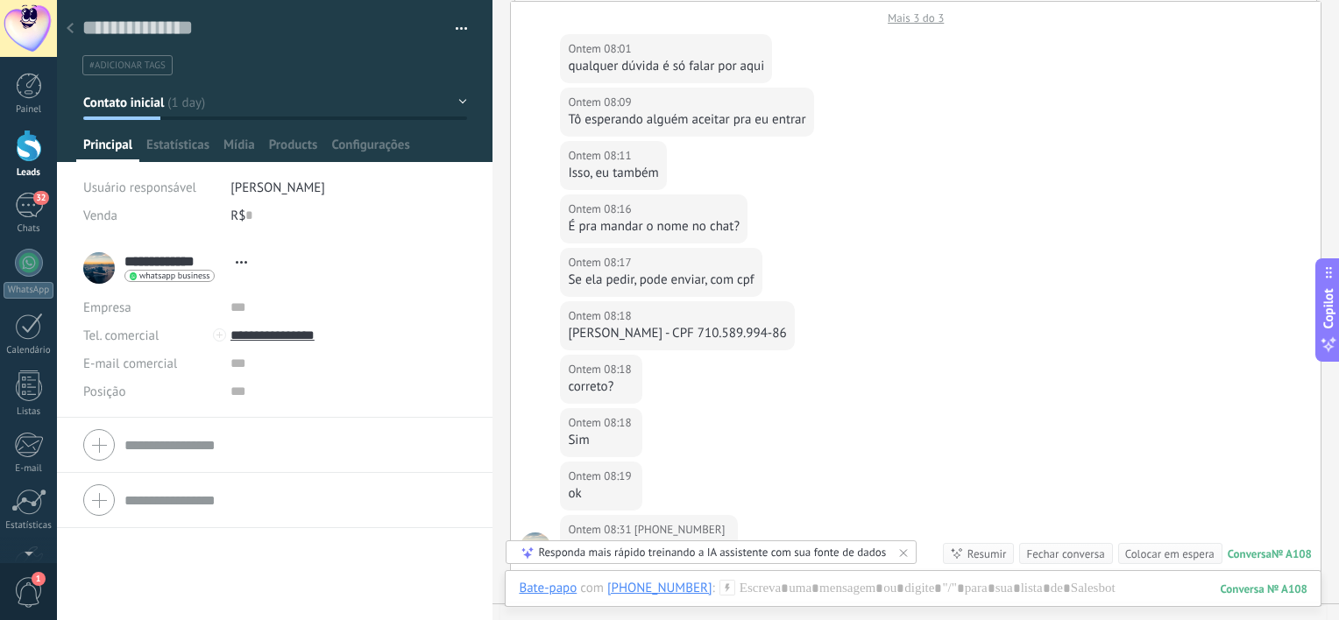
click at [66, 29] on div at bounding box center [70, 29] width 25 height 34
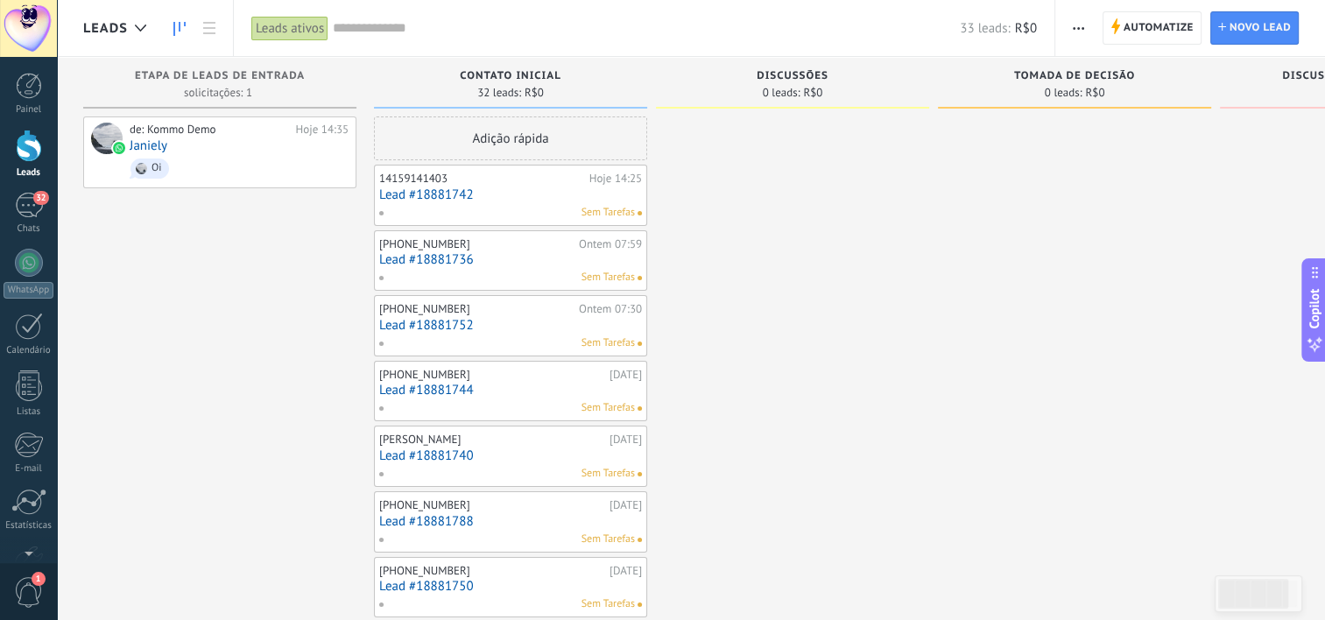
click at [508, 468] on div "Sem Tarefas" at bounding box center [506, 474] width 257 height 16
click at [460, 456] on link "Lead #18881740" at bounding box center [510, 456] width 263 height 15
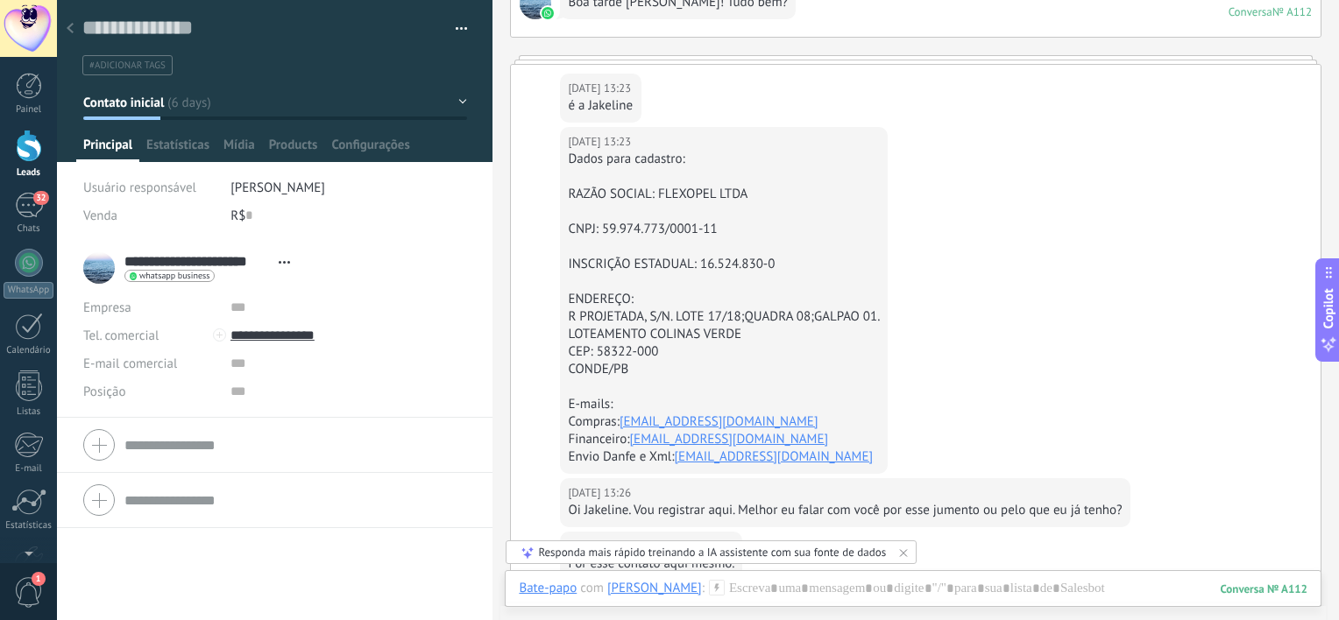
scroll to position [84, 0]
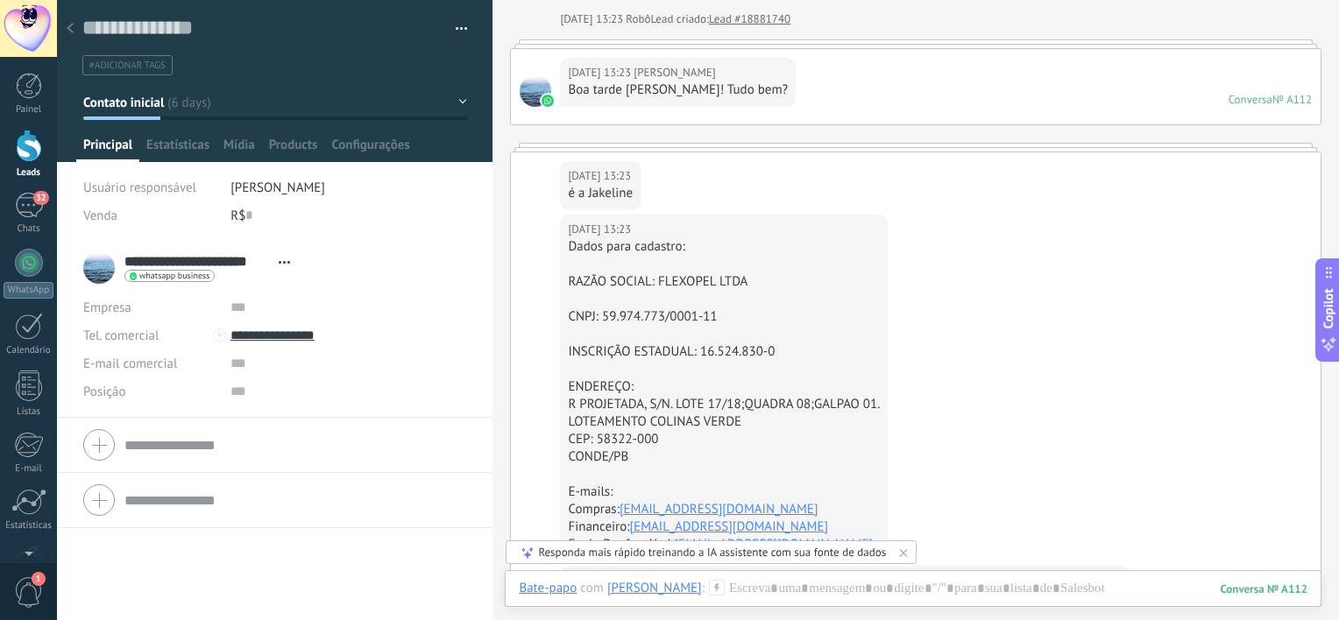
click at [1059, 168] on div "[DATE] 13:23 [PERSON_NAME] é a [PERSON_NAME]" at bounding box center [915, 183] width 809 height 62
click at [989, 68] on div "[DATE] 13:23 [PERSON_NAME] Boa tarde [PERSON_NAME]! Tudo bem? Conversa № A112 C…" at bounding box center [915, 86] width 809 height 75
click at [771, 90] on div "Boa tarde [PERSON_NAME]! Tudo bem?" at bounding box center [678, 90] width 220 height 18
click at [1121, 95] on div "[DATE] 13:23 [PERSON_NAME] Boa tarde [PERSON_NAME]! Tudo bem? Conversa № A112 C…" at bounding box center [915, 86] width 809 height 75
click at [1240, 104] on div "Conversa" at bounding box center [1250, 99] width 44 height 15
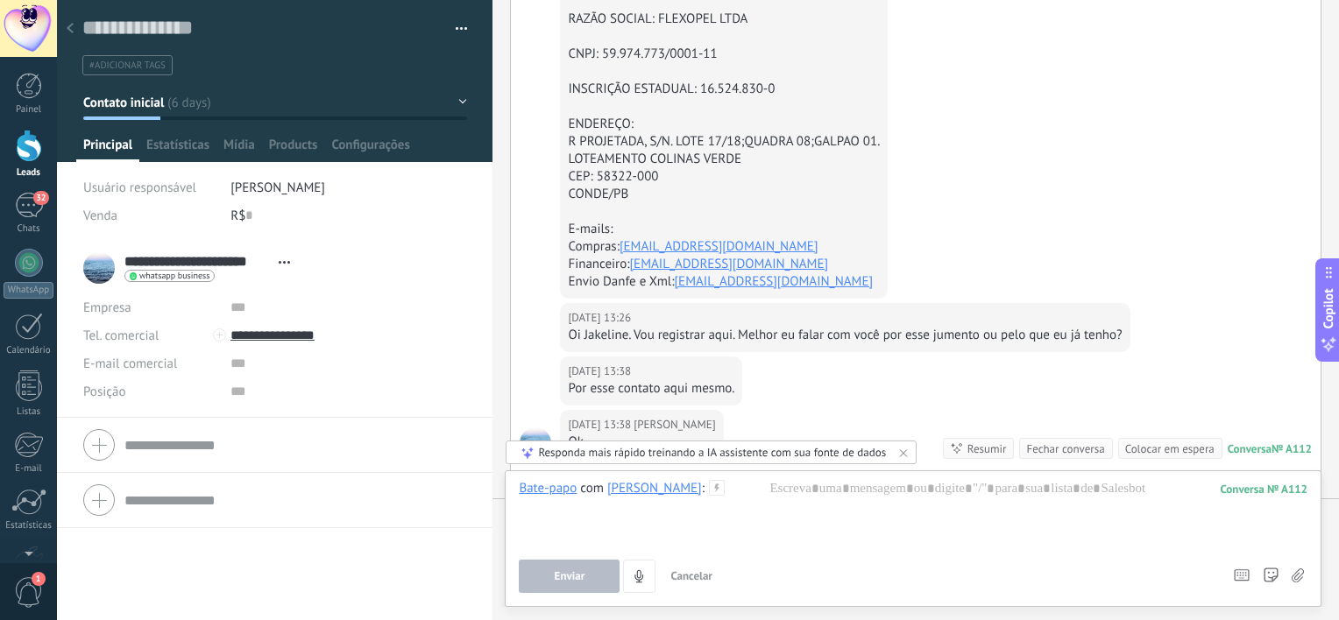
scroll to position [610, 0]
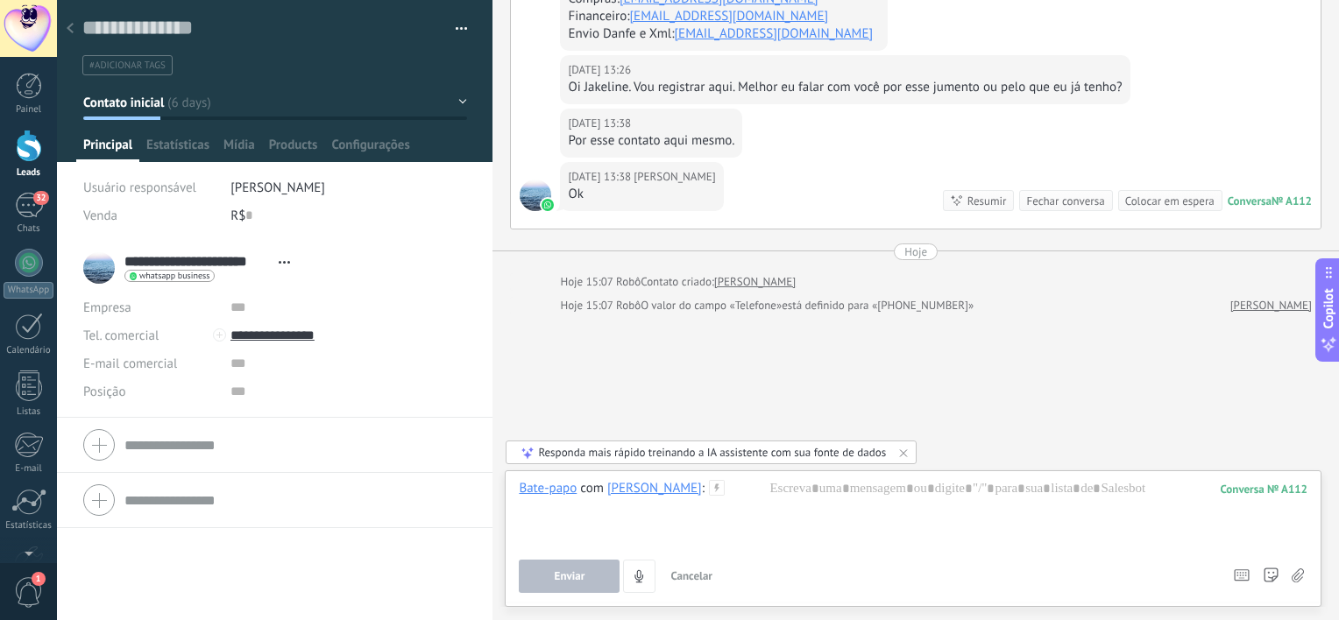
click at [899, 457] on icon at bounding box center [903, 453] width 14 height 14
click at [828, 513] on div at bounding box center [913, 513] width 788 height 67
click at [849, 424] on div "Buscar Carregar mais [DATE] [DATE] 13:23 Robô Lead criado: Lead #18881740 [DATE…" at bounding box center [915, 12] width 846 height 1215
click at [26, 208] on div "32" at bounding box center [29, 205] width 28 height 25
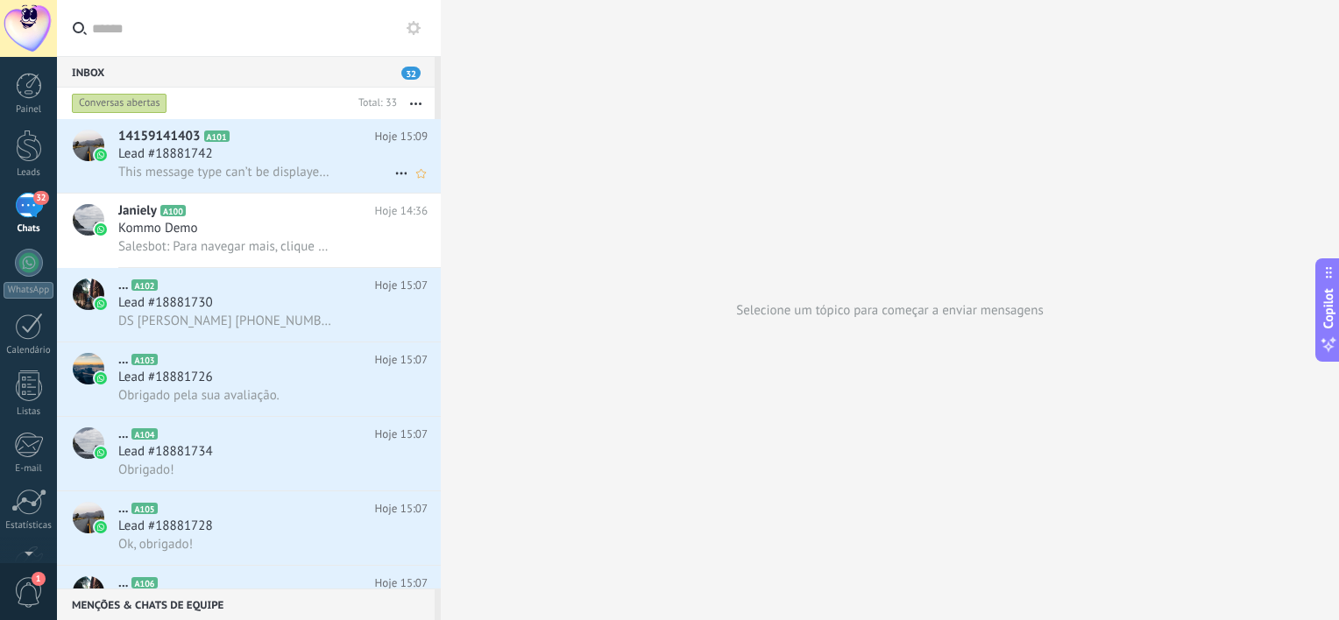
click at [321, 165] on span "This message type can’t be displayed because it’s not supported yet." at bounding box center [224, 172] width 213 height 17
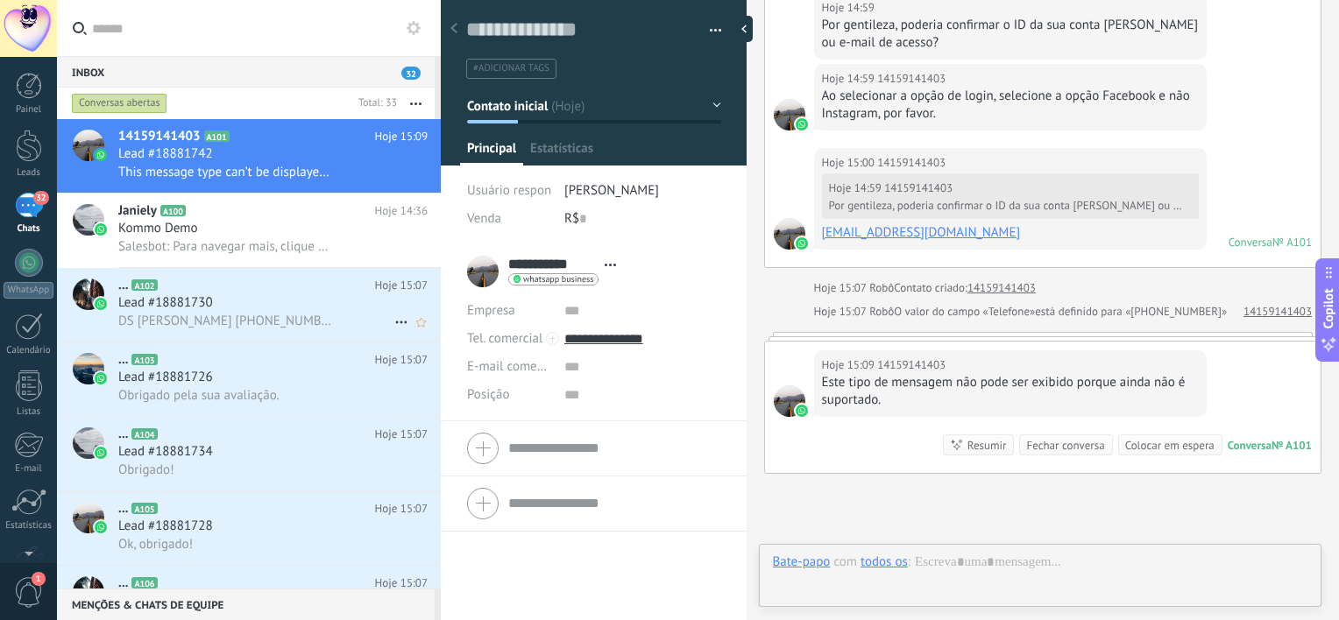
scroll to position [1346, 0]
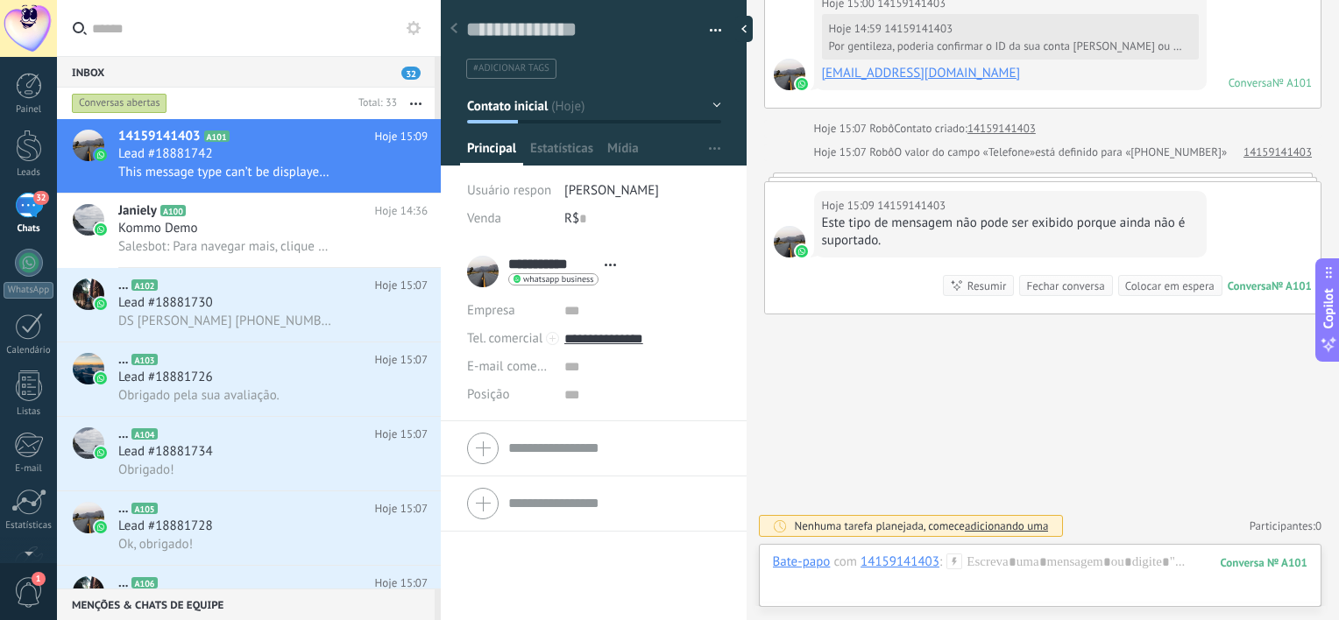
click at [524, 71] on span "#adicionar tags" at bounding box center [511, 68] width 76 height 12
click at [707, 25] on button "button" at bounding box center [708, 31] width 25 height 26
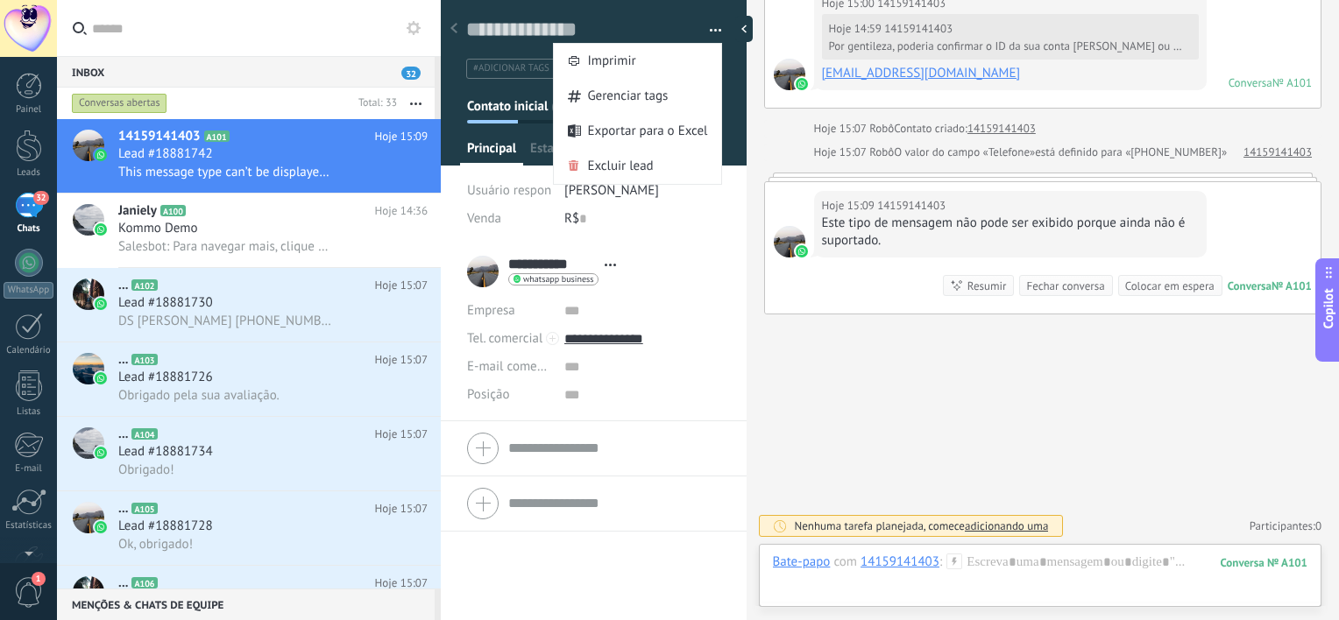
click at [710, 211] on div "R$ 0" at bounding box center [642, 219] width 156 height 28
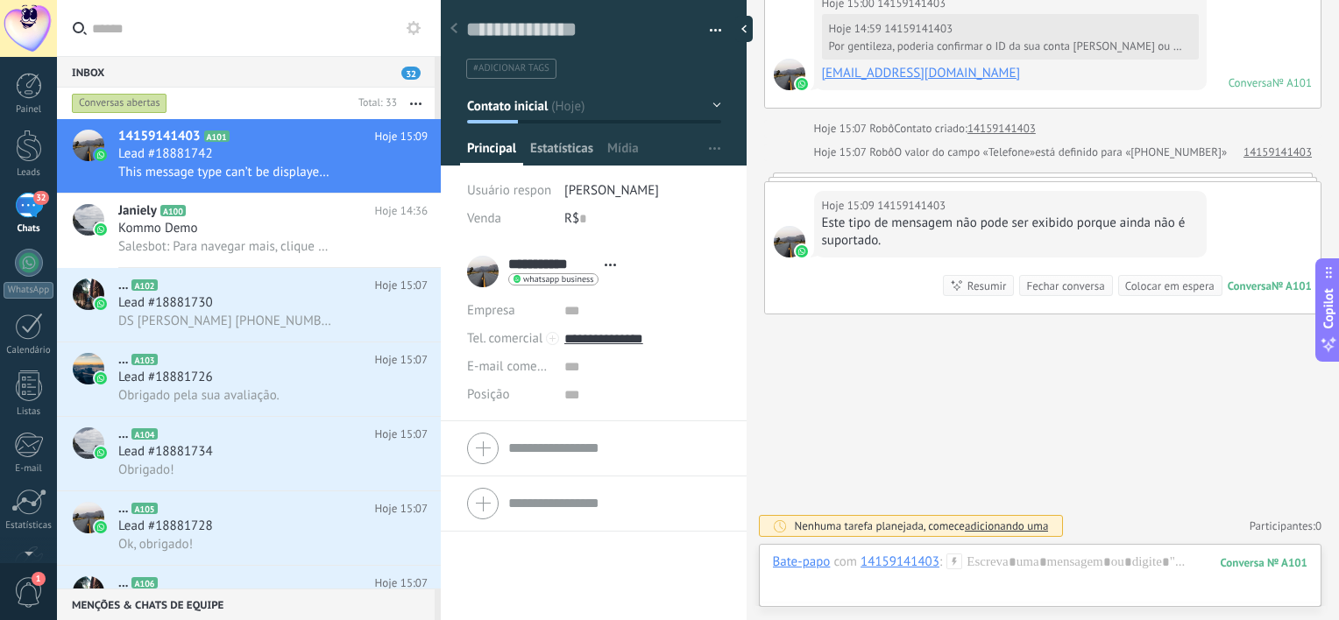
click at [571, 148] on span "Estatísticas" at bounding box center [561, 152] width 63 height 25
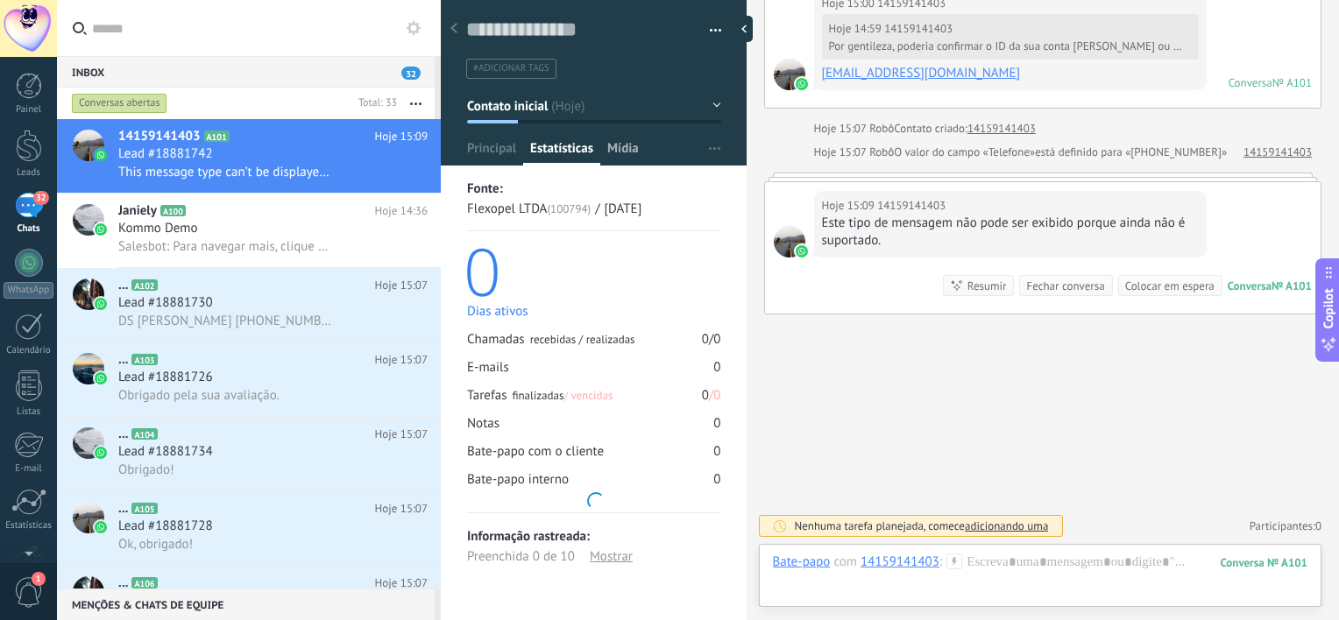
drag, startPoint x: 622, startPoint y: 144, endPoint x: 613, endPoint y: 147, distance: 9.4
click at [622, 144] on span "Mídia" at bounding box center [623, 152] width 32 height 25
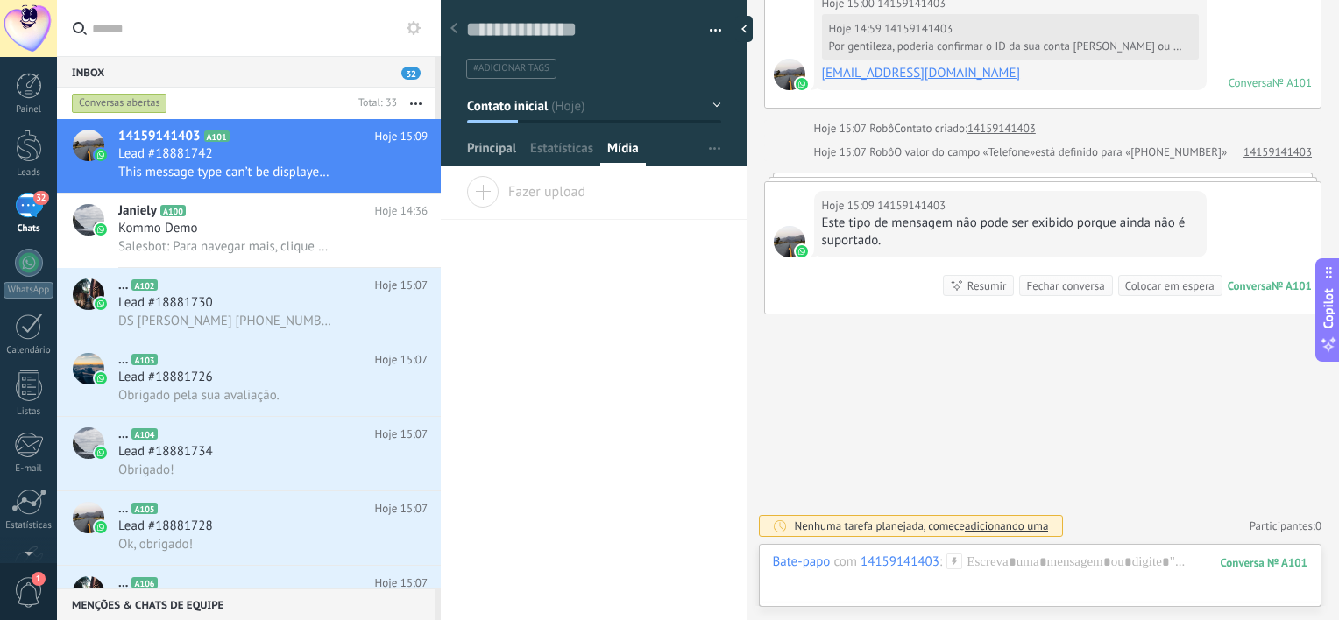
click at [496, 152] on span "Principal" at bounding box center [491, 152] width 49 height 25
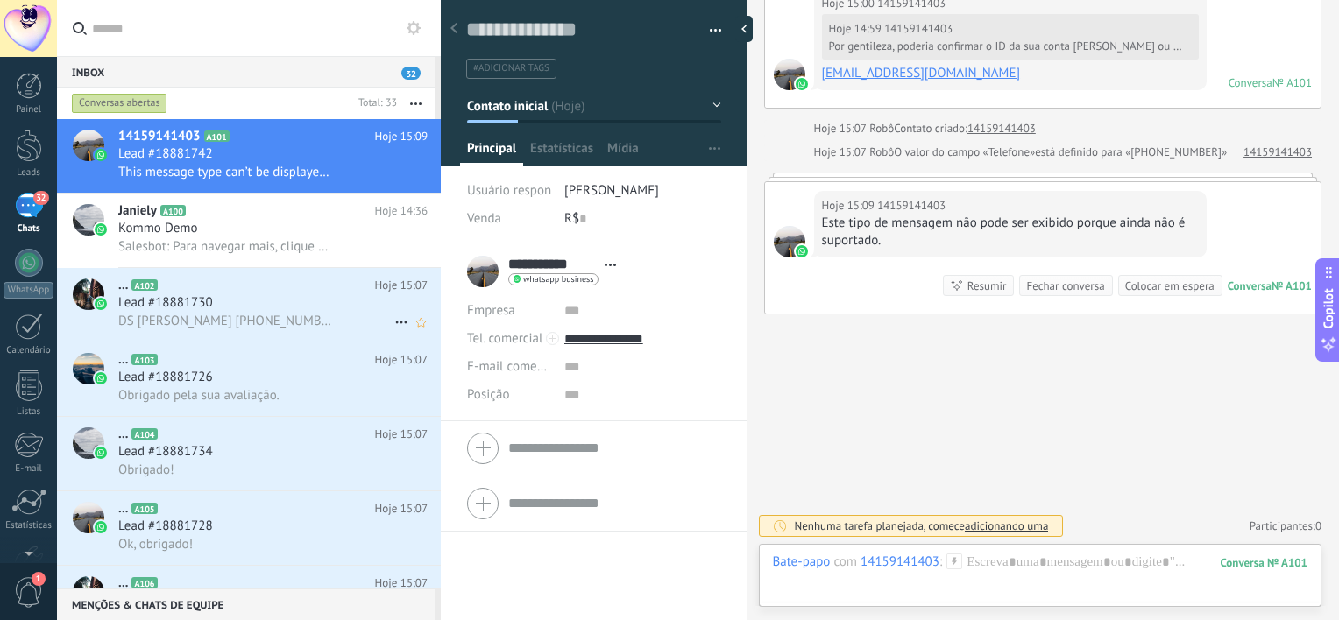
click at [250, 317] on span "DS [PERSON_NAME] [PHONE_NUMBER]" at bounding box center [224, 321] width 213 height 17
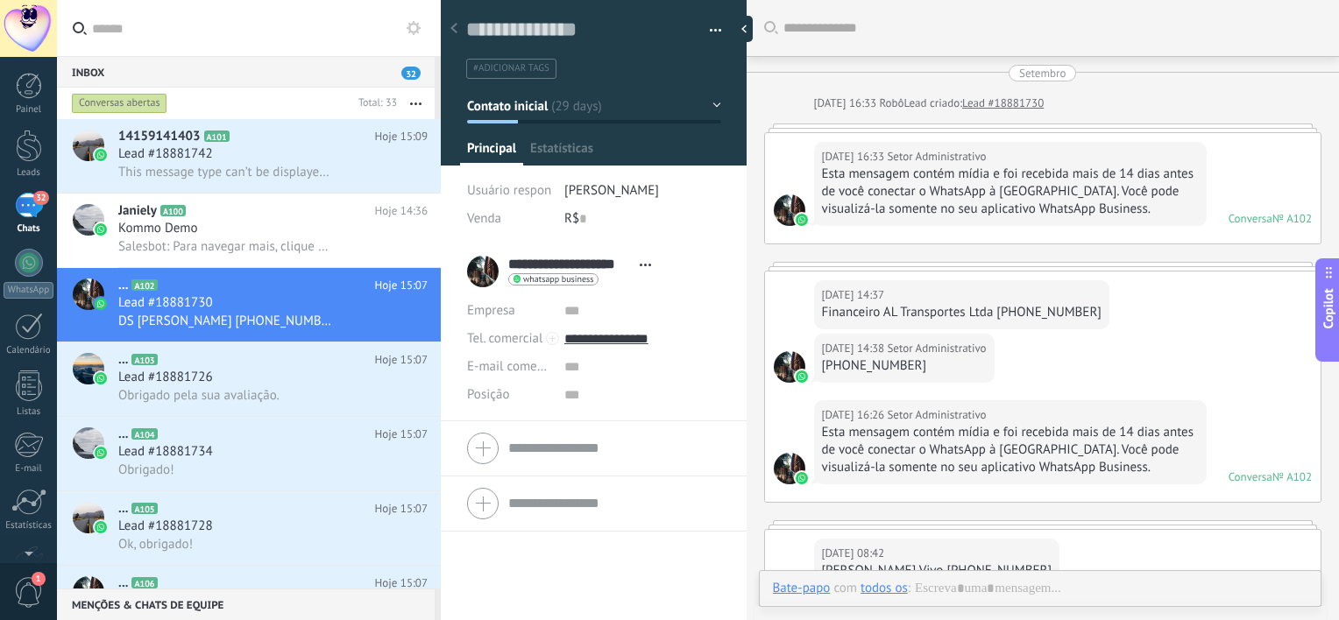
scroll to position [3620, 0]
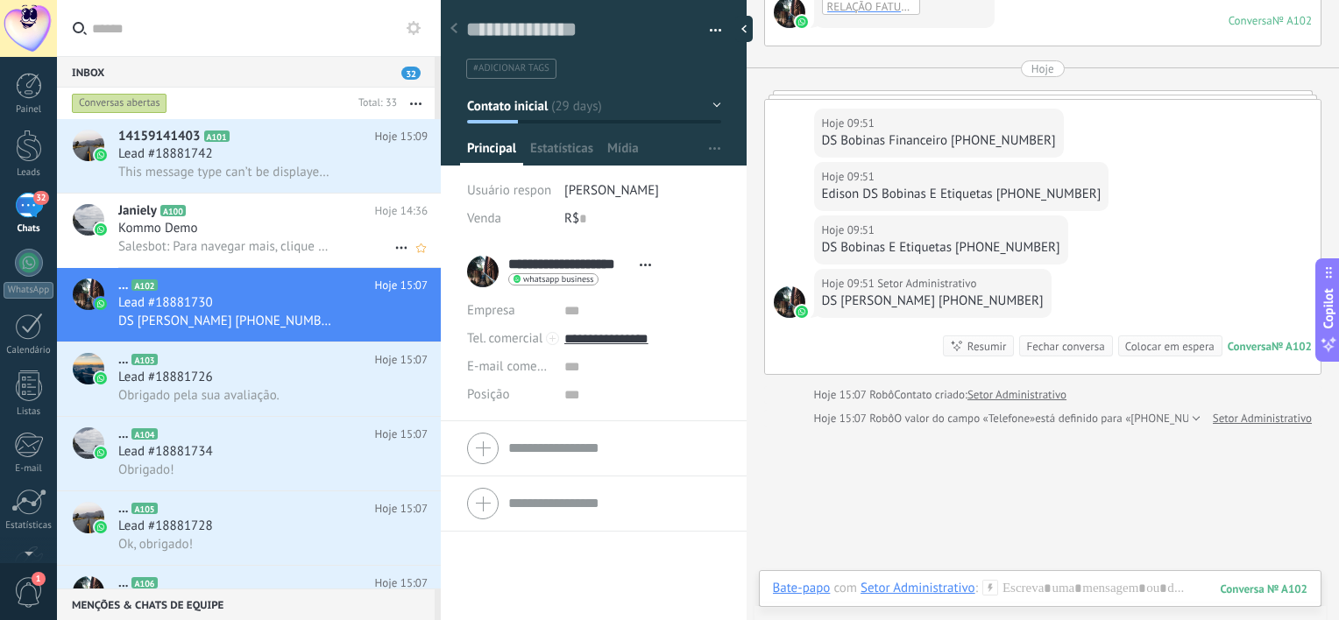
click at [249, 237] on div "Kommo Demo" at bounding box center [272, 229] width 309 height 18
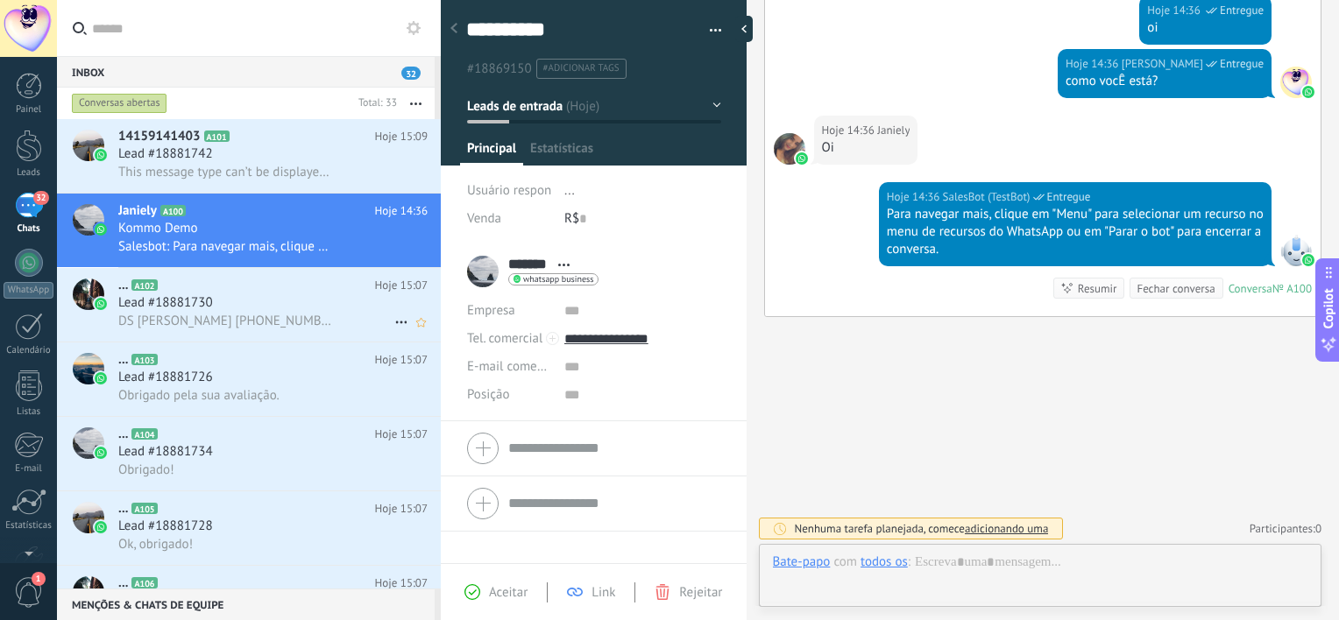
scroll to position [25, 0]
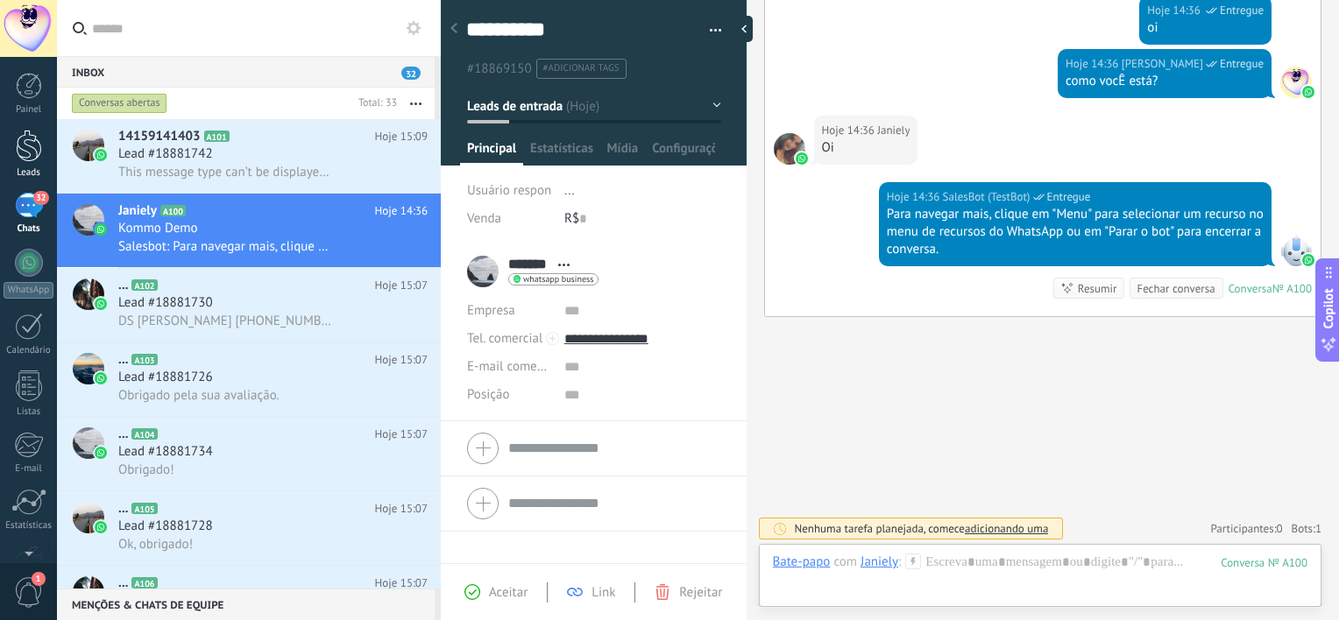
click at [30, 159] on div at bounding box center [29, 146] width 26 height 32
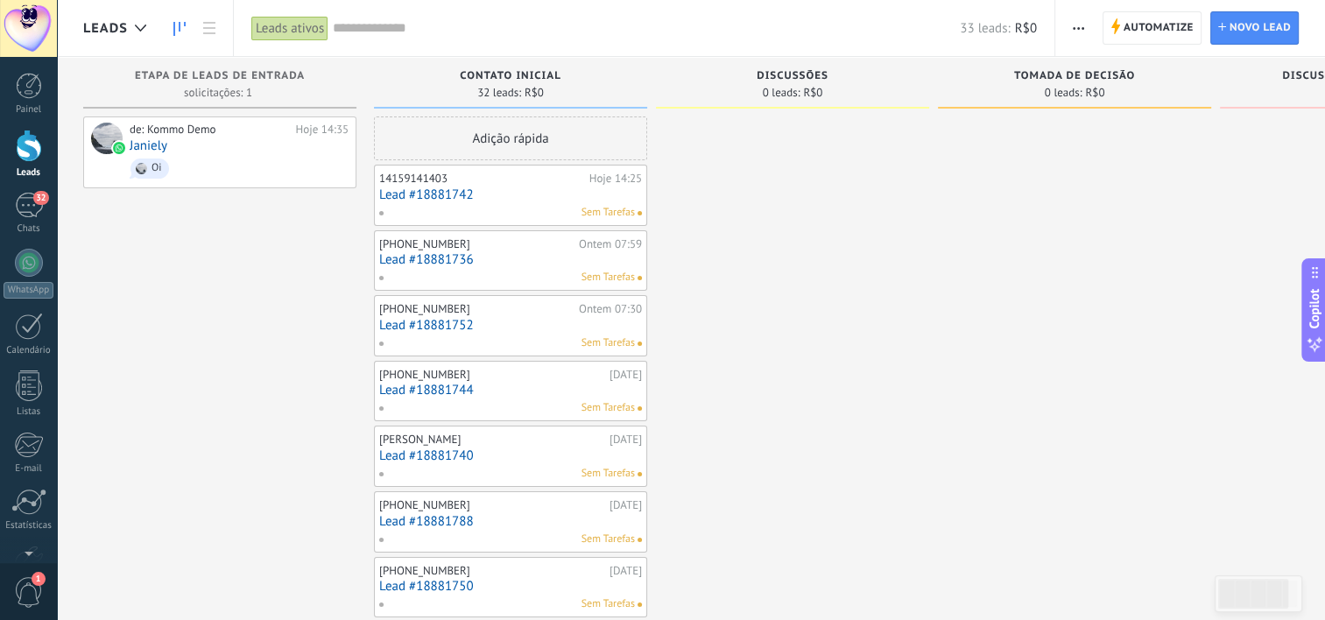
click at [533, 200] on link "Lead #18881742" at bounding box center [510, 194] width 263 height 15
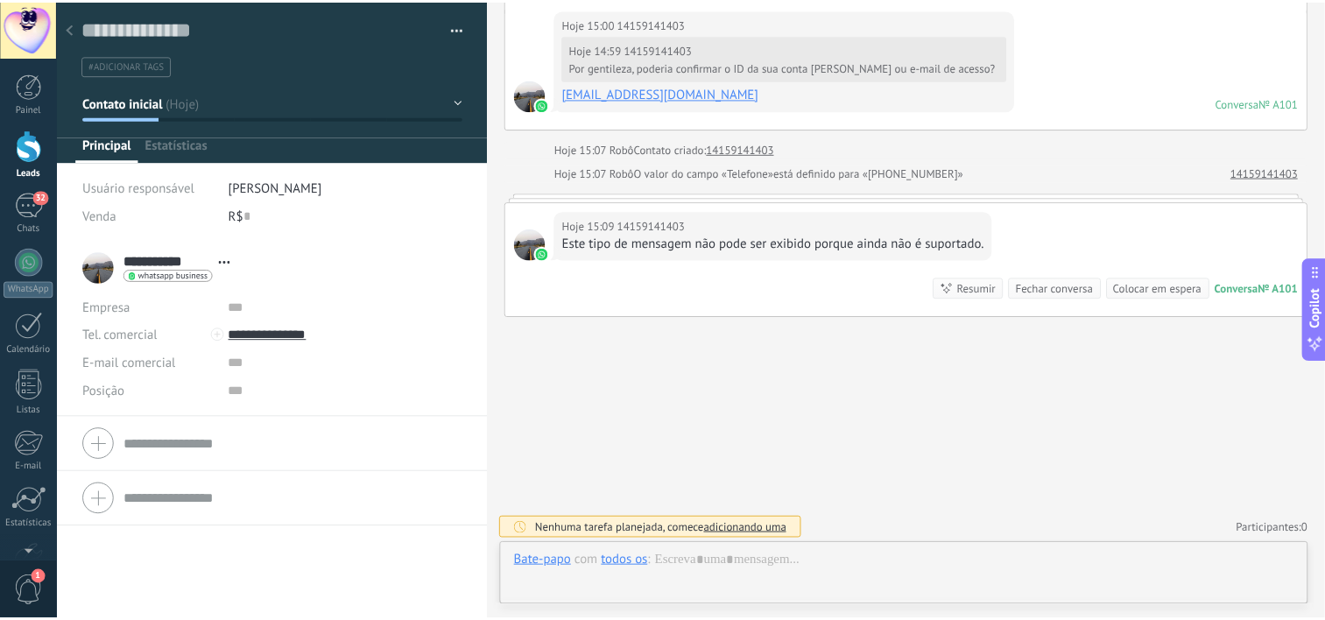
scroll to position [25, 0]
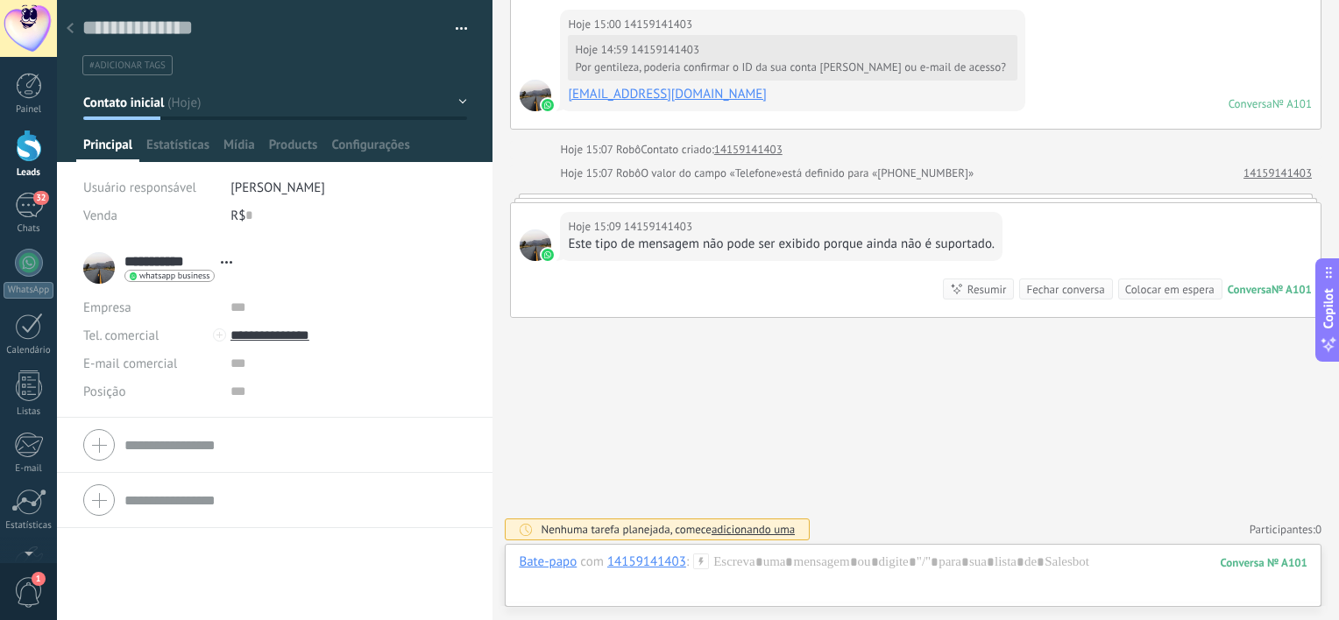
click at [72, 24] on icon at bounding box center [70, 28] width 7 height 11
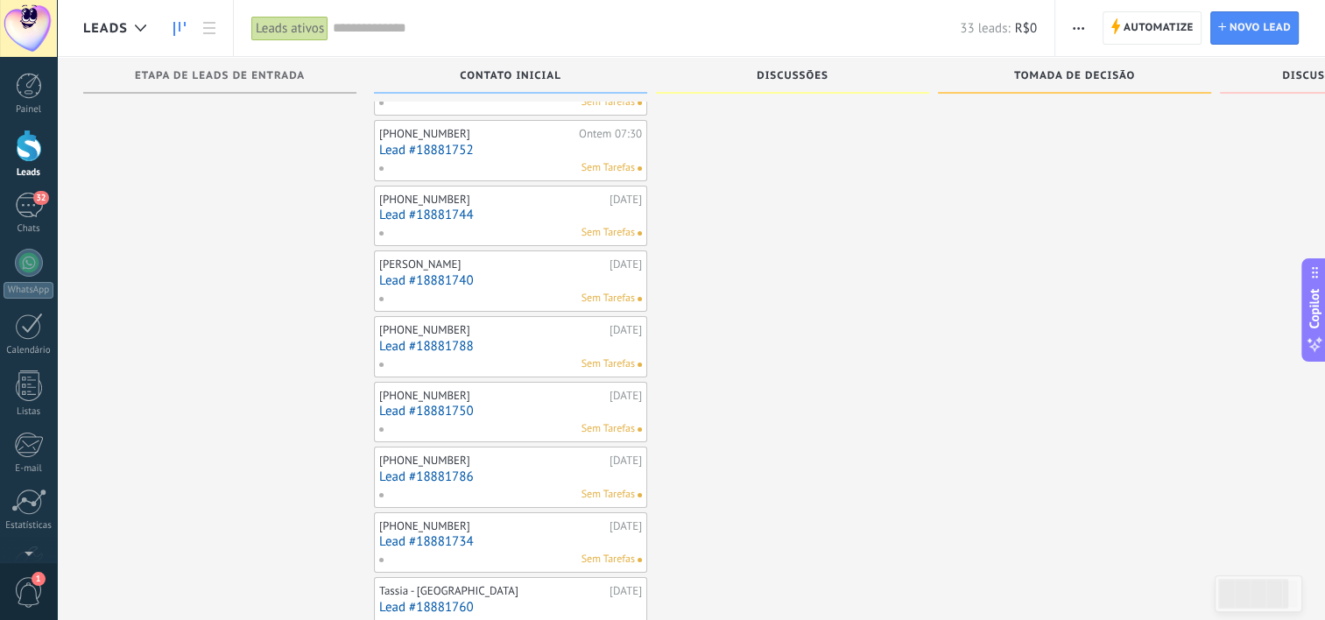
scroll to position [350, 0]
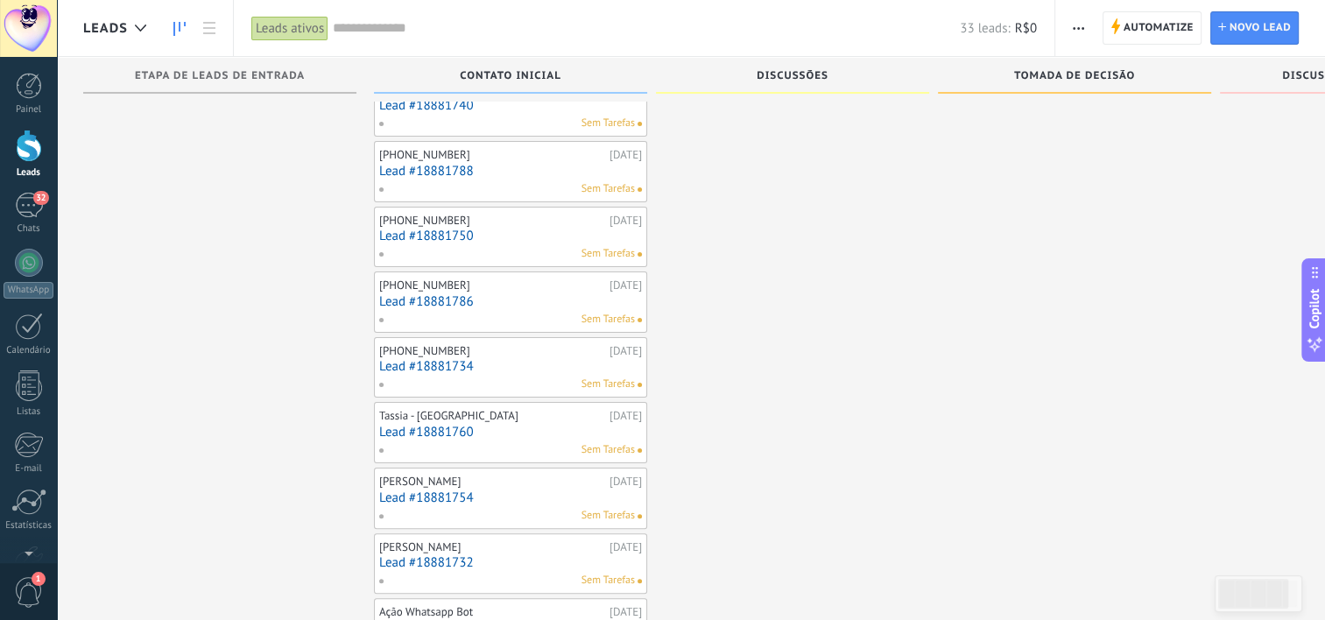
click at [456, 368] on link "Lead #18881734" at bounding box center [510, 366] width 263 height 15
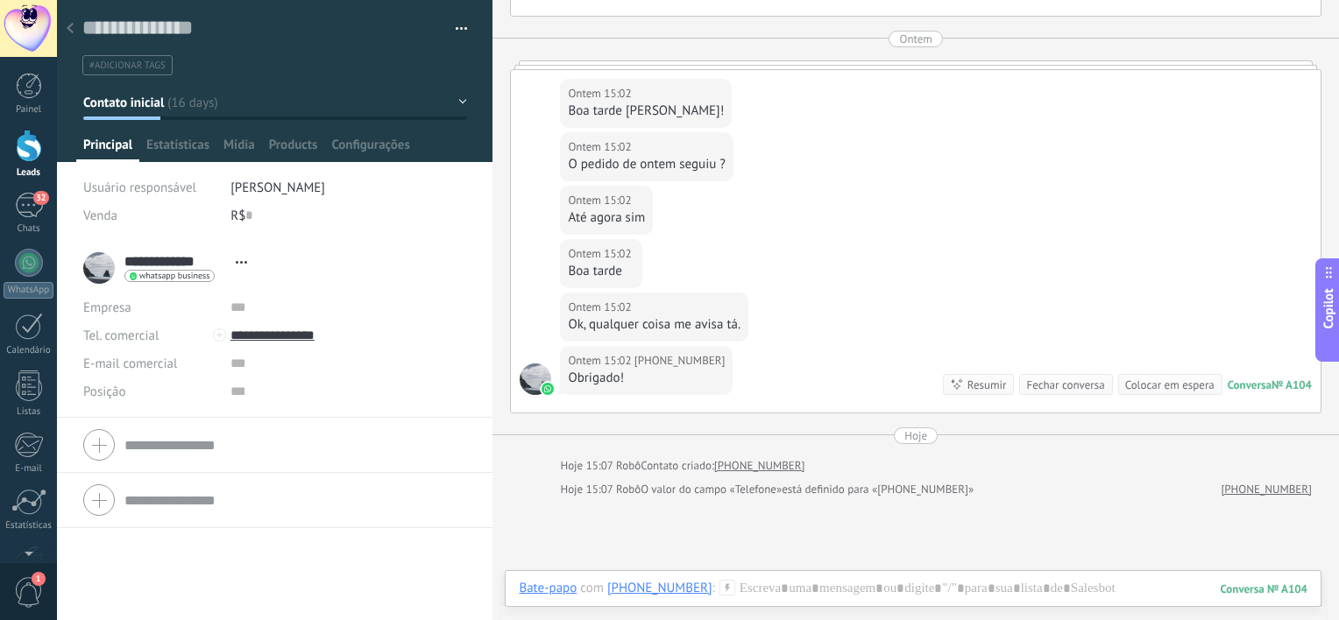
scroll to position [4680, 0]
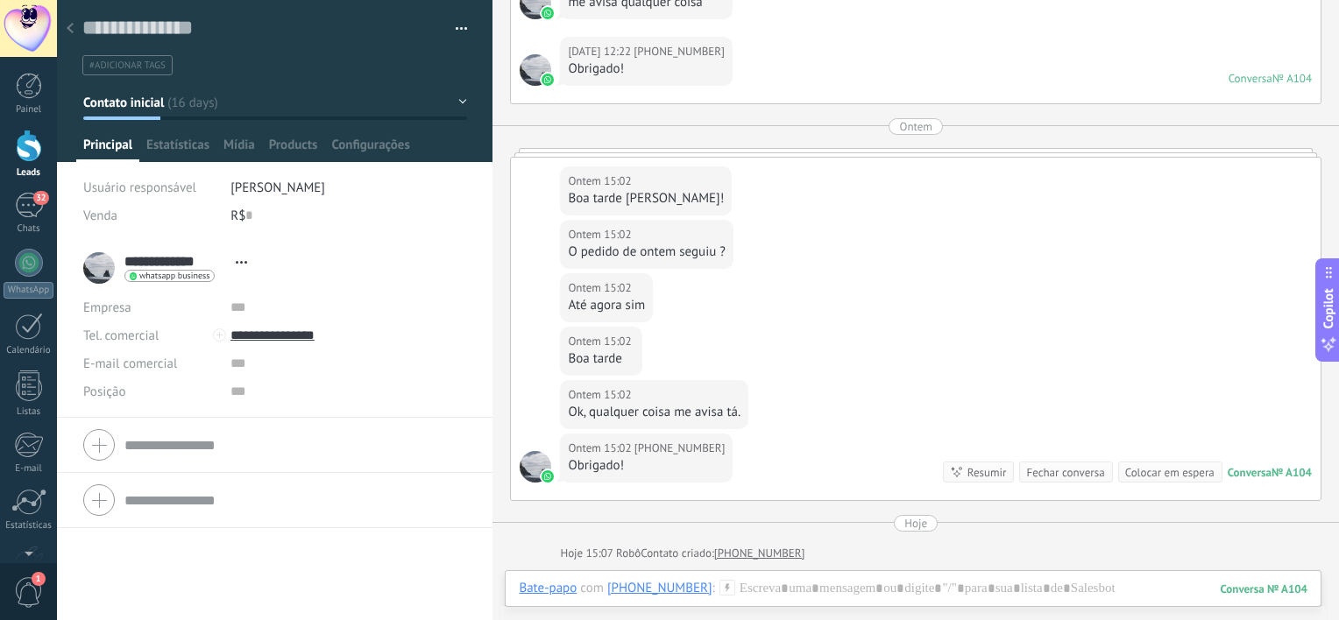
click at [68, 30] on use at bounding box center [70, 28] width 7 height 11
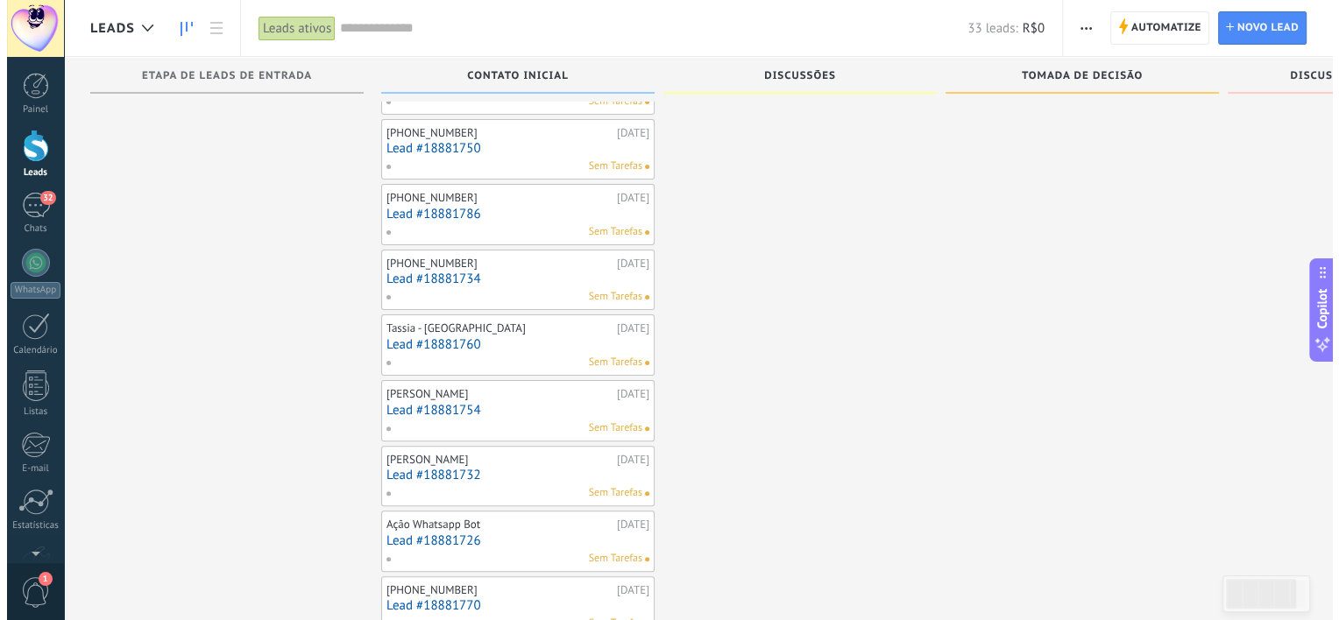
scroll to position [526, 0]
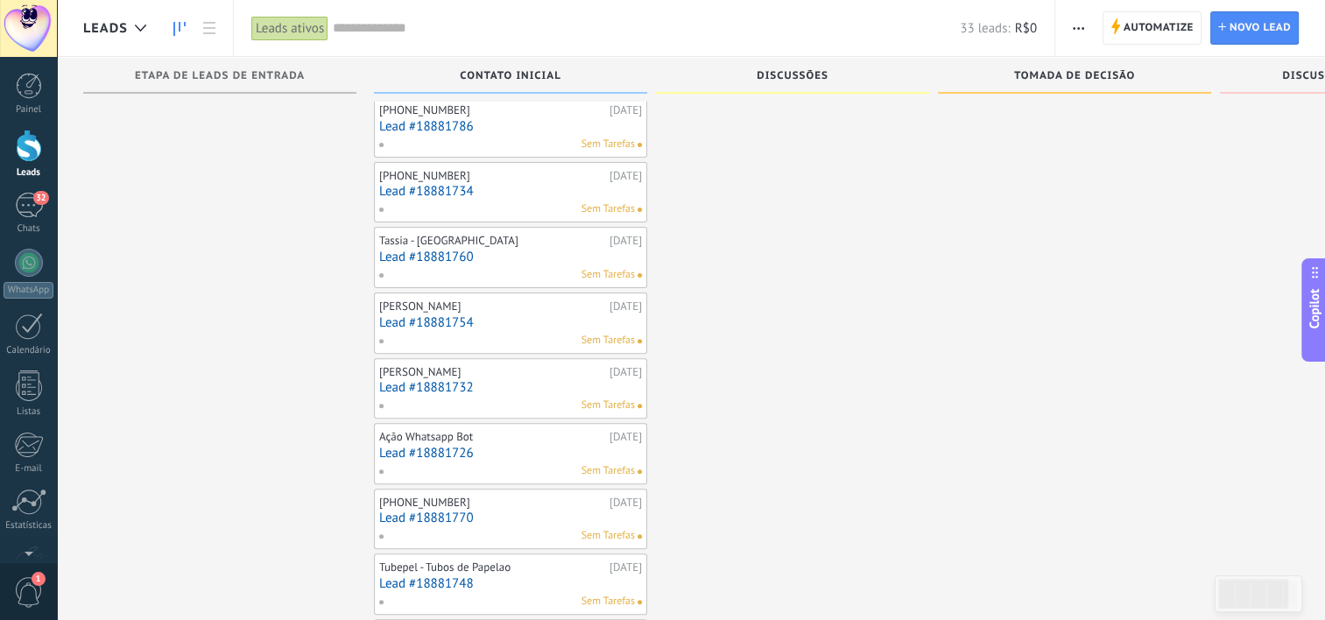
click at [420, 380] on link "Lead #18881732" at bounding box center [510, 387] width 263 height 15
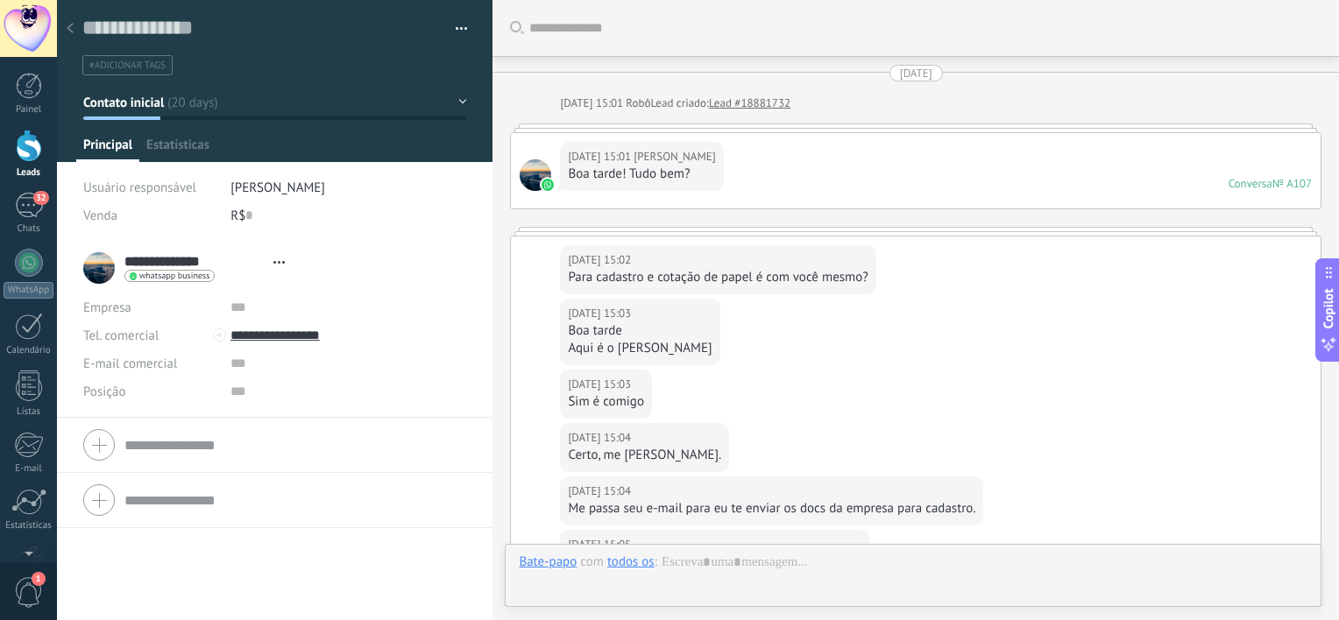
type textarea "**********"
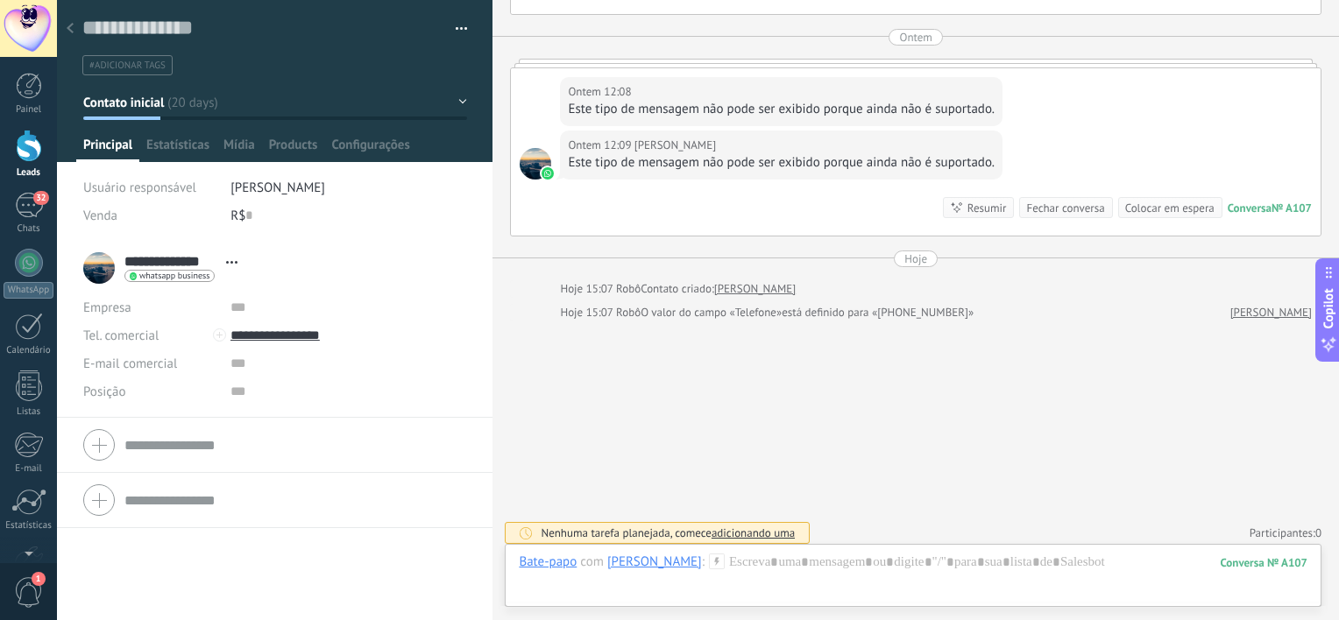
click at [73, 21] on div at bounding box center [70, 29] width 25 height 34
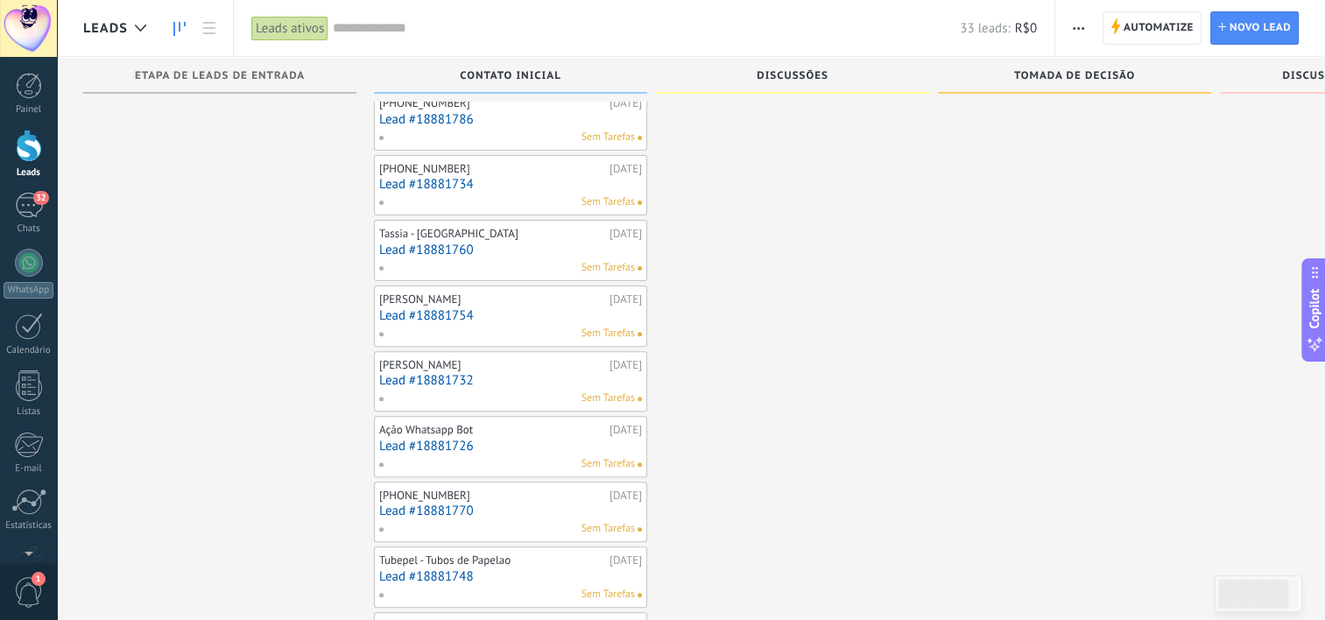
scroll to position [357, 0]
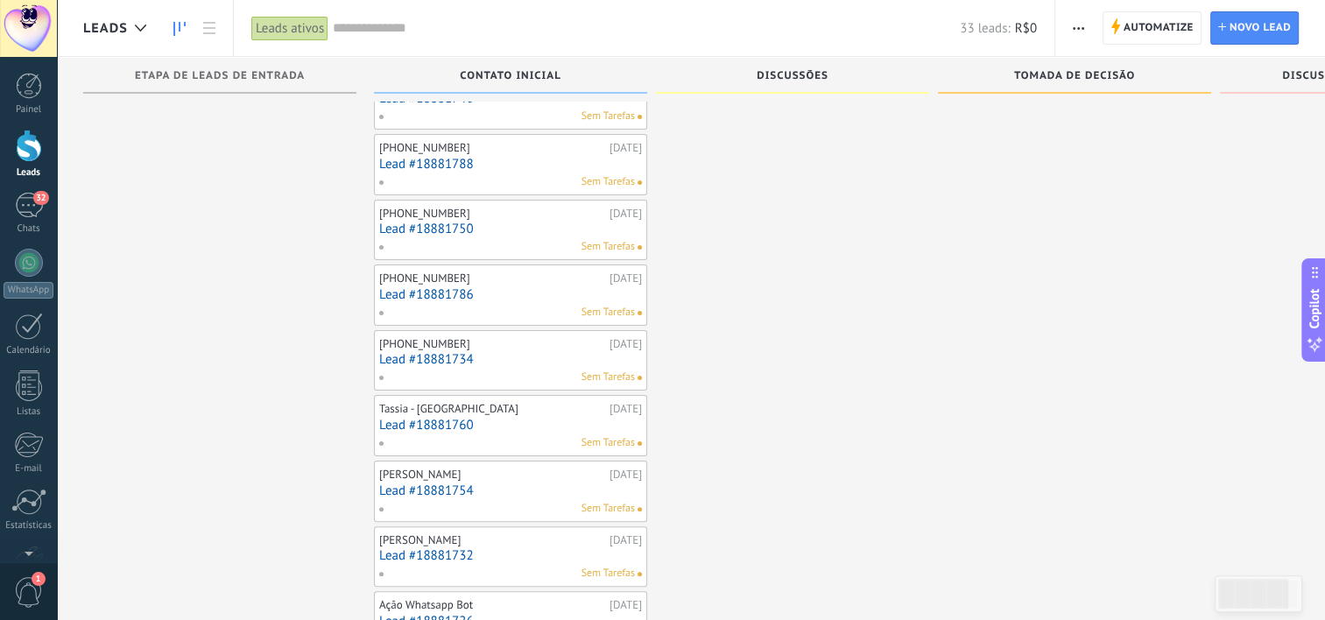
drag, startPoint x: 20, startPoint y: 214, endPoint x: 30, endPoint y: 239, distance: 27.2
click at [20, 214] on div "32" at bounding box center [29, 205] width 28 height 25
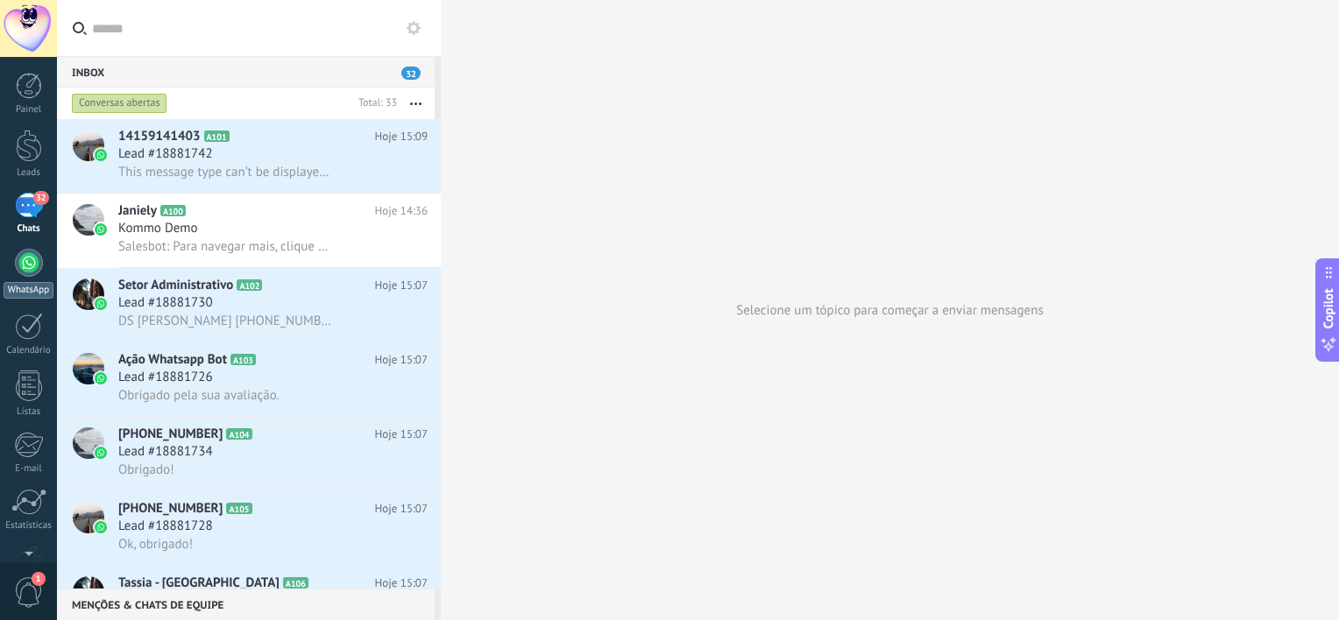
click at [25, 255] on div at bounding box center [29, 263] width 28 height 28
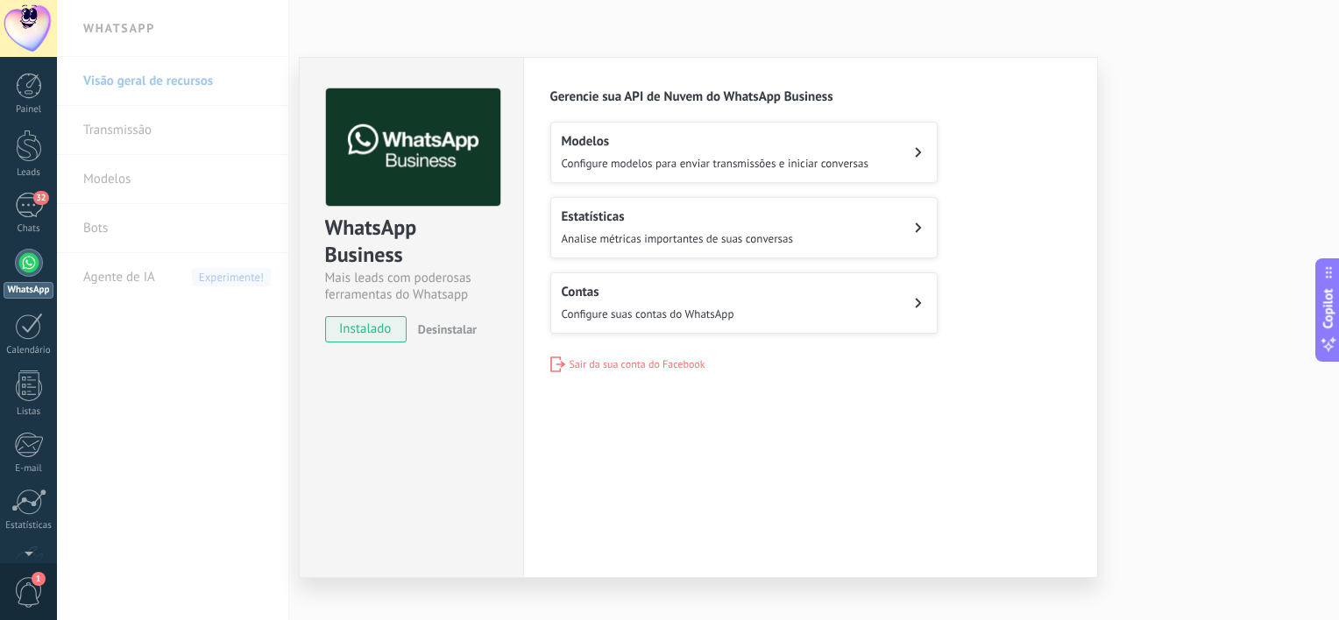
click at [690, 145] on h2 "Modelos" at bounding box center [715, 141] width 307 height 17
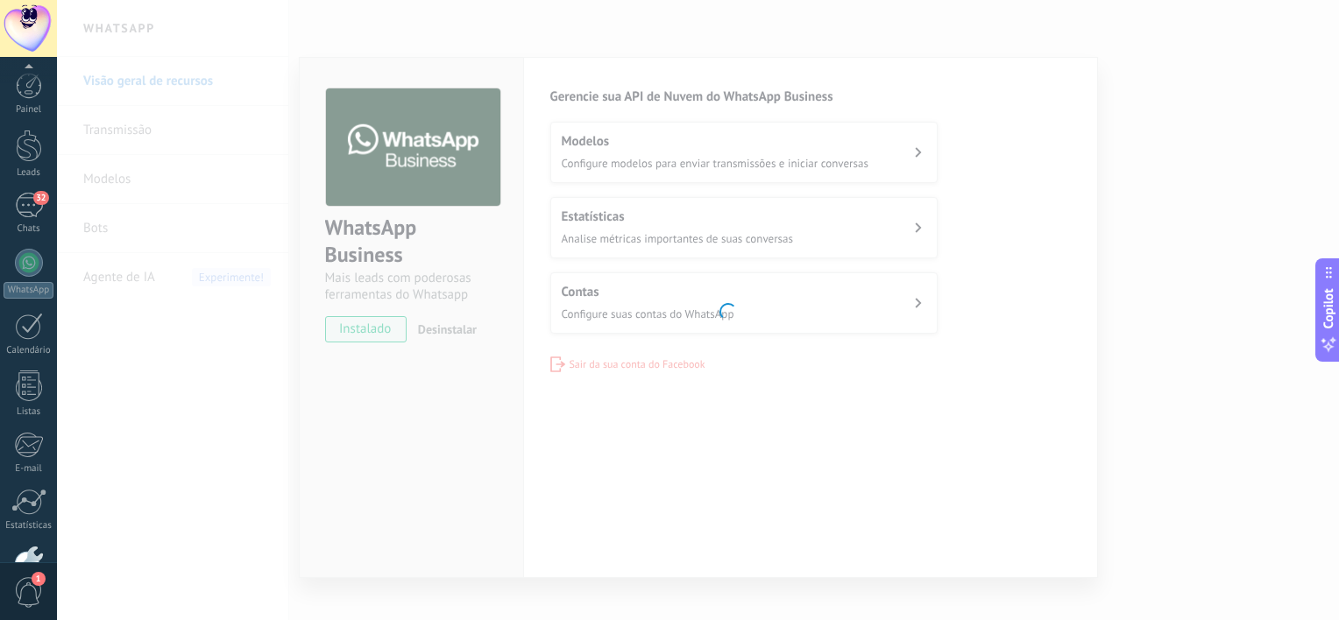
scroll to position [108, 0]
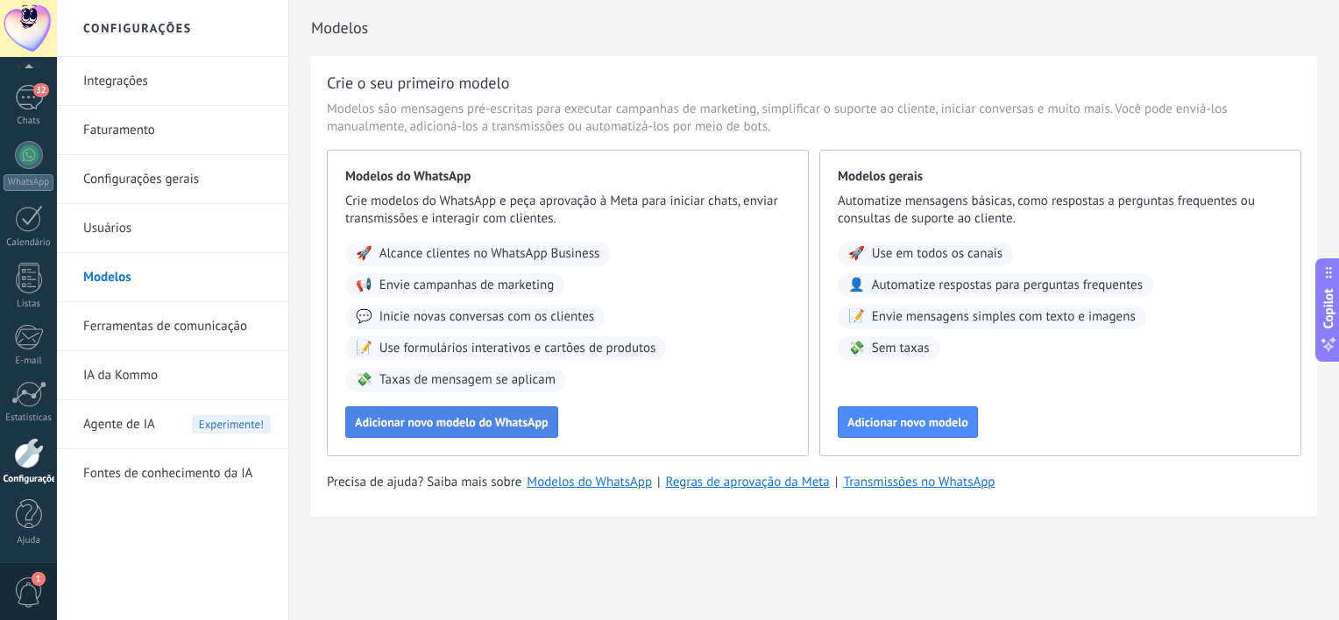
click at [524, 420] on span "Adicionar novo modelo do WhatsApp" at bounding box center [452, 422] width 194 height 12
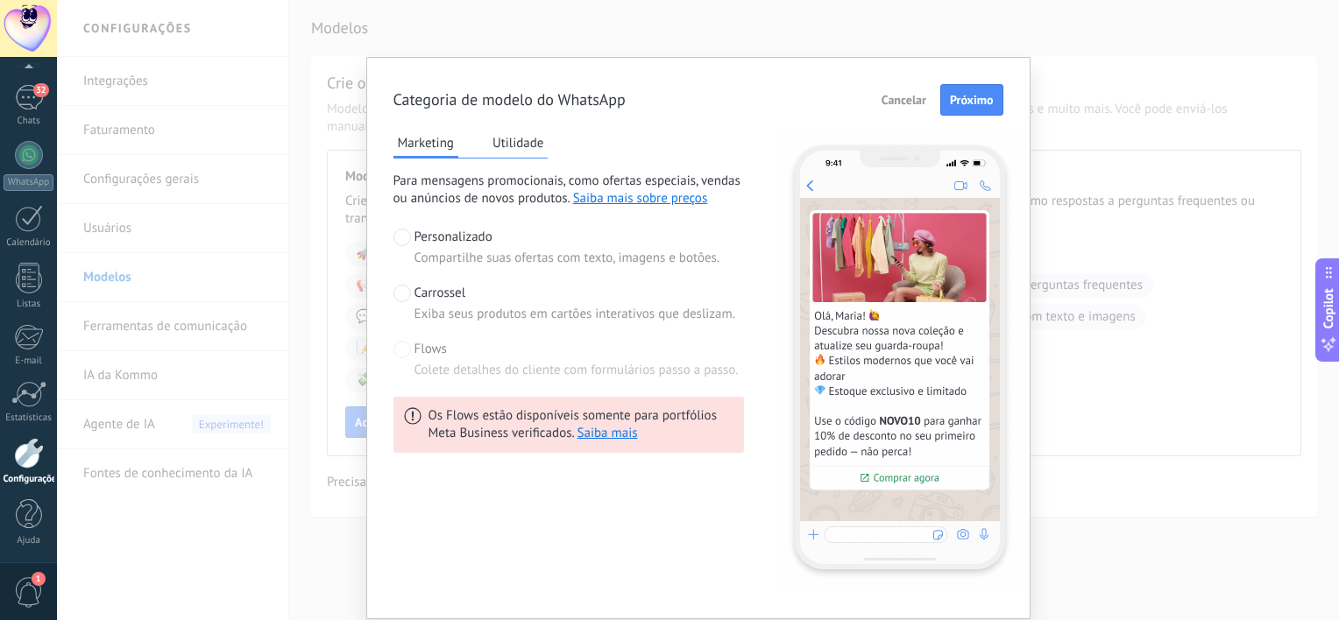
scroll to position [56, 0]
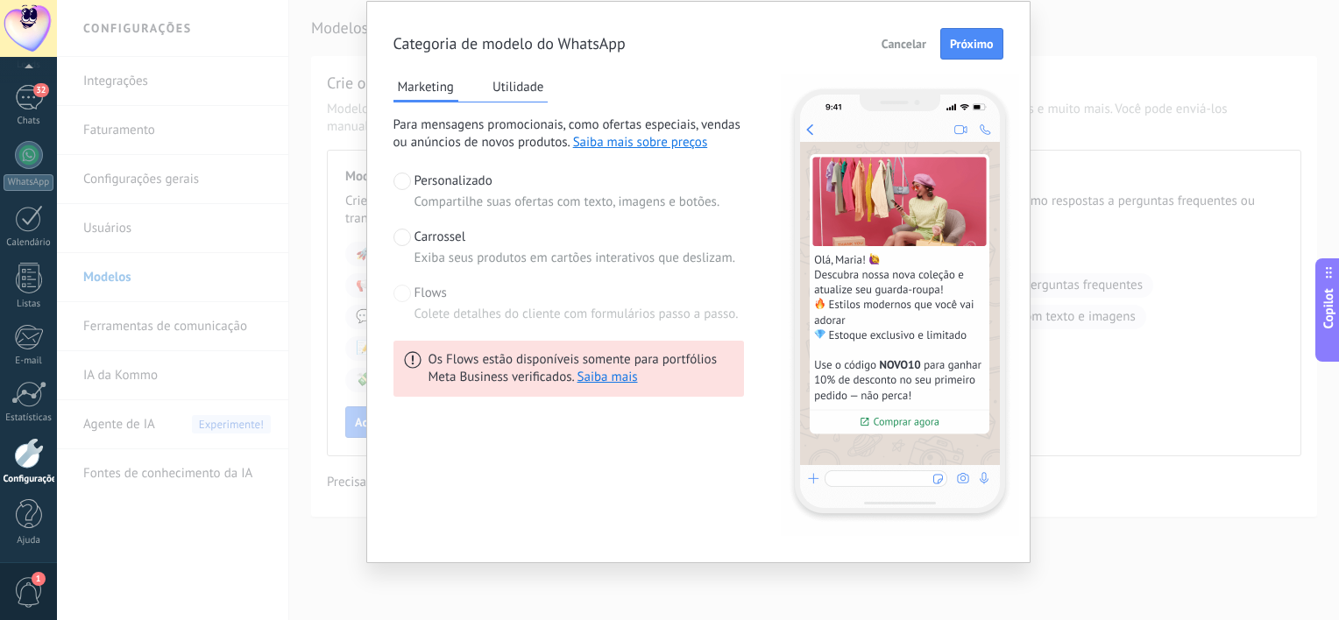
click at [505, 88] on button "Utilidade" at bounding box center [518, 87] width 60 height 26
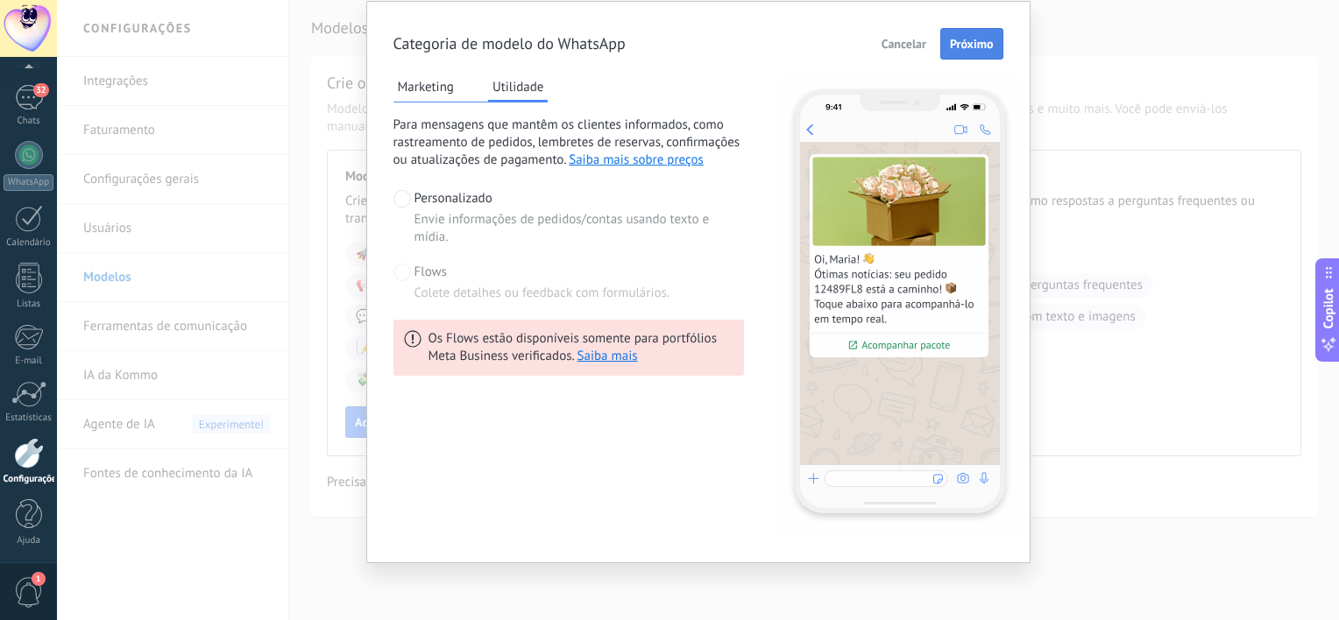
click at [977, 42] on span "Próximo" at bounding box center [972, 44] width 44 height 12
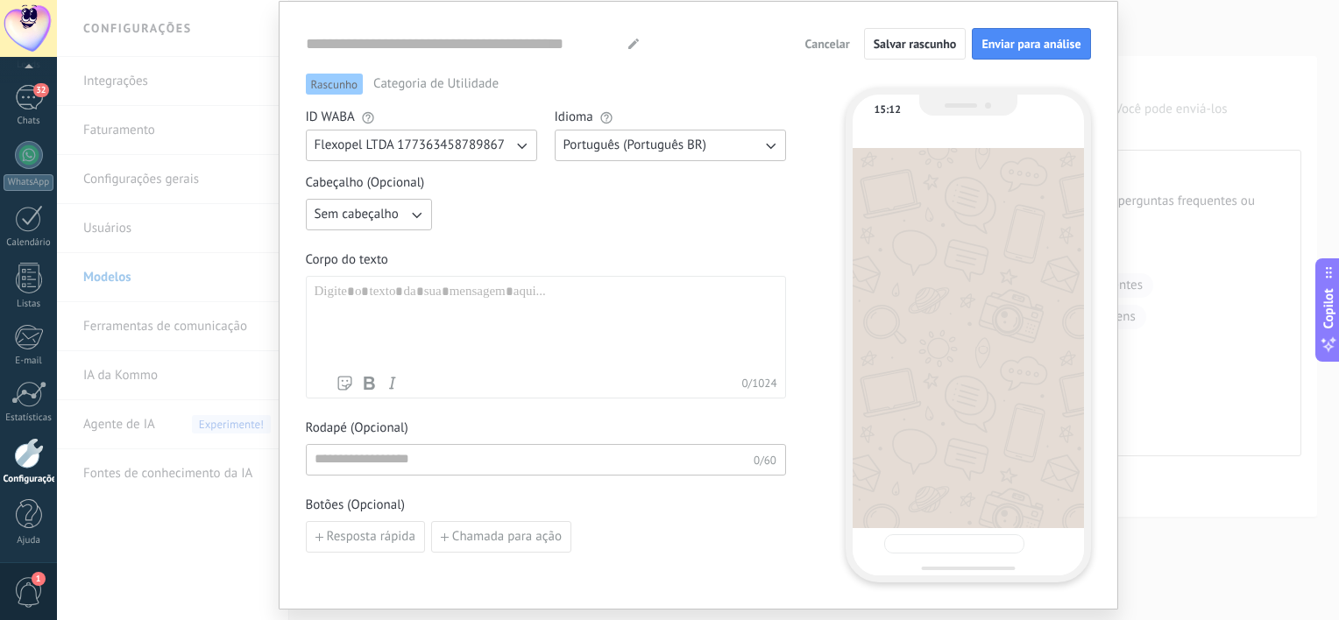
type input "**********"
click at [1181, 263] on div "**********" at bounding box center [698, 310] width 1282 height 620
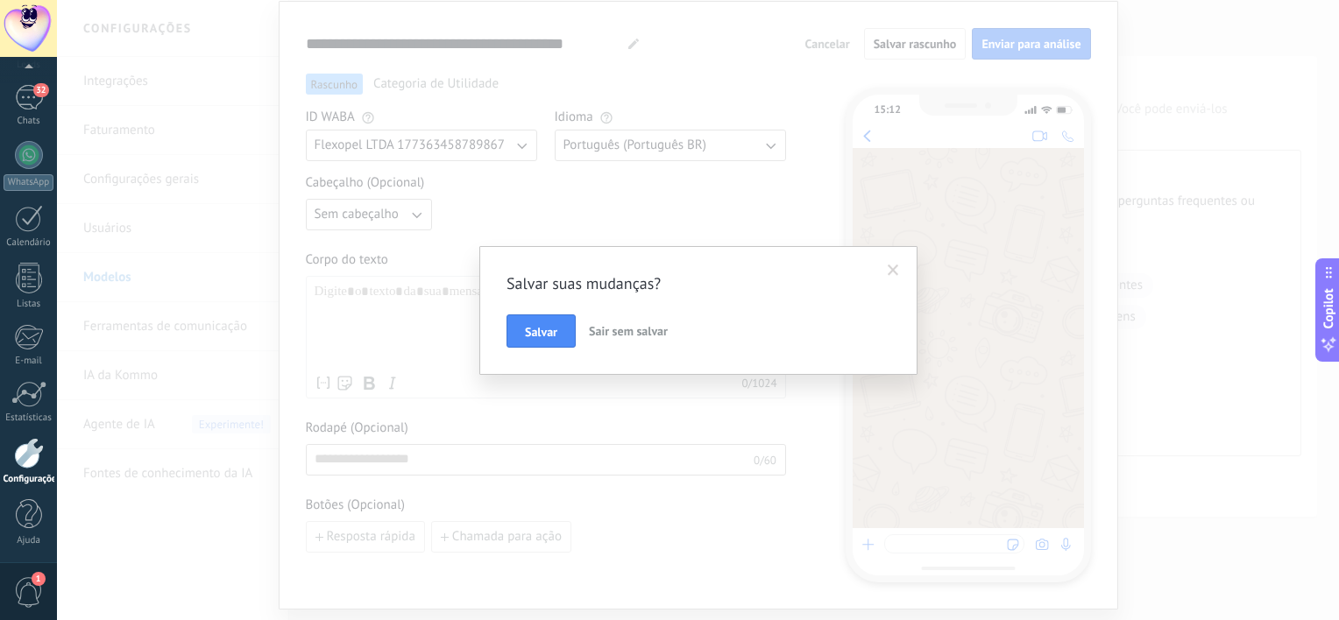
click at [602, 334] on span "Sair sem salvar" at bounding box center [628, 331] width 79 height 16
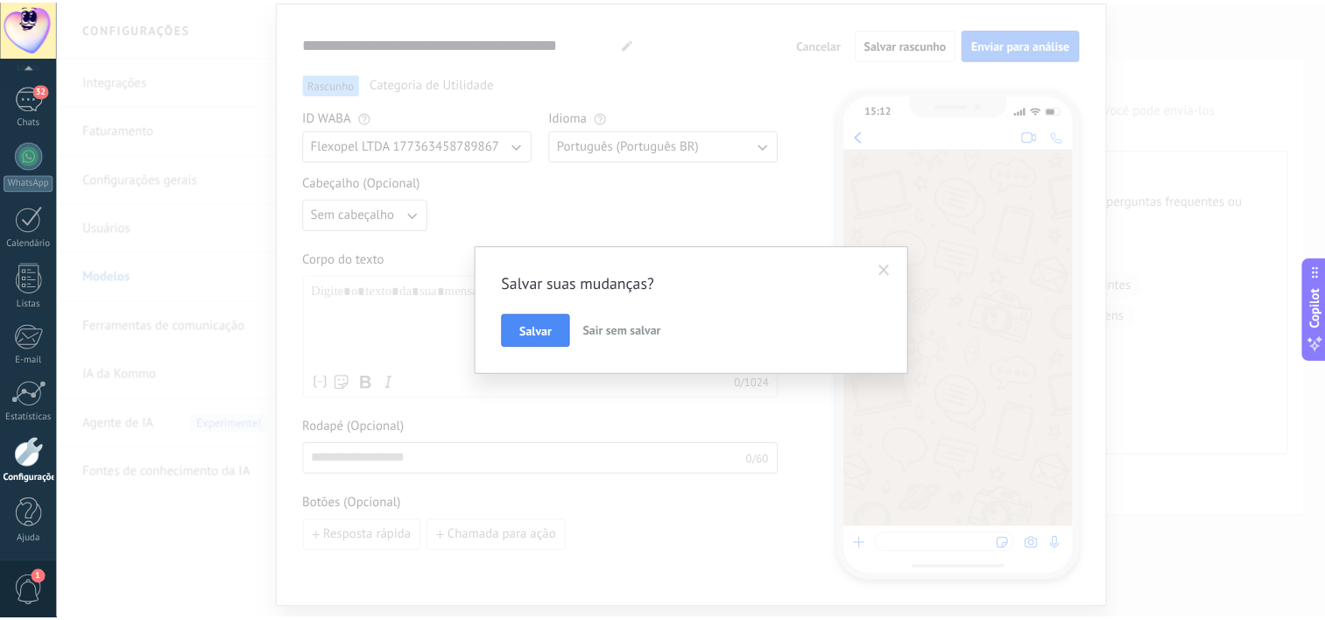
scroll to position [0, 0]
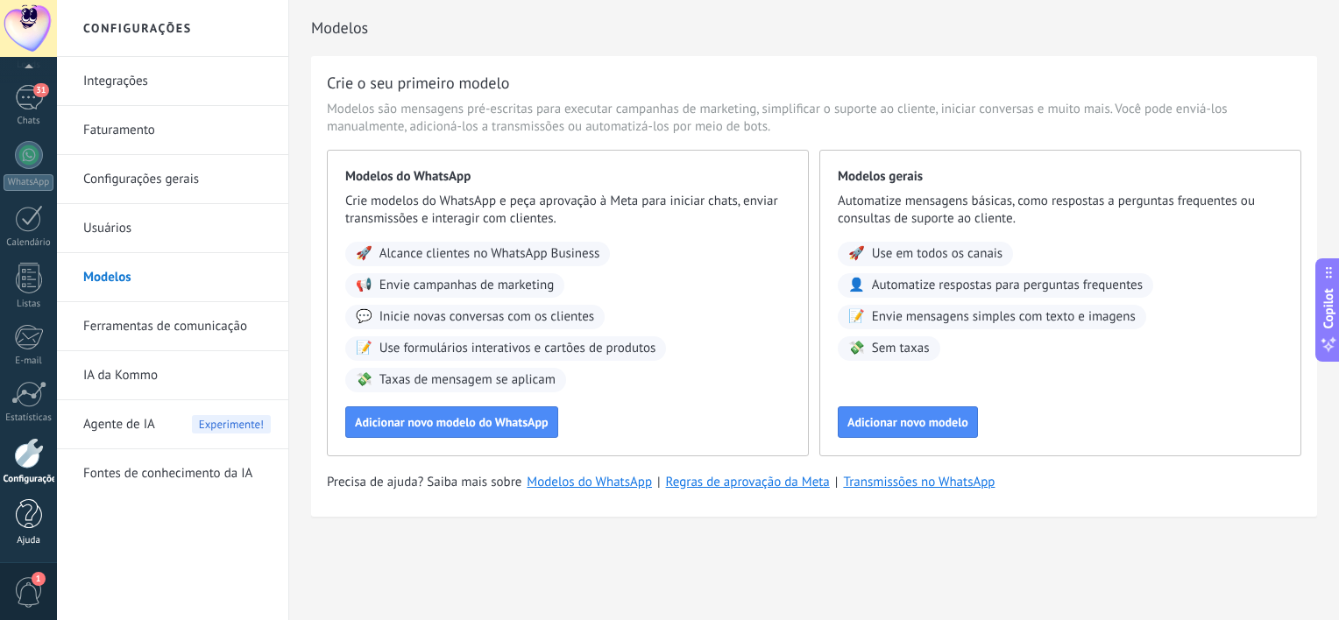
click at [29, 508] on div at bounding box center [29, 514] width 26 height 31
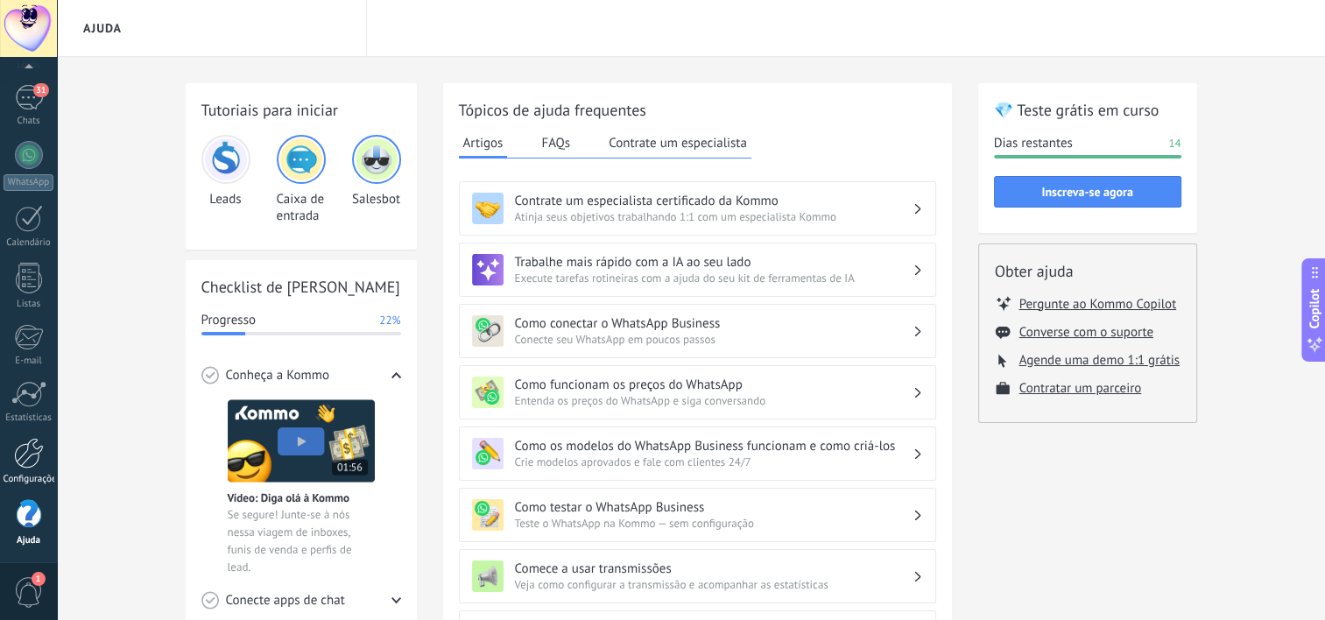
click at [2, 463] on link "Configurações" at bounding box center [28, 461] width 57 height 47
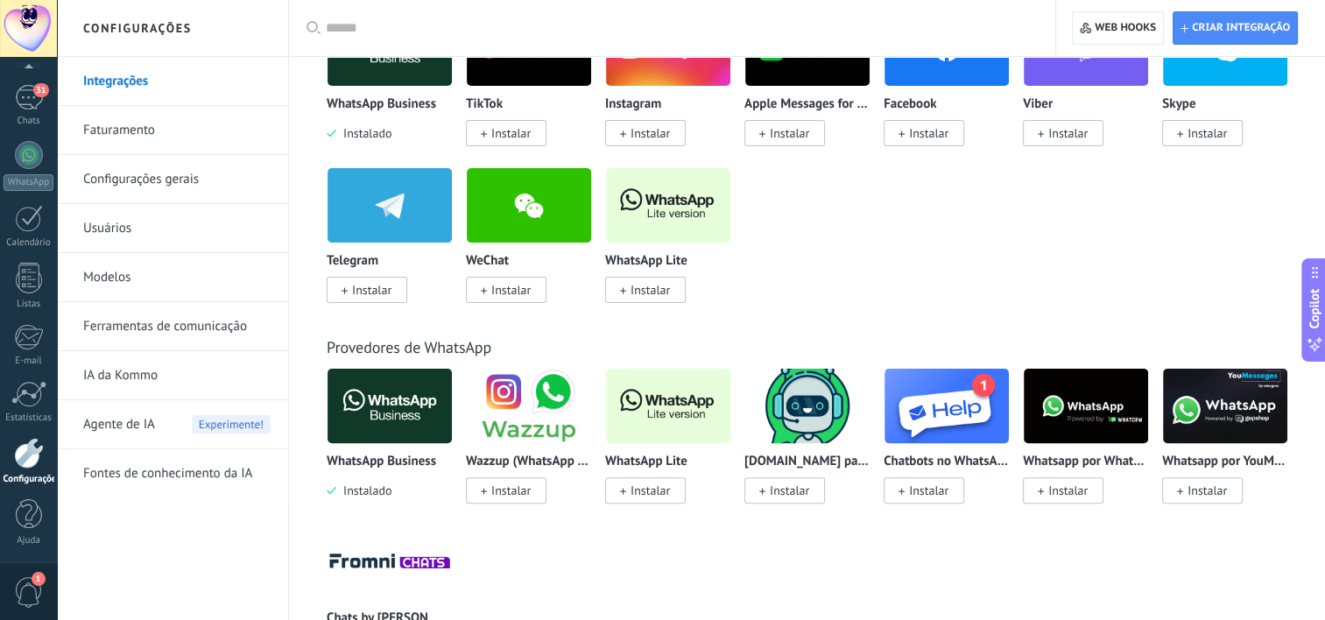
scroll to position [88, 0]
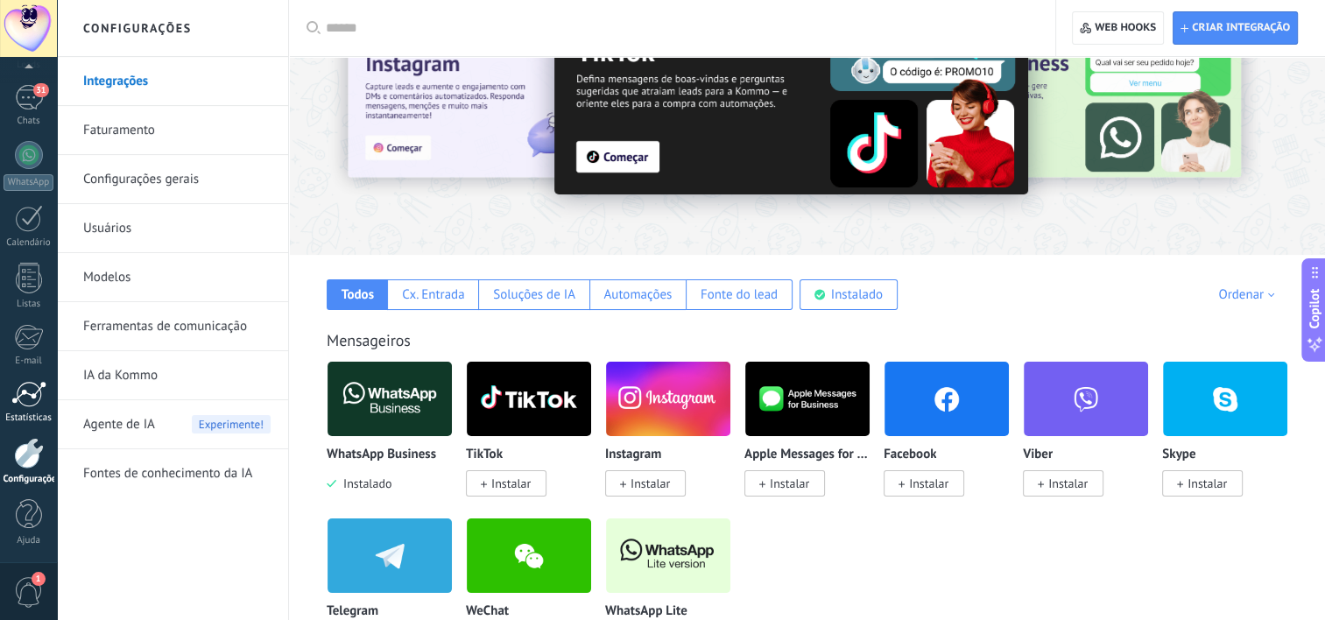
click at [39, 399] on div at bounding box center [28, 394] width 35 height 26
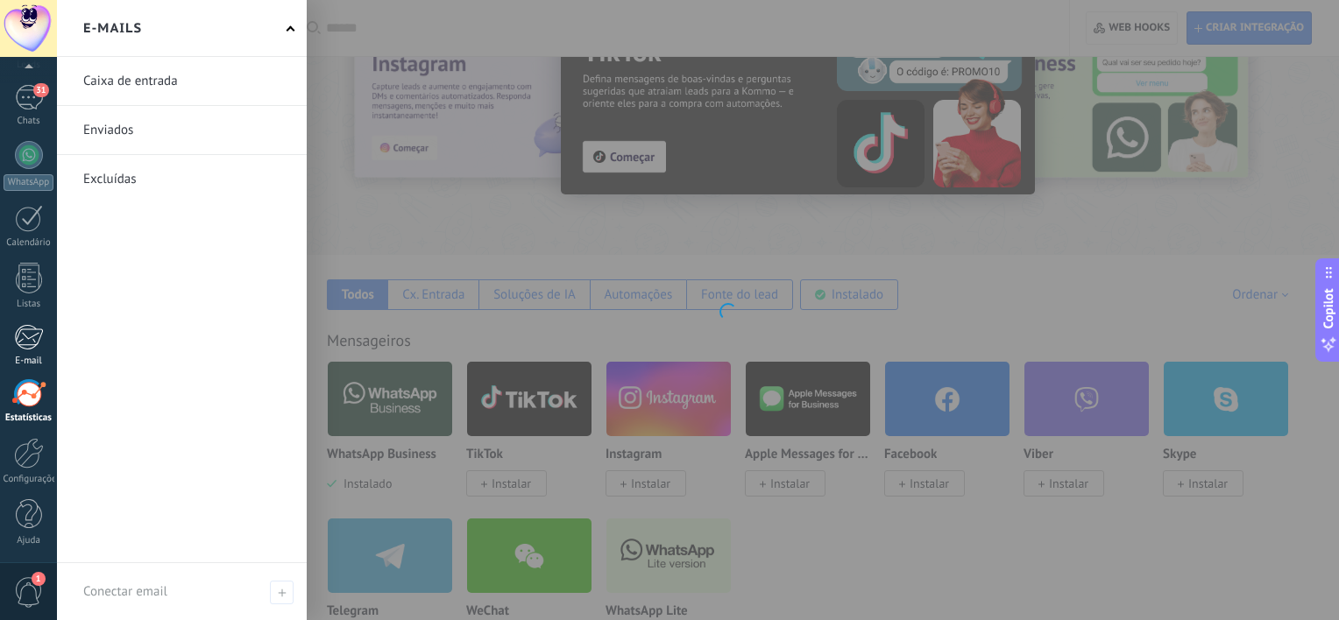
click at [27, 356] on div "E-mail" at bounding box center [29, 361] width 51 height 11
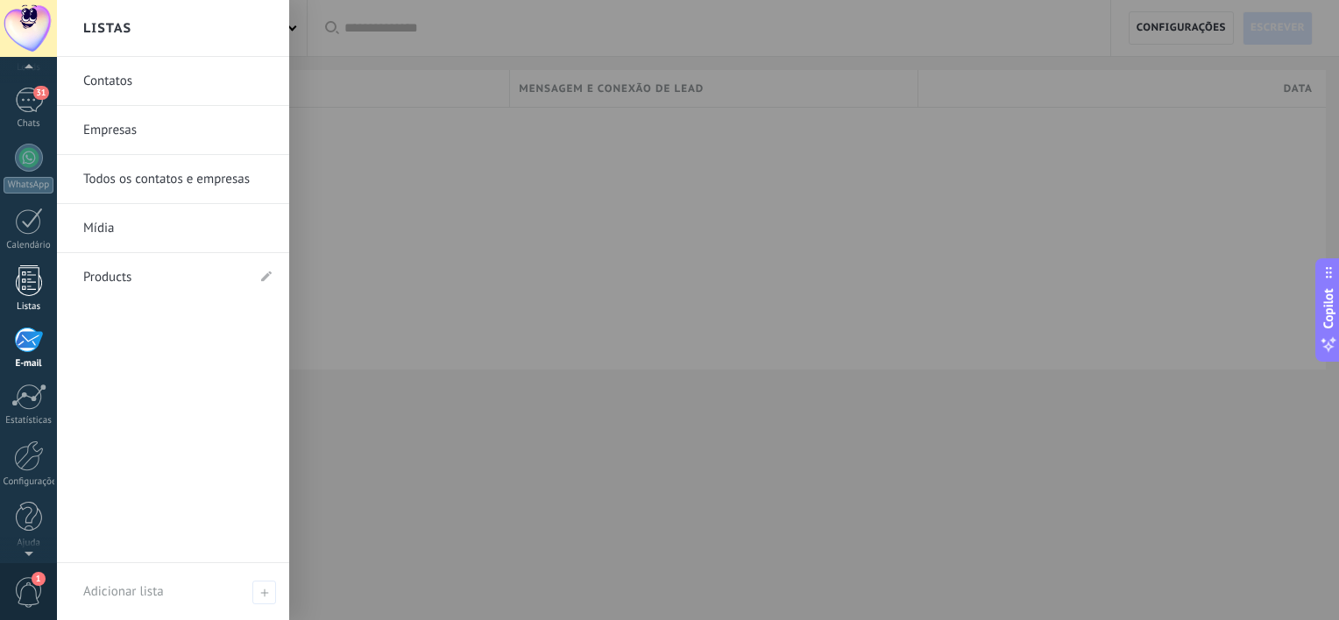
click at [25, 282] on div at bounding box center [29, 280] width 26 height 31
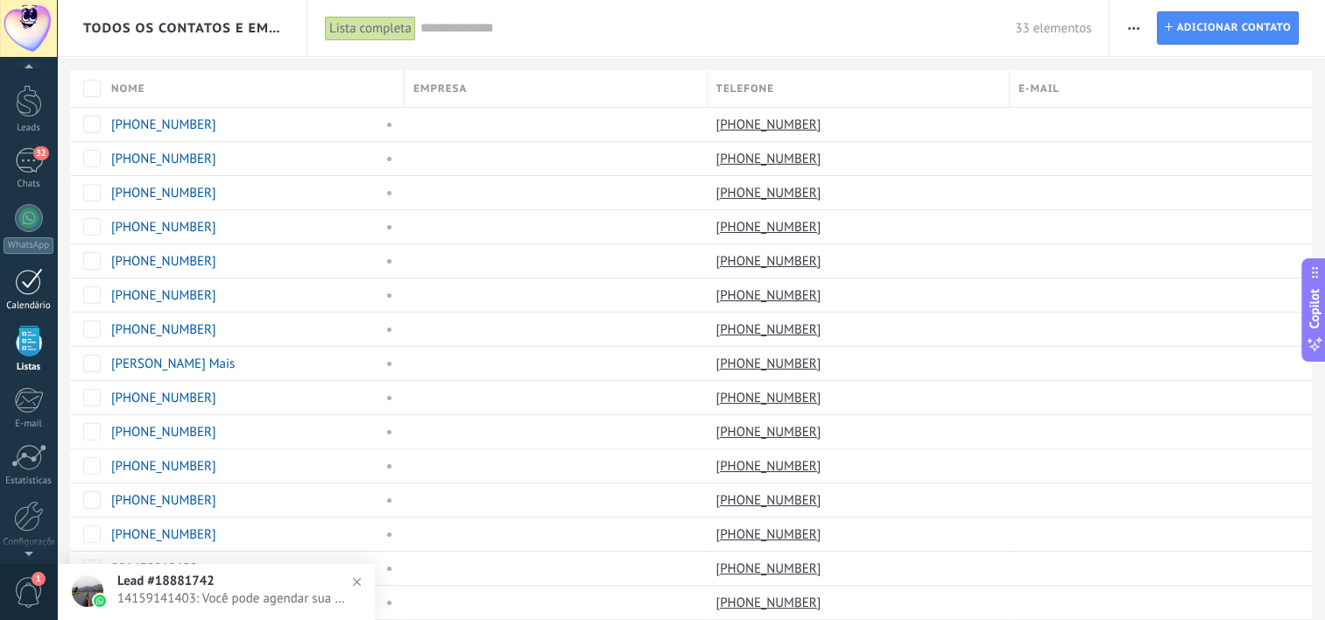
click at [25, 295] on link "Calendário" at bounding box center [28, 290] width 57 height 44
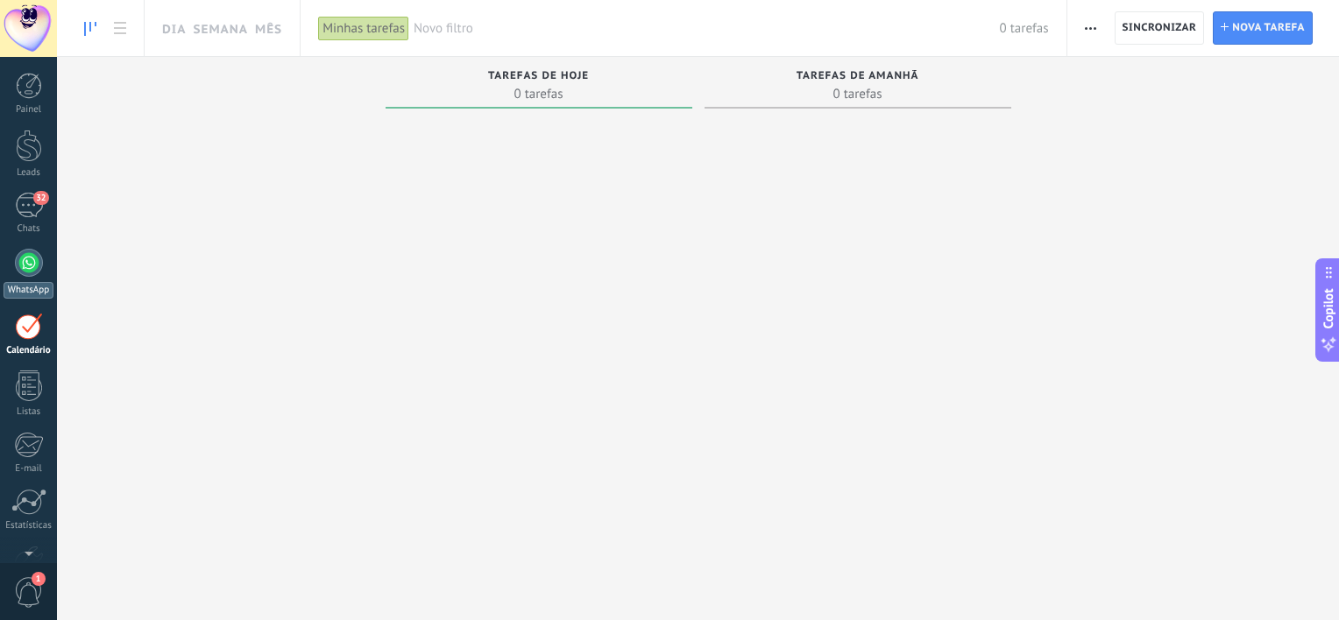
click at [28, 283] on div "WhatsApp" at bounding box center [29, 290] width 50 height 17
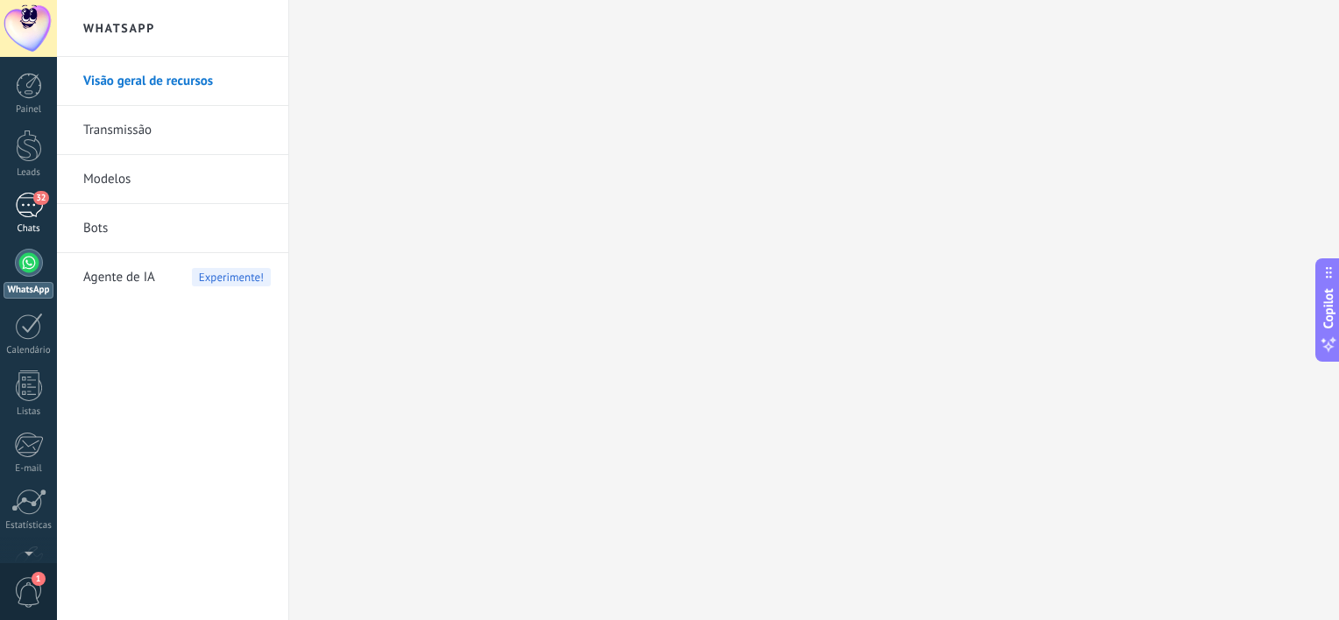
click at [32, 208] on div "32" at bounding box center [29, 205] width 28 height 25
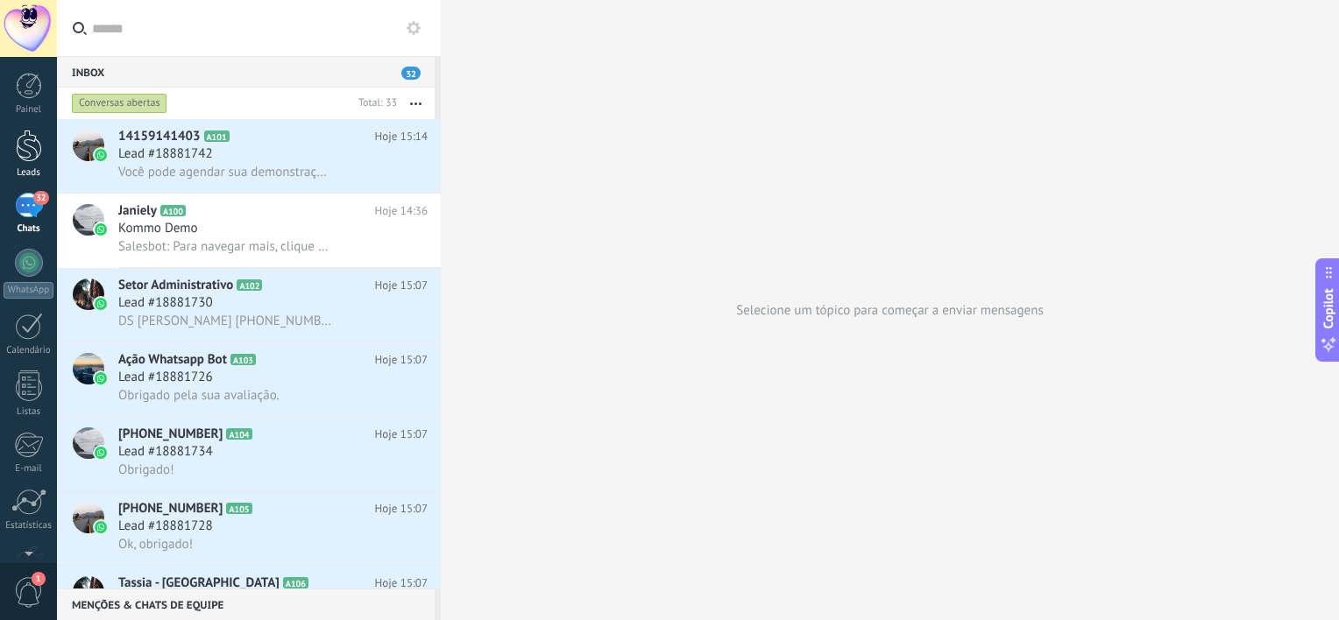
click at [25, 147] on div at bounding box center [29, 146] width 26 height 32
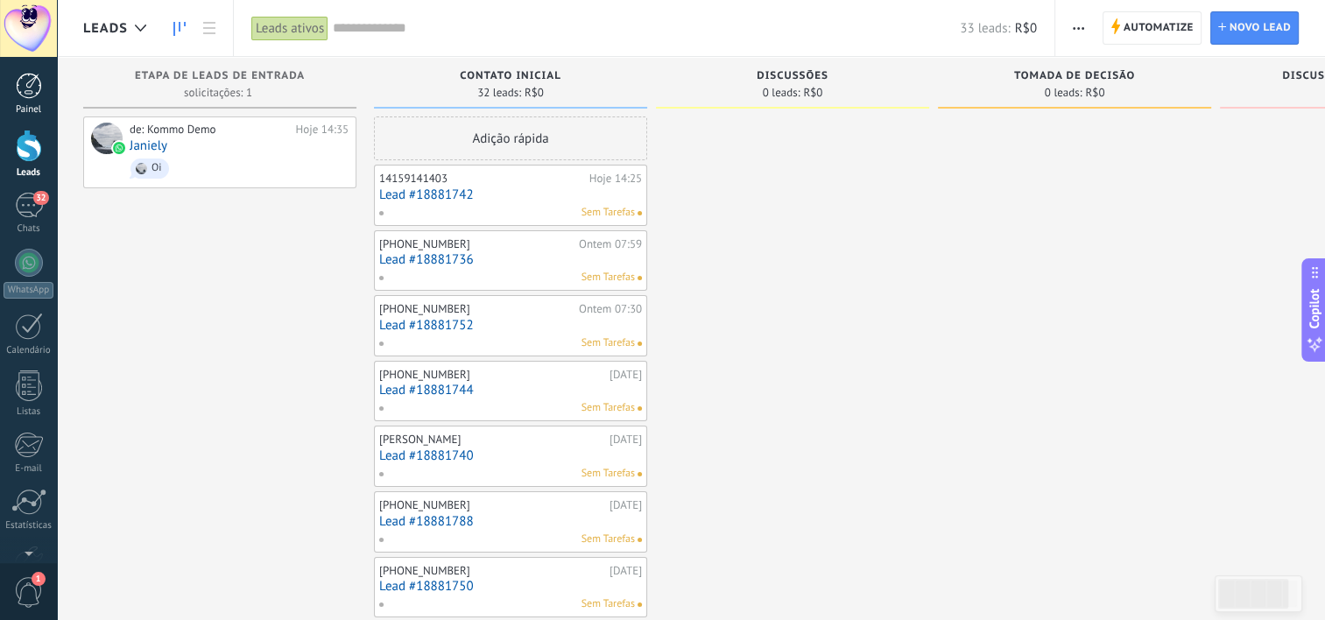
click at [29, 104] on div "Painel" at bounding box center [29, 109] width 51 height 11
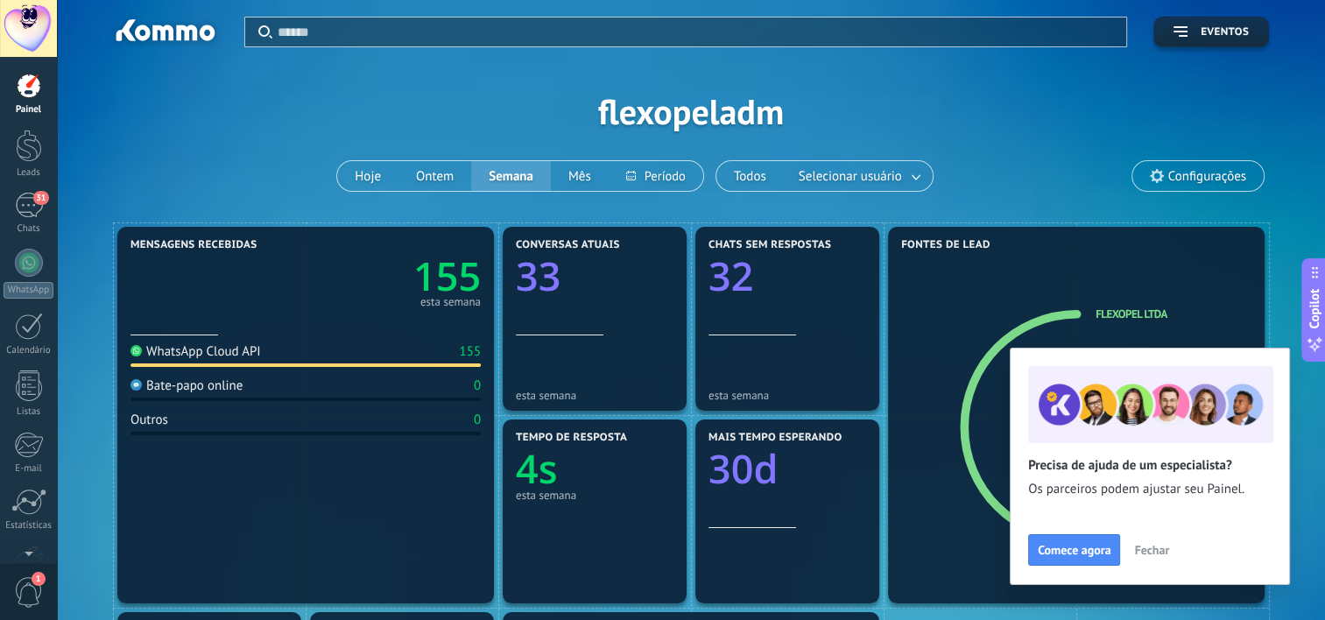
click at [1155, 544] on span "Fechar" at bounding box center [1151, 550] width 35 height 12
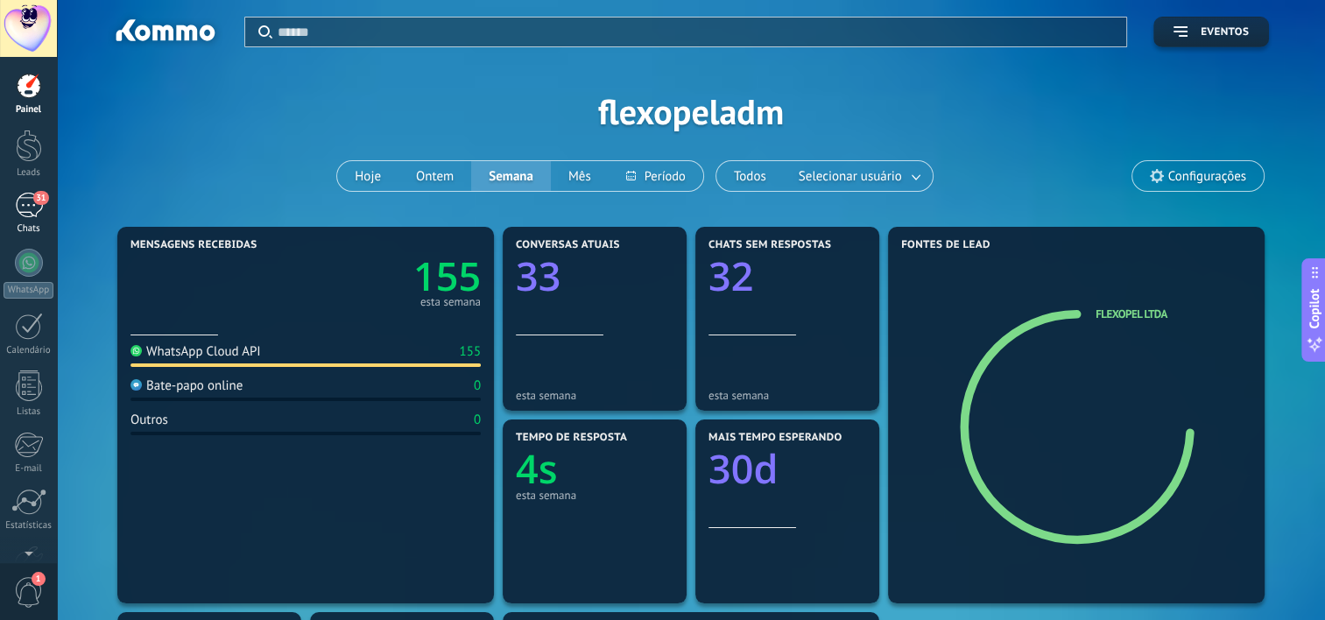
click at [32, 215] on div "31" at bounding box center [29, 205] width 28 height 25
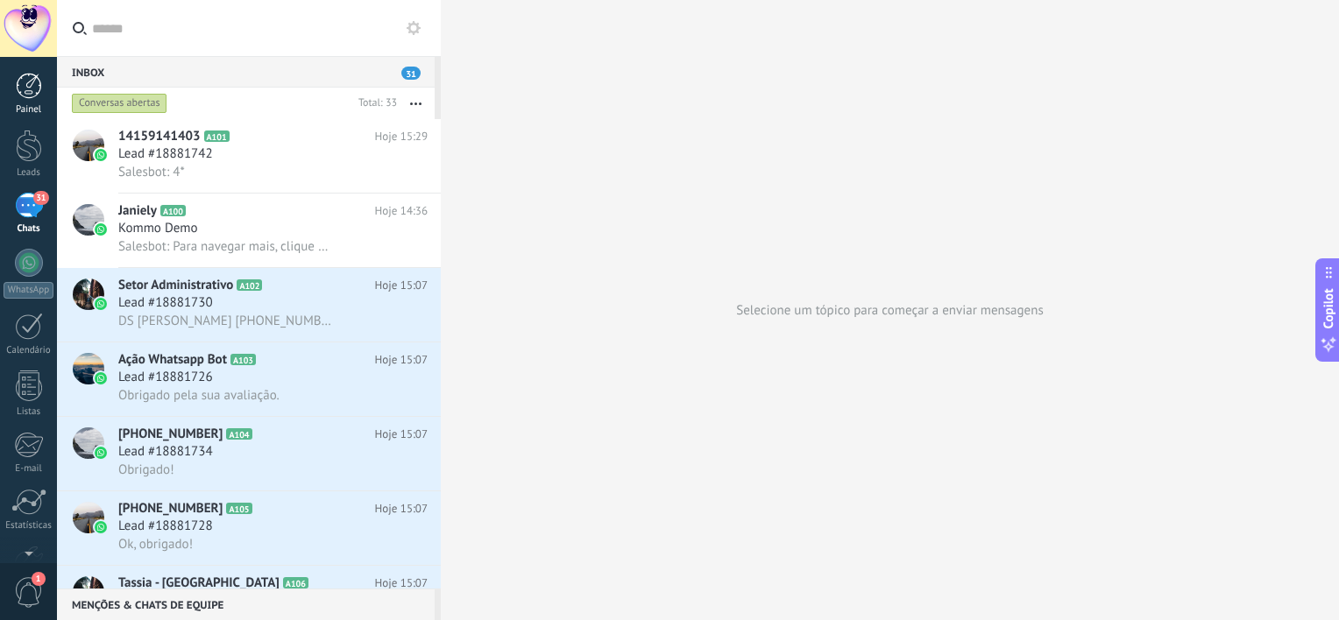
click at [20, 91] on div at bounding box center [29, 86] width 26 height 26
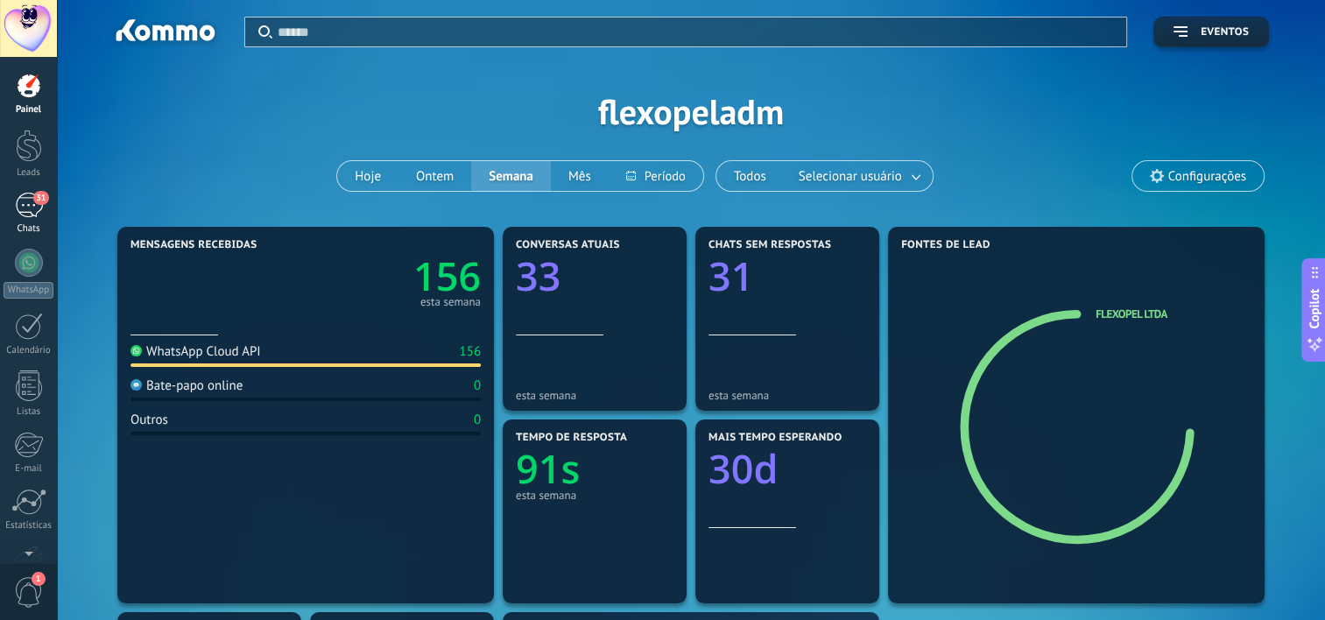
click at [41, 224] on div "Chats" at bounding box center [29, 228] width 51 height 11
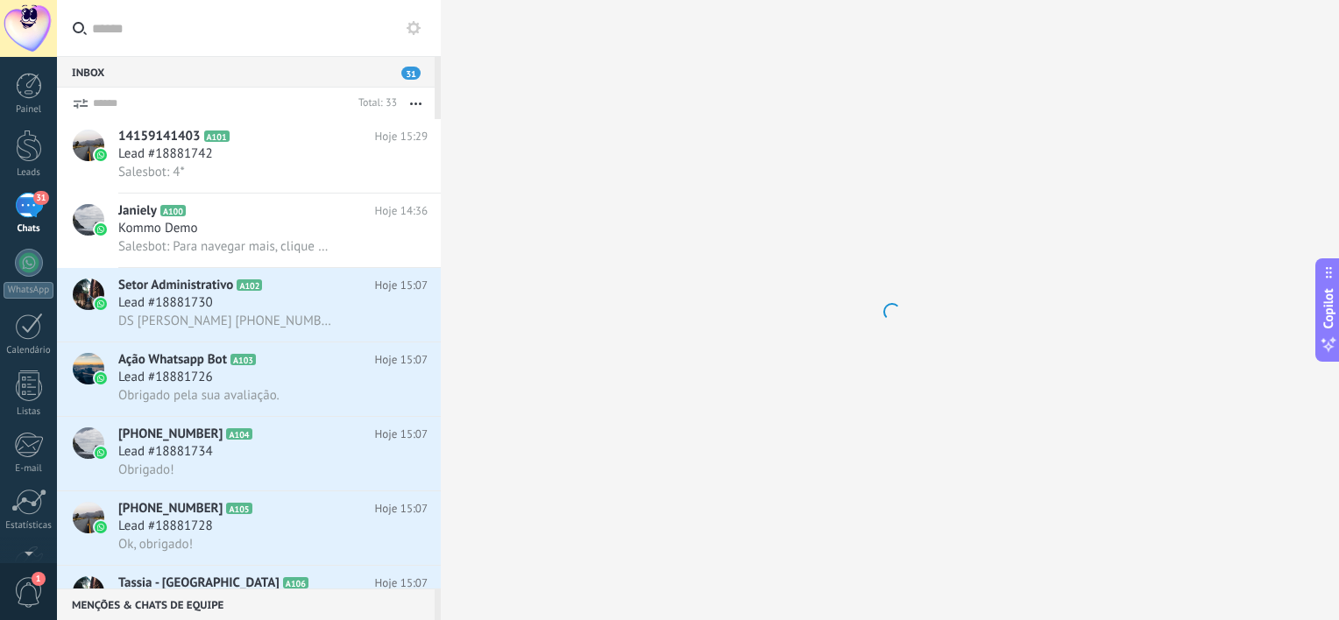
click at [18, 31] on div at bounding box center [28, 28] width 57 height 57
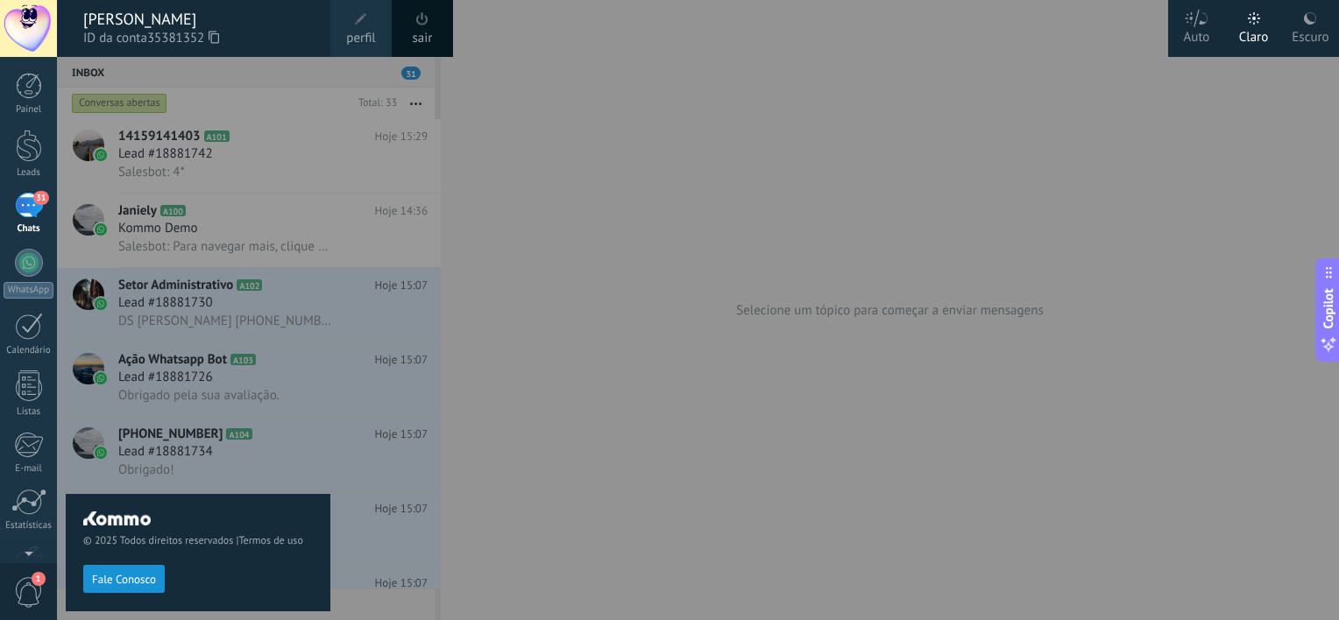
click at [704, 208] on div at bounding box center [726, 310] width 1339 height 620
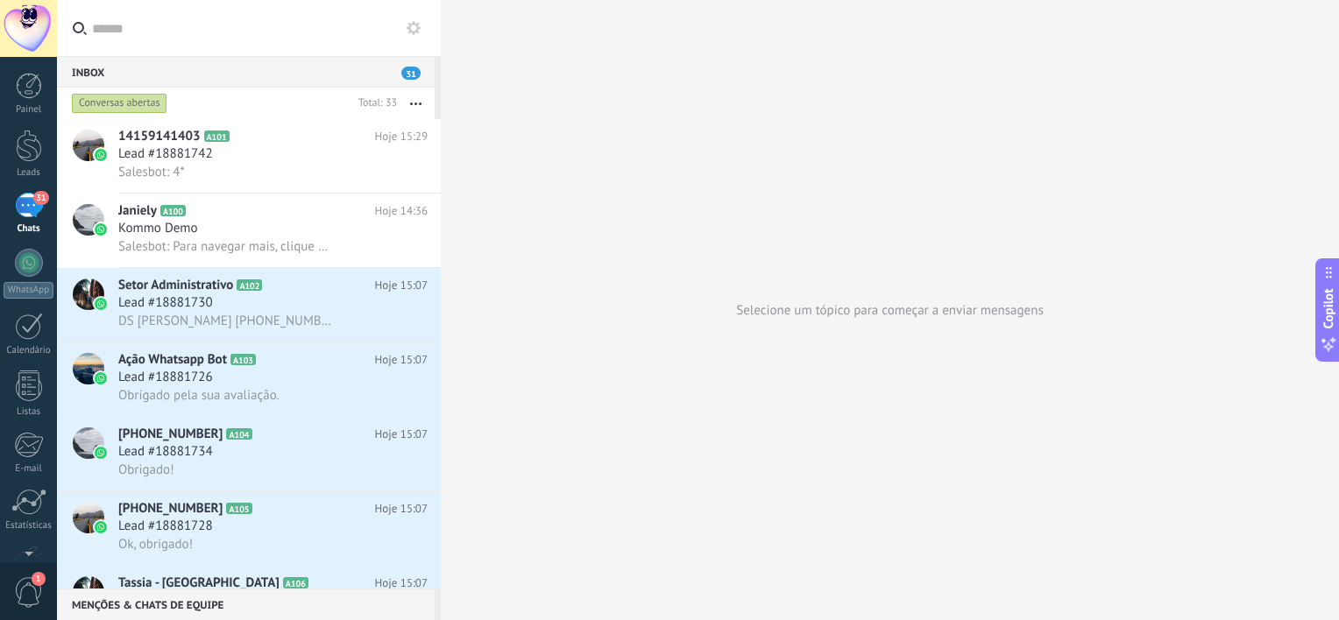
click at [806, 210] on div "Selecione um tópico para começar a enviar mensagens" at bounding box center [890, 310] width 898 height 620
click at [1338, 308] on button "Copilot" at bounding box center [1327, 309] width 25 height 103
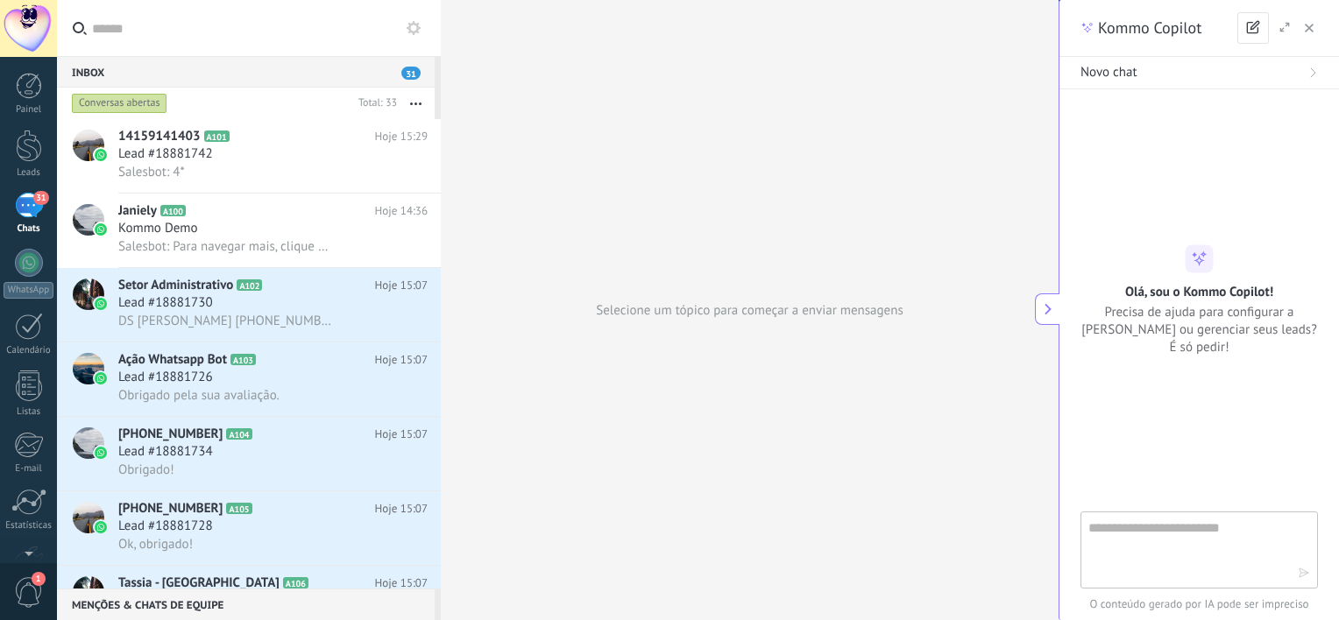
type textarea "**********"
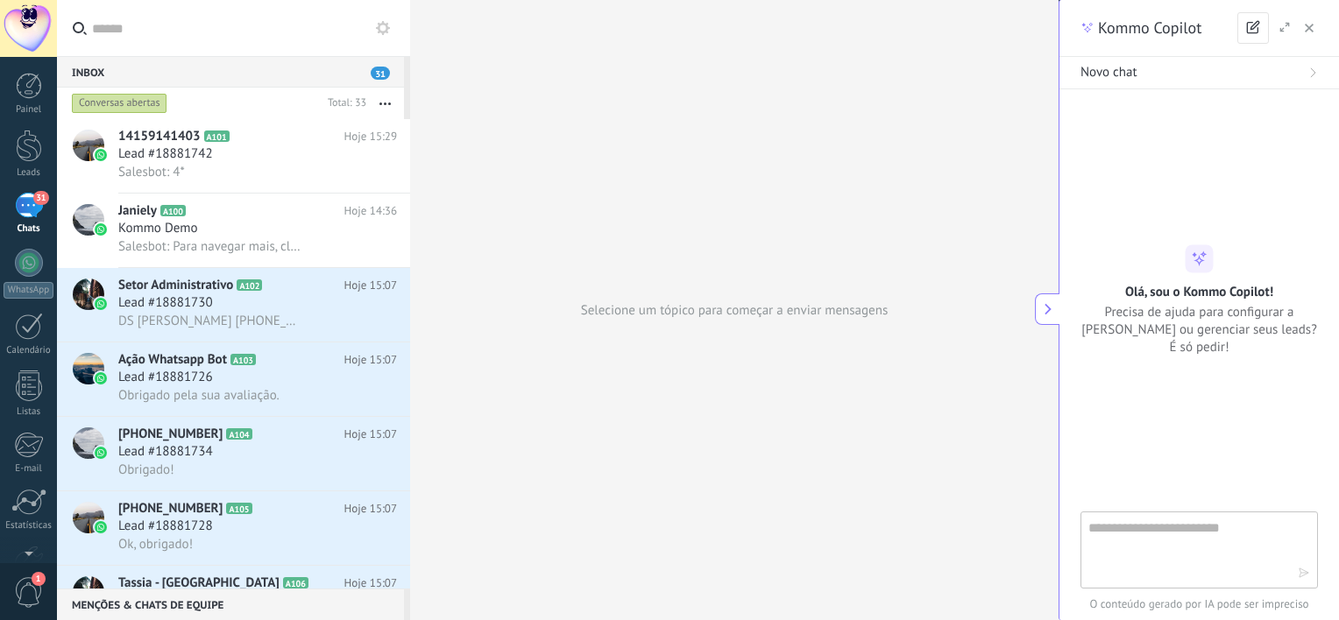
scroll to position [17, 0]
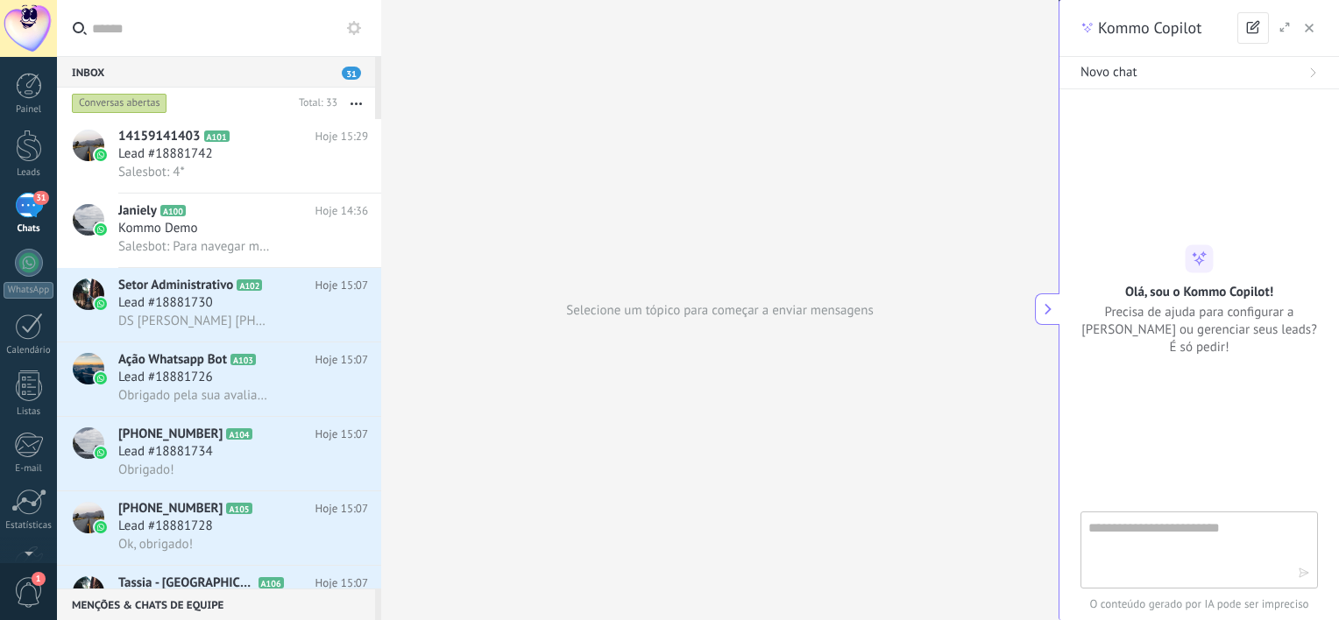
click at [1254, 201] on div at bounding box center [1198, 157] width 237 height 95
click at [1167, 529] on textarea at bounding box center [1192, 549] width 209 height 63
type textarea "**********"
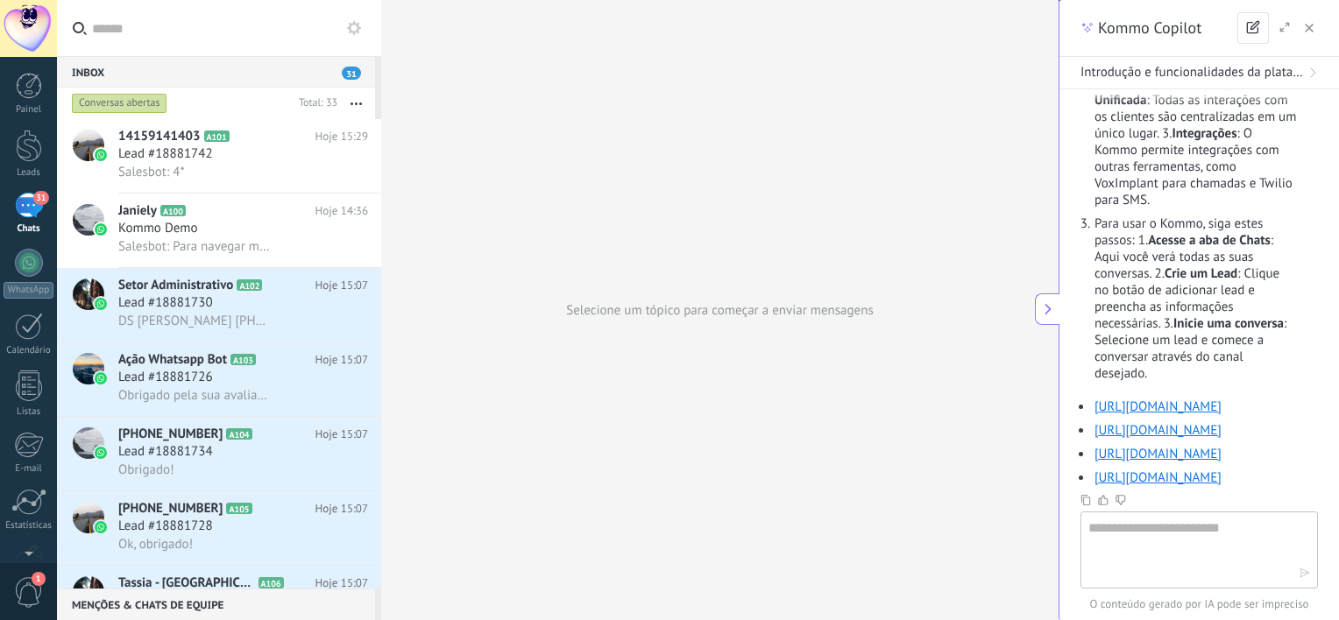
scroll to position [438, 0]
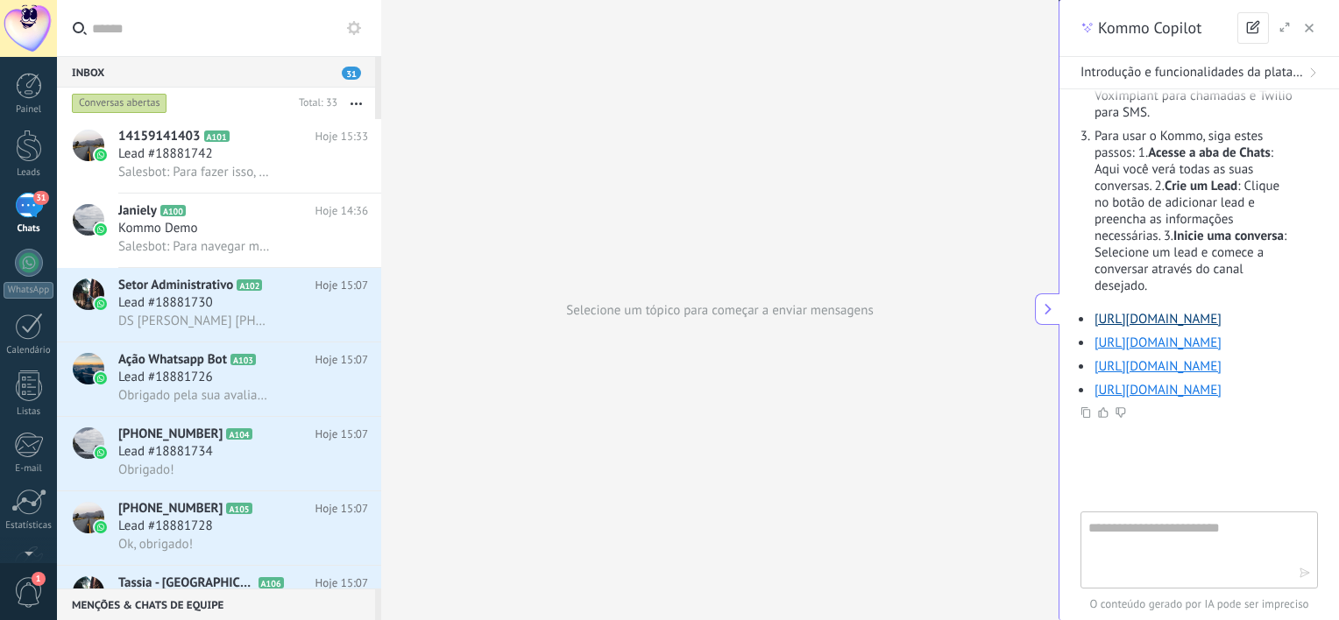
click at [1190, 328] on link "[URL][DOMAIN_NAME]" at bounding box center [1157, 319] width 127 height 17
click at [1206, 351] on link "[URL][DOMAIN_NAME]" at bounding box center [1157, 343] width 127 height 17
click at [1157, 375] on link "[URL][DOMAIN_NAME]" at bounding box center [1157, 366] width 127 height 17
click at [1201, 399] on link "[URL][DOMAIN_NAME]" at bounding box center [1157, 390] width 127 height 17
